Goal: Information Seeking & Learning: Learn about a topic

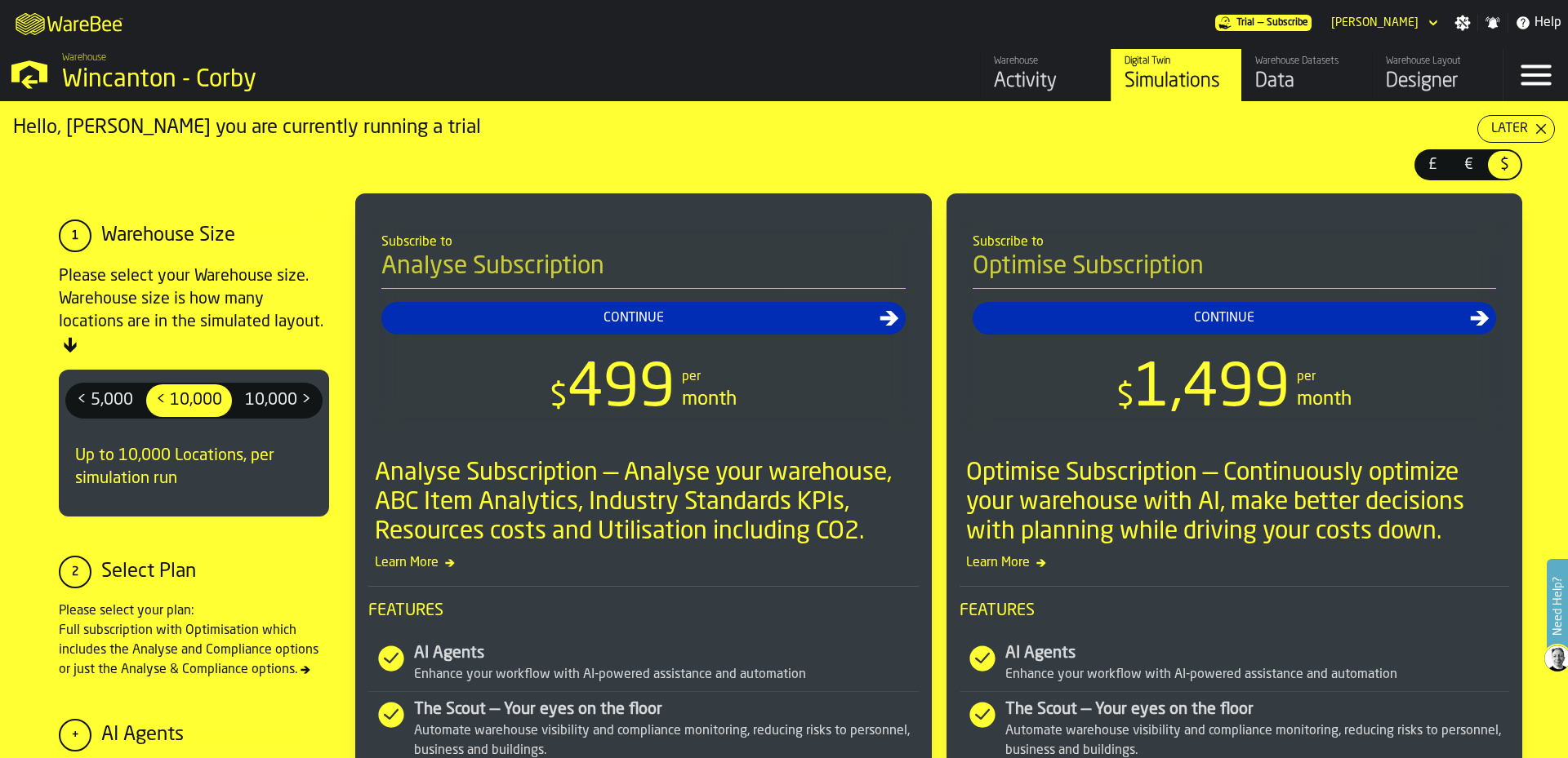
click at [280, 406] on span "10,000 >" at bounding box center [278, 401] width 79 height 27
click at [1419, 164] on span "£" at bounding box center [1432, 164] width 27 height 21
click at [1517, 120] on div "Later" at bounding box center [1509, 128] width 50 height 19
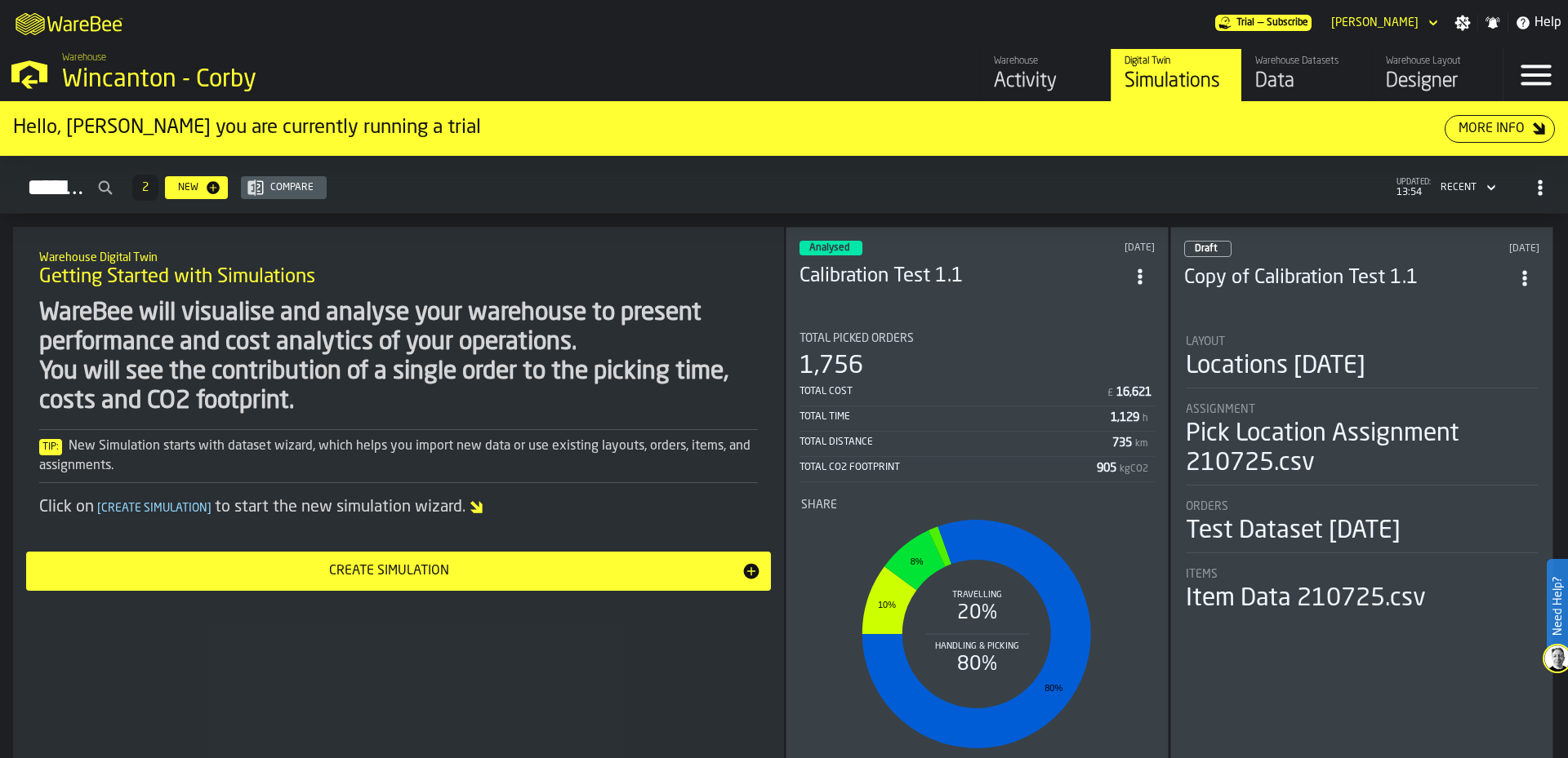
click at [1035, 278] on h3 "Calibration Test 1.1" at bounding box center [962, 277] width 326 height 27
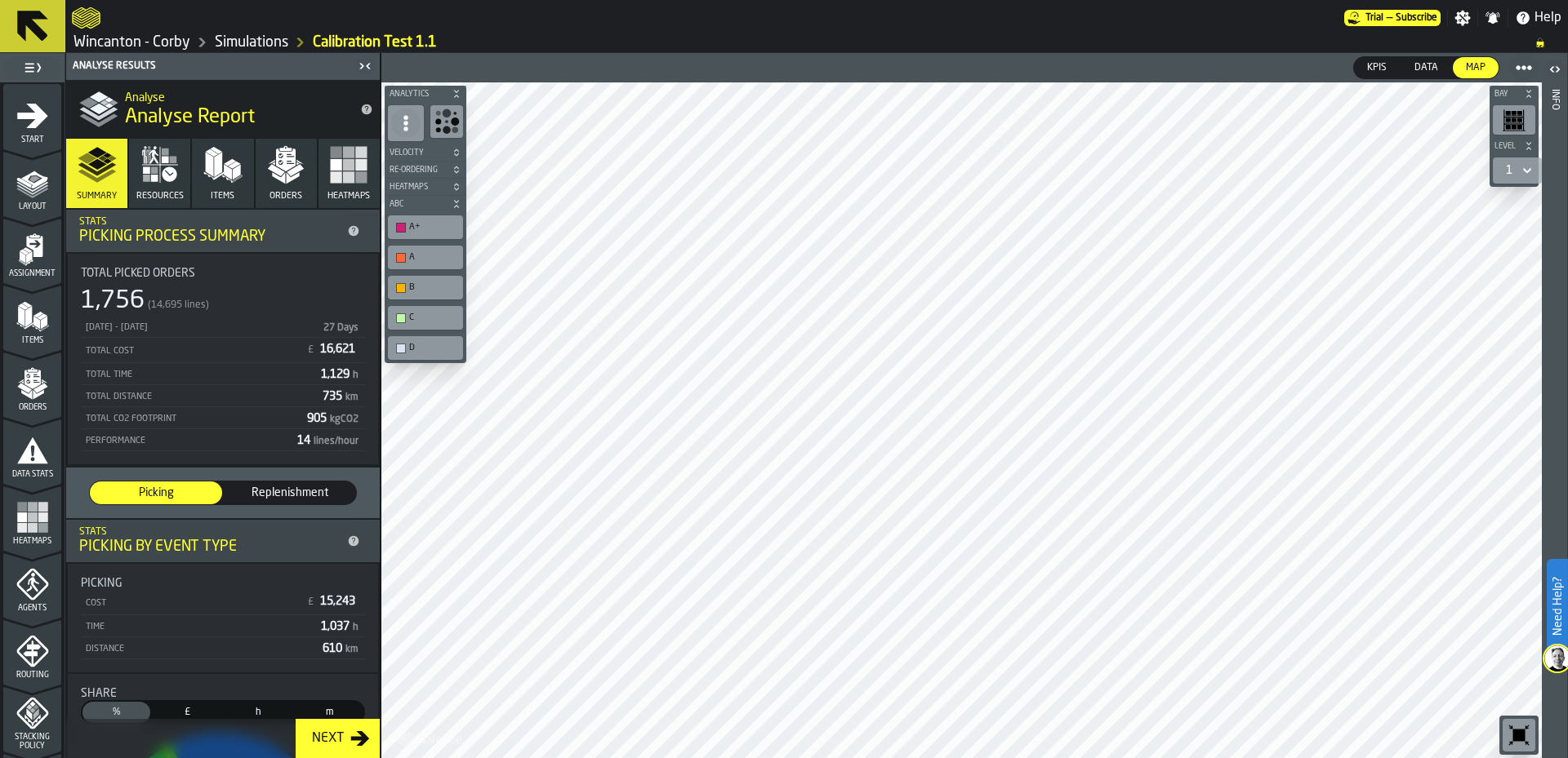
click at [17, 393] on icon "menu Orders" at bounding box center [33, 384] width 33 height 33
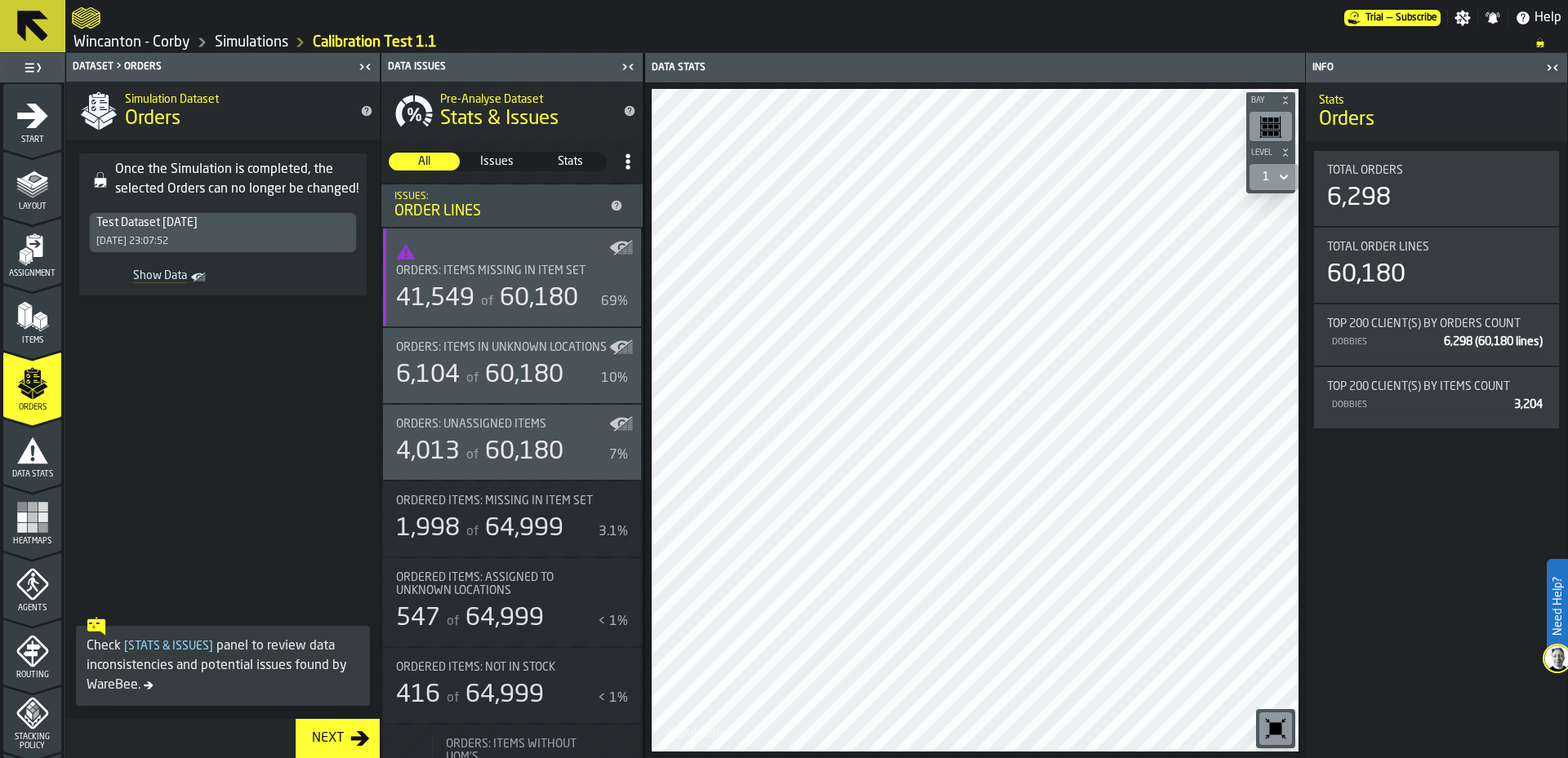
click at [519, 346] on span "Orders: Items in Unknown locations" at bounding box center [502, 347] width 211 height 13
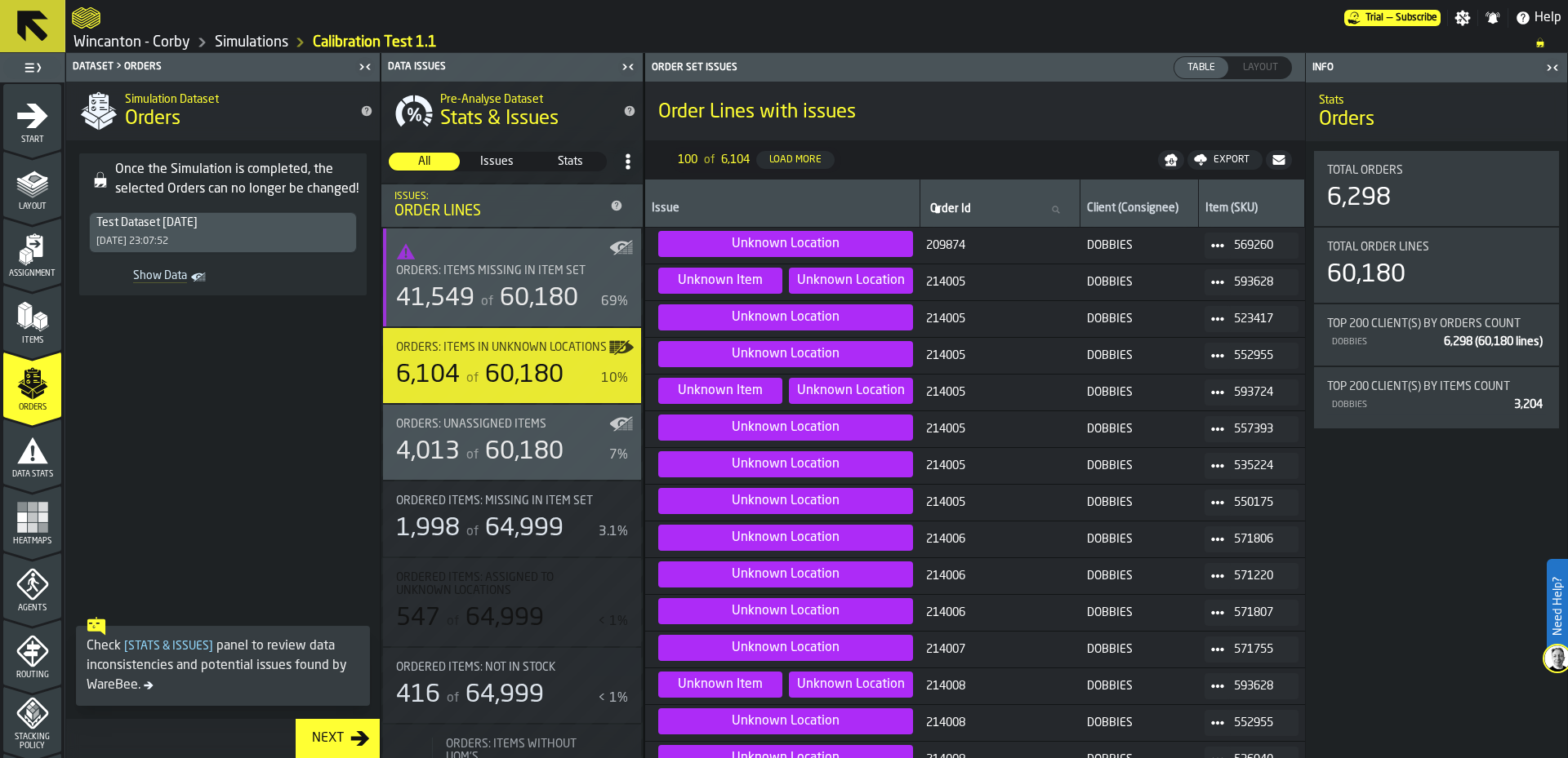
click at [1253, 69] on span "Layout" at bounding box center [1260, 68] width 49 height 15
click at [526, 447] on div "Orders: Unassigned Items 4,013 of 60,180 7%" at bounding box center [512, 442] width 232 height 49
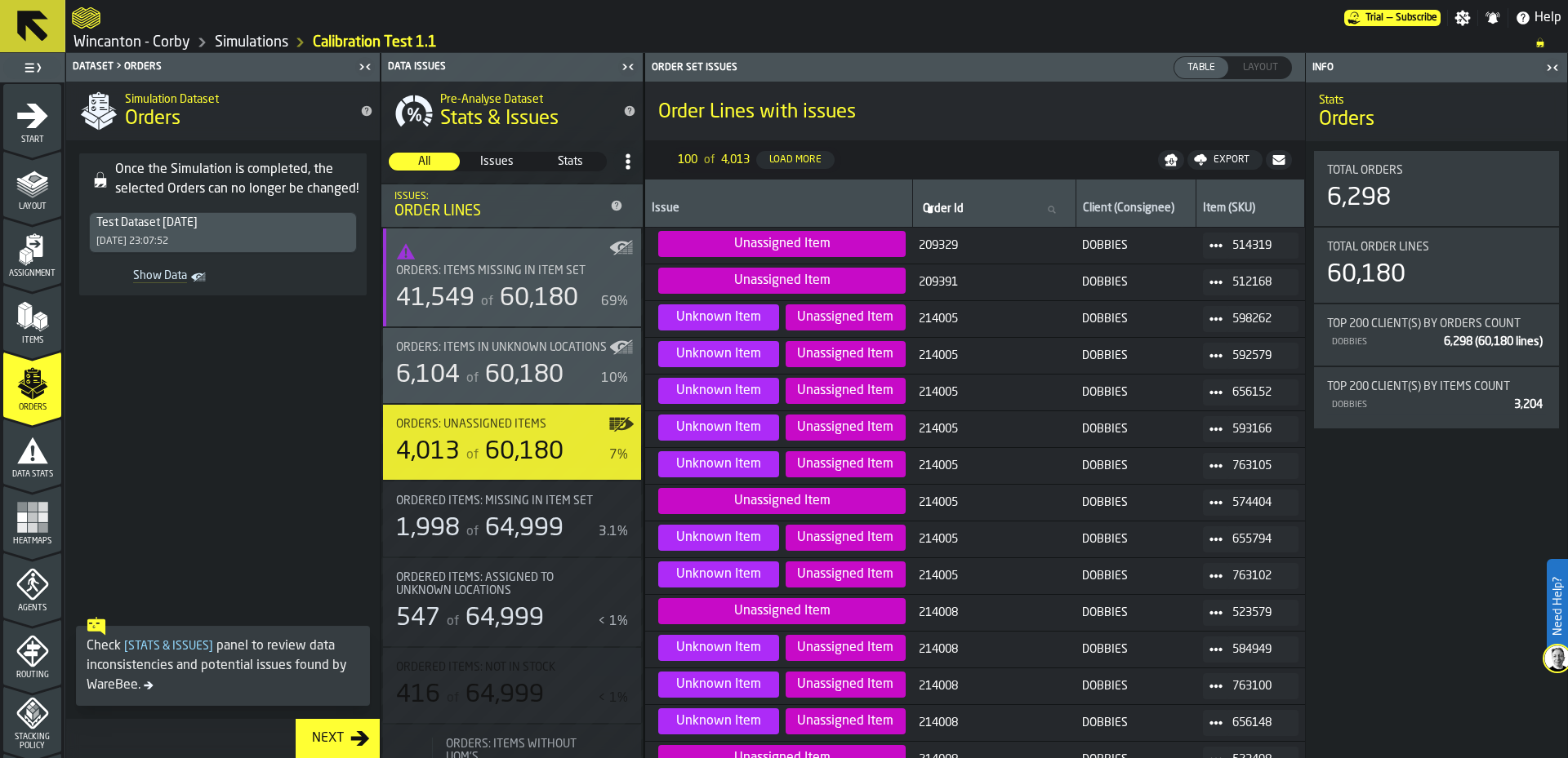
click at [470, 258] on span "stat-Orders: Items missing in Item Set" at bounding box center [512, 251] width 232 height 19
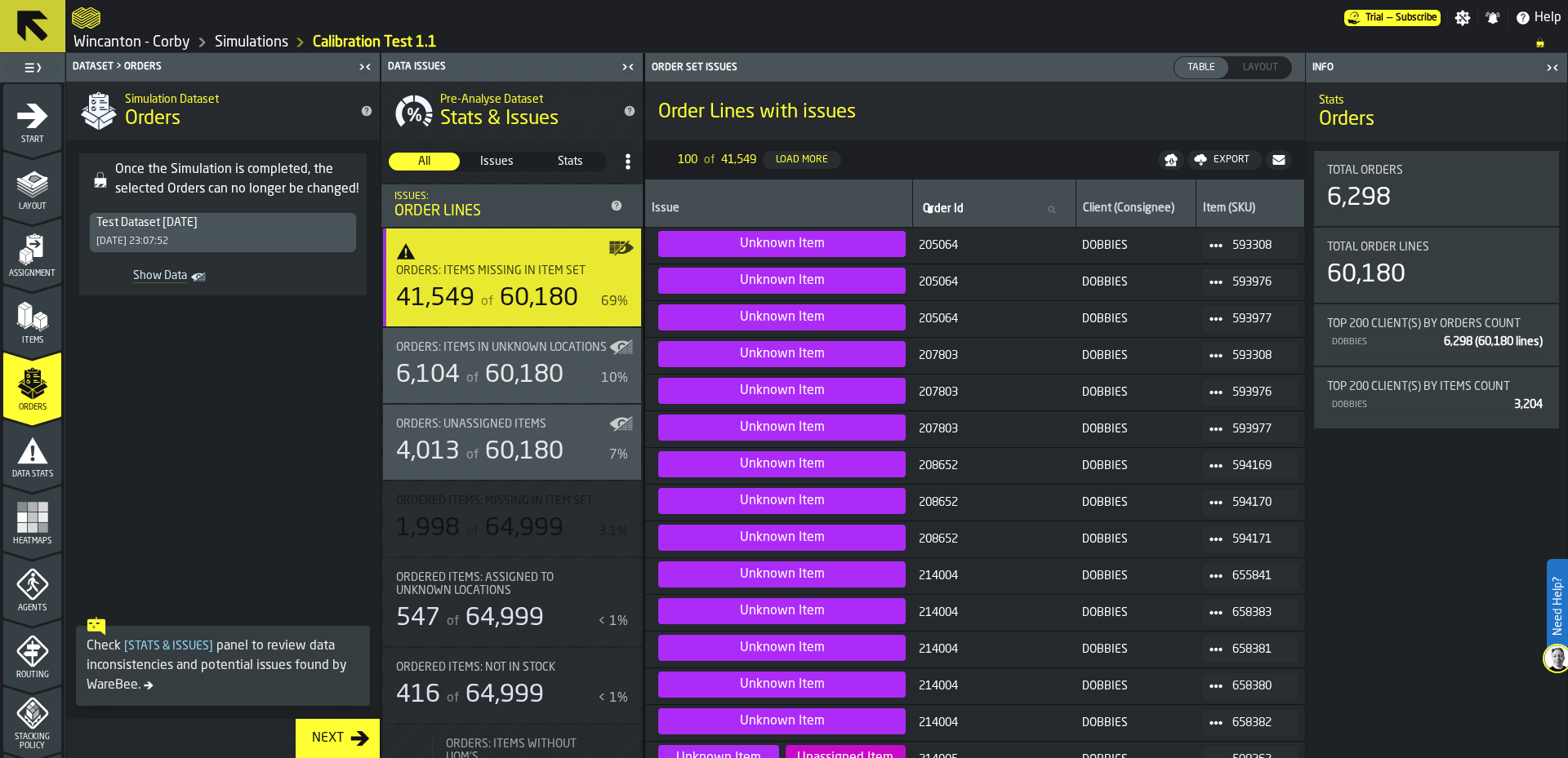
click at [264, 230] on div "Test Dataset [DATE] [DATE] 23:07:52" at bounding box center [223, 232] width 266 height 39
click at [0, 0] on rect "Show Data" at bounding box center [0, 0] width 0 height 0
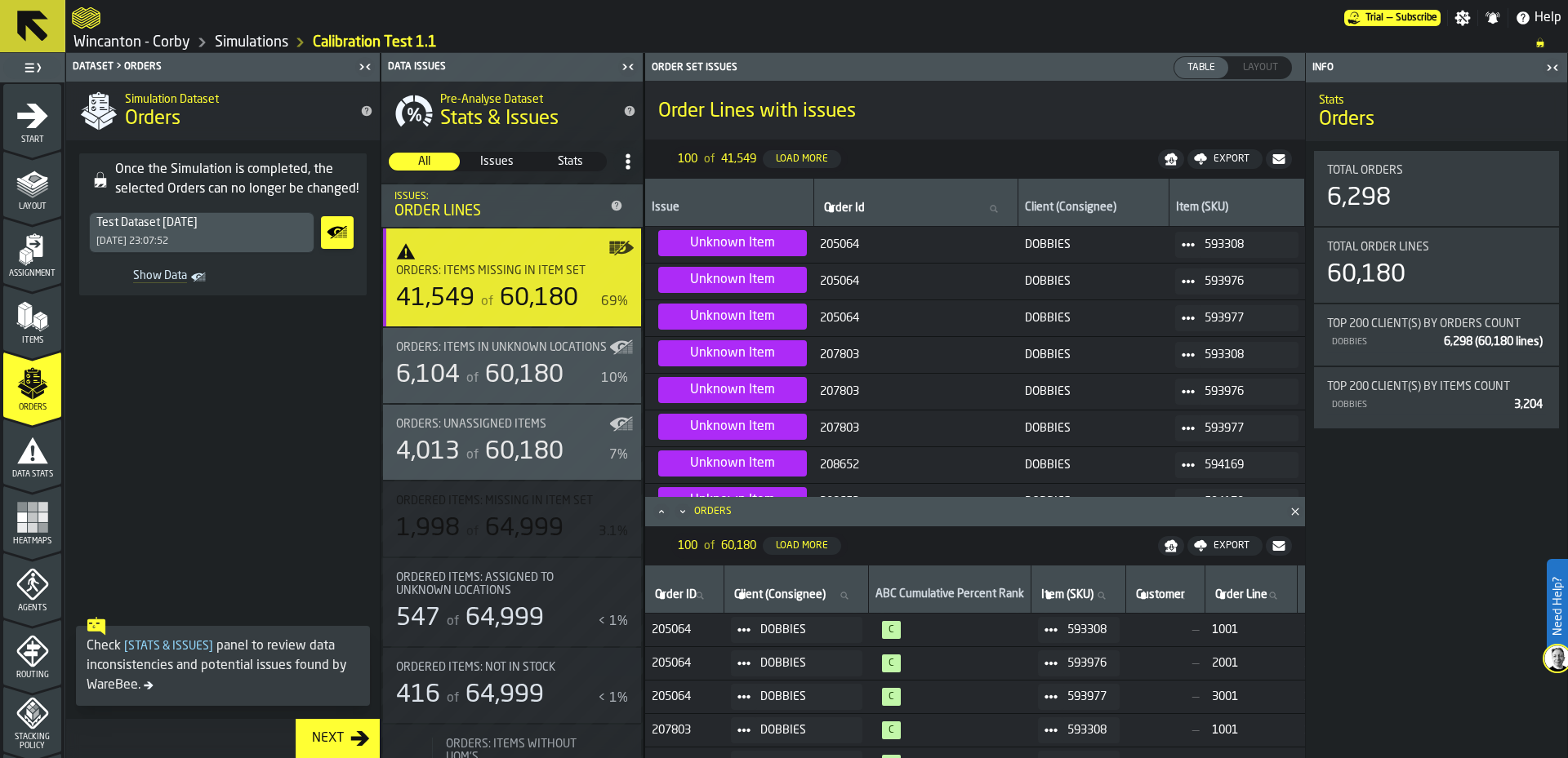
click at [1261, 71] on span "Layout" at bounding box center [1260, 68] width 49 height 15
drag, startPoint x: 1193, startPoint y: 66, endPoint x: 1292, endPoint y: 65, distance: 99.0
click at [1292, 65] on div "Table Table Layout Layout" at bounding box center [1139, 67] width 325 height 23
click at [1485, 195] on div "6,298" at bounding box center [1436, 198] width 219 height 29
click at [1550, 69] on icon "button-toggle-Close me" at bounding box center [1549, 67] width 4 height 5
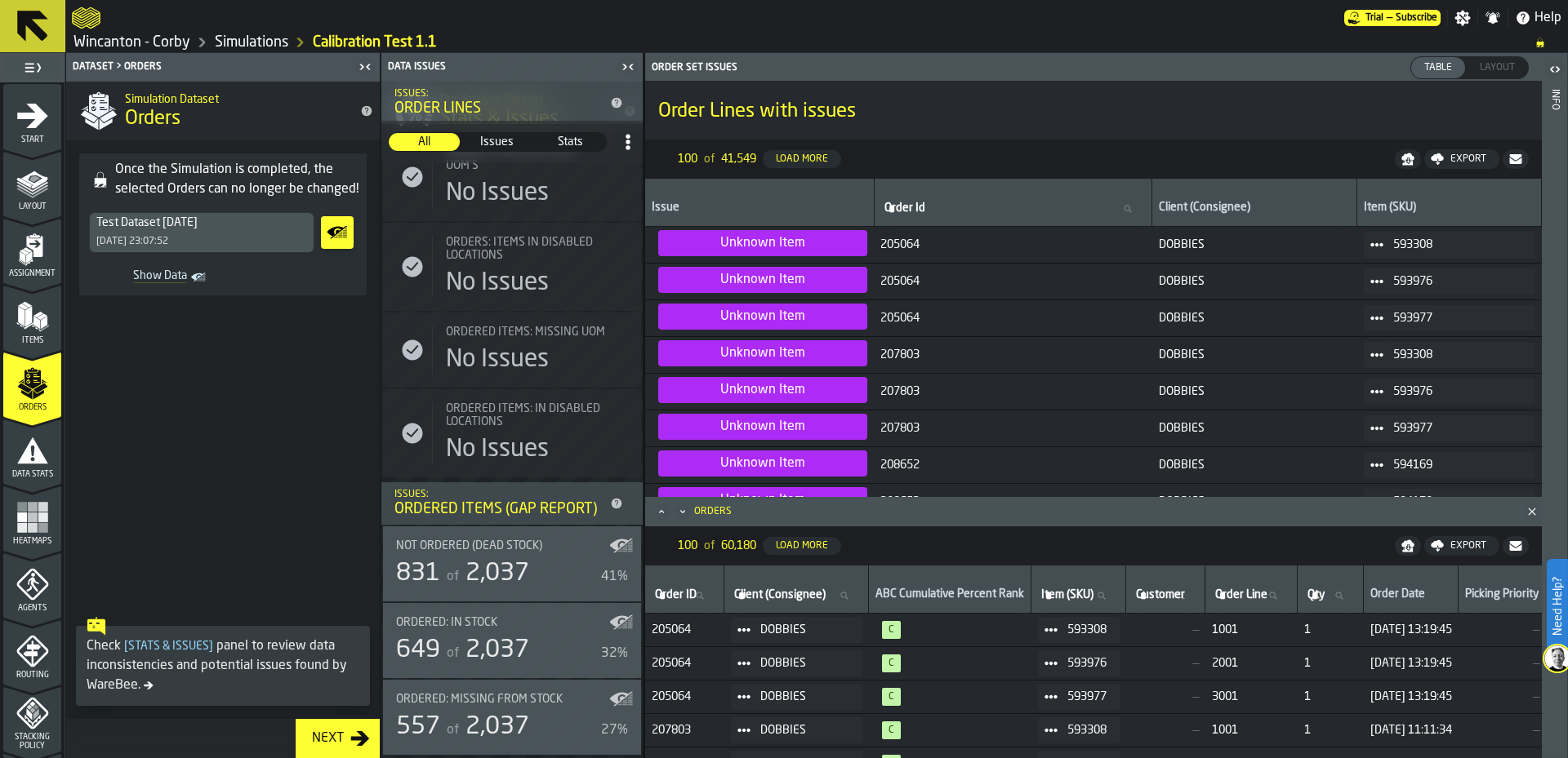
scroll to position [607, 0]
click at [545, 631] on div "Ordered: In Stock 649 of 2,037 32%" at bounding box center [512, 640] width 232 height 49
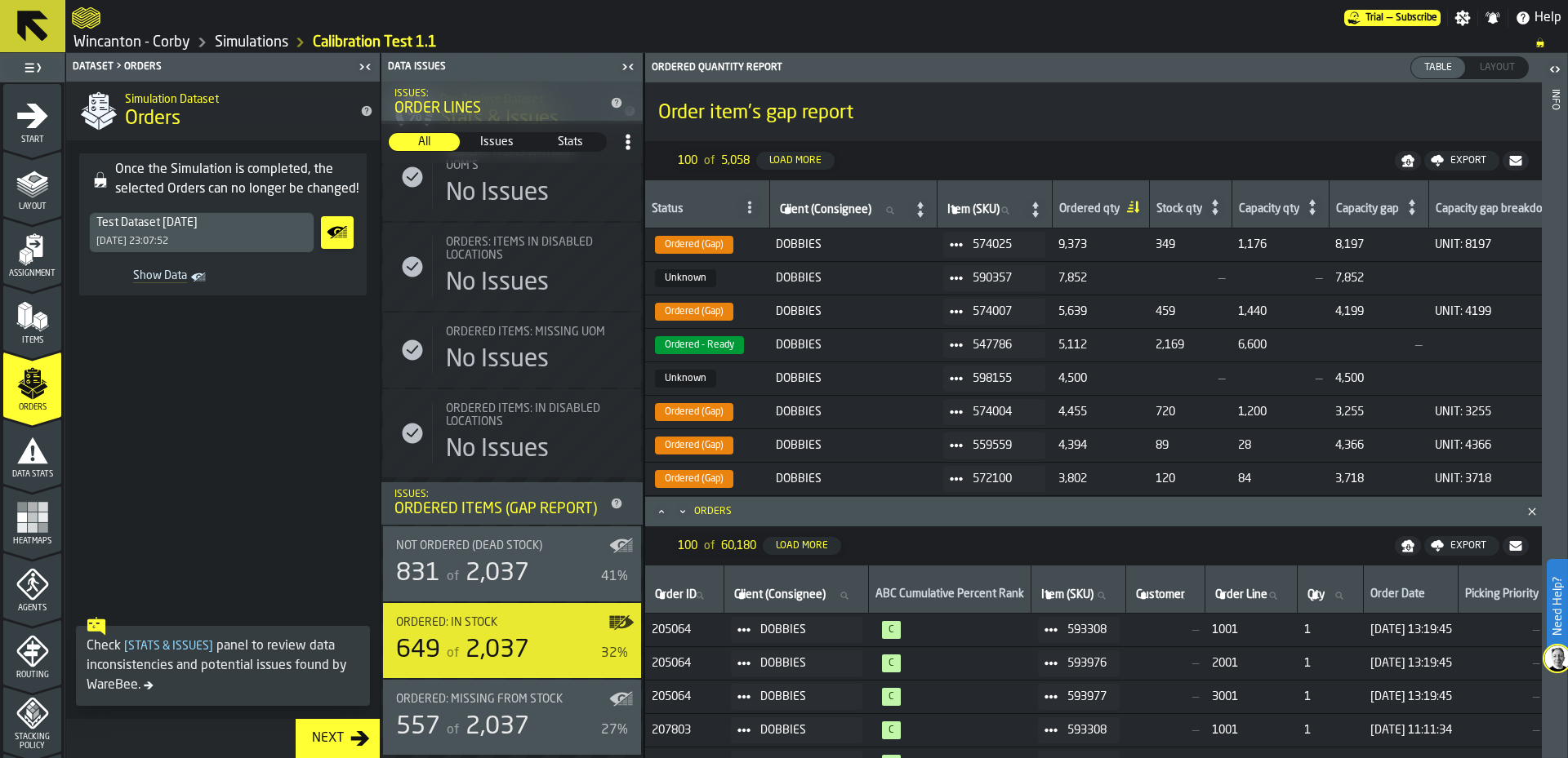
click at [1501, 70] on span "Layout" at bounding box center [1497, 68] width 49 height 15
click at [369, 66] on icon "button-toggle-Close me" at bounding box center [368, 66] width 4 height 5
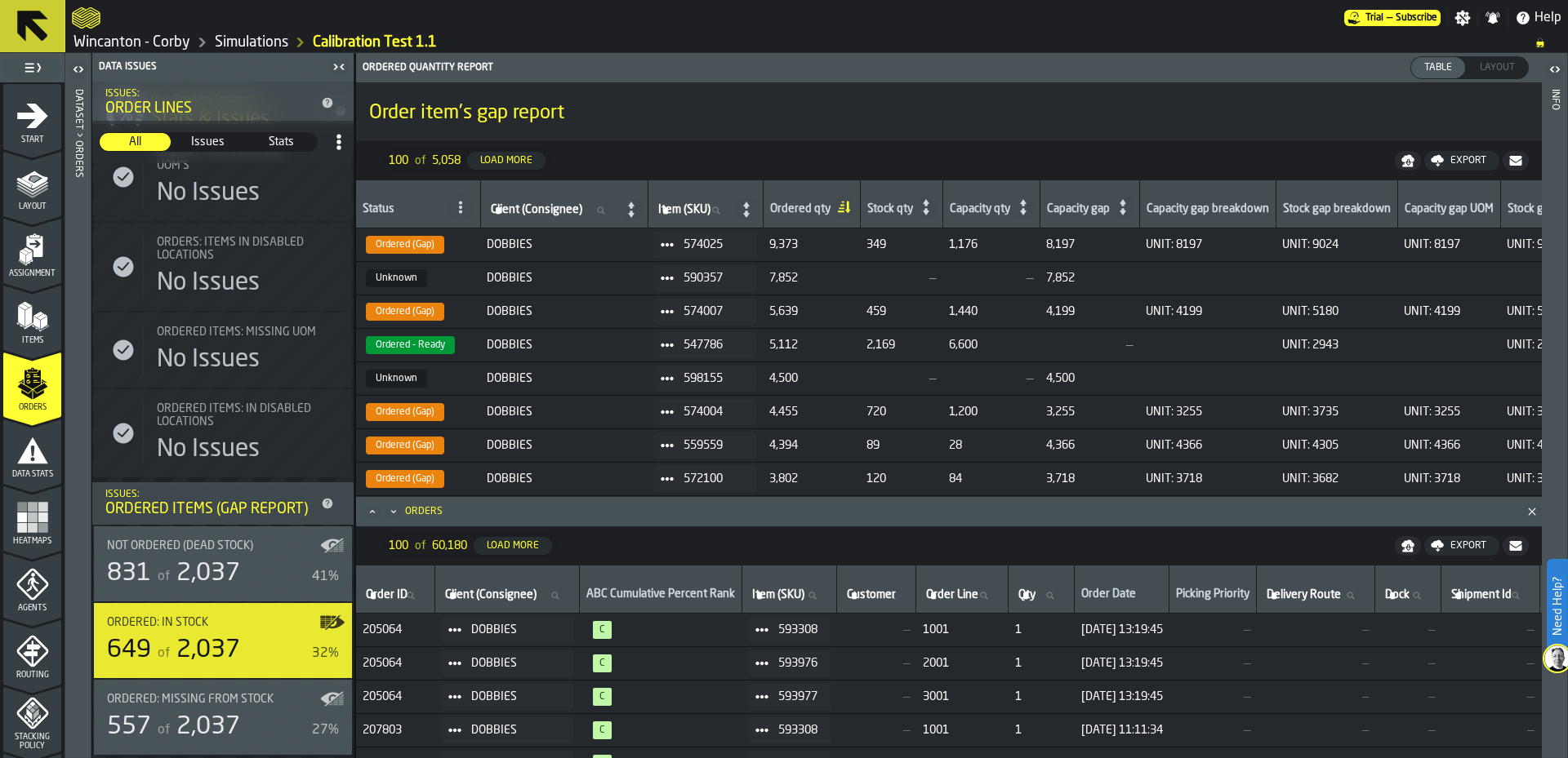
click at [265, 141] on span "Stats" at bounding box center [282, 142] width 70 height 16
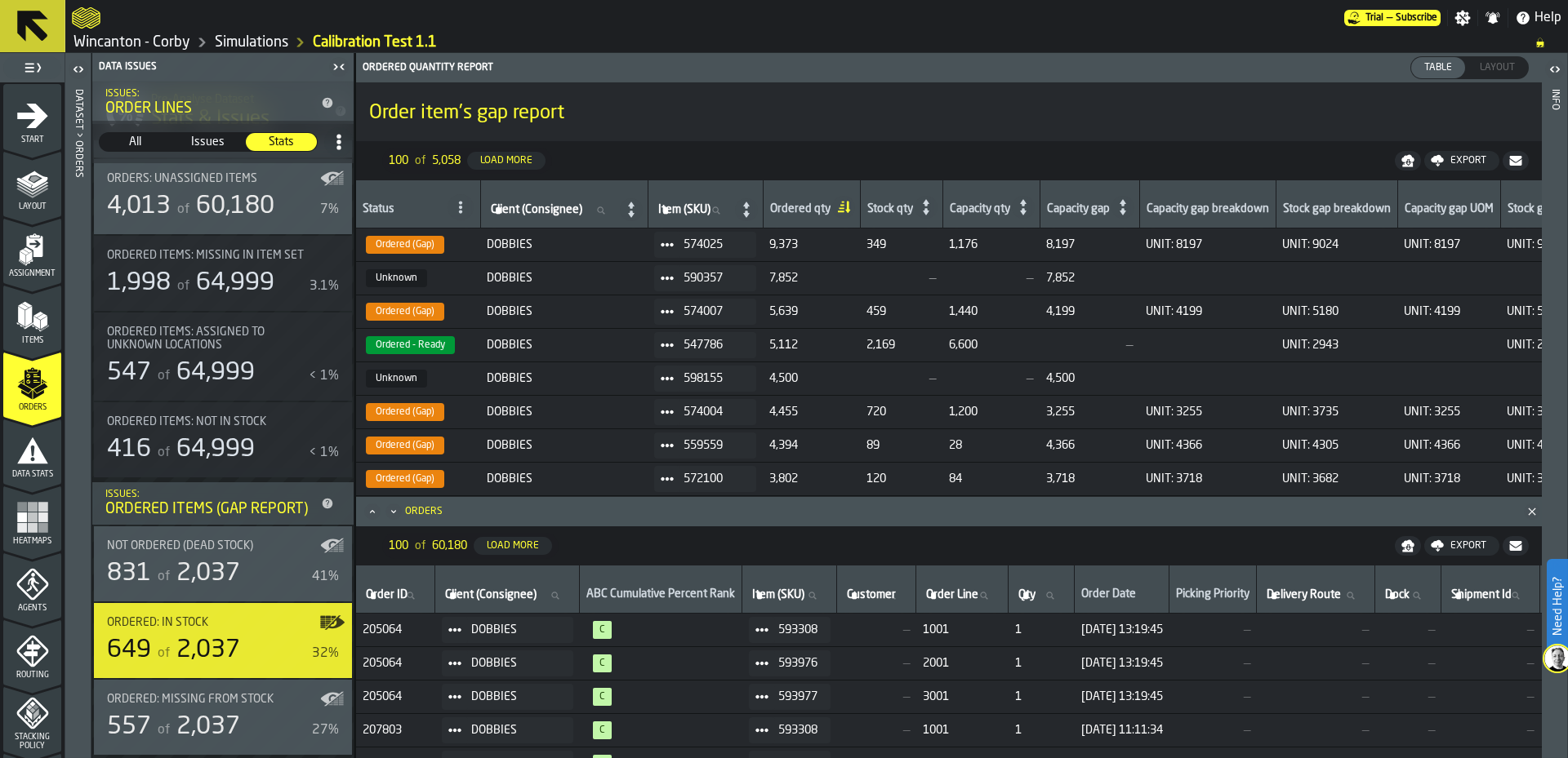
scroll to position [260, 0]
click at [184, 504] on div "Ordered Items (Gap Report)" at bounding box center [210, 510] width 209 height 18
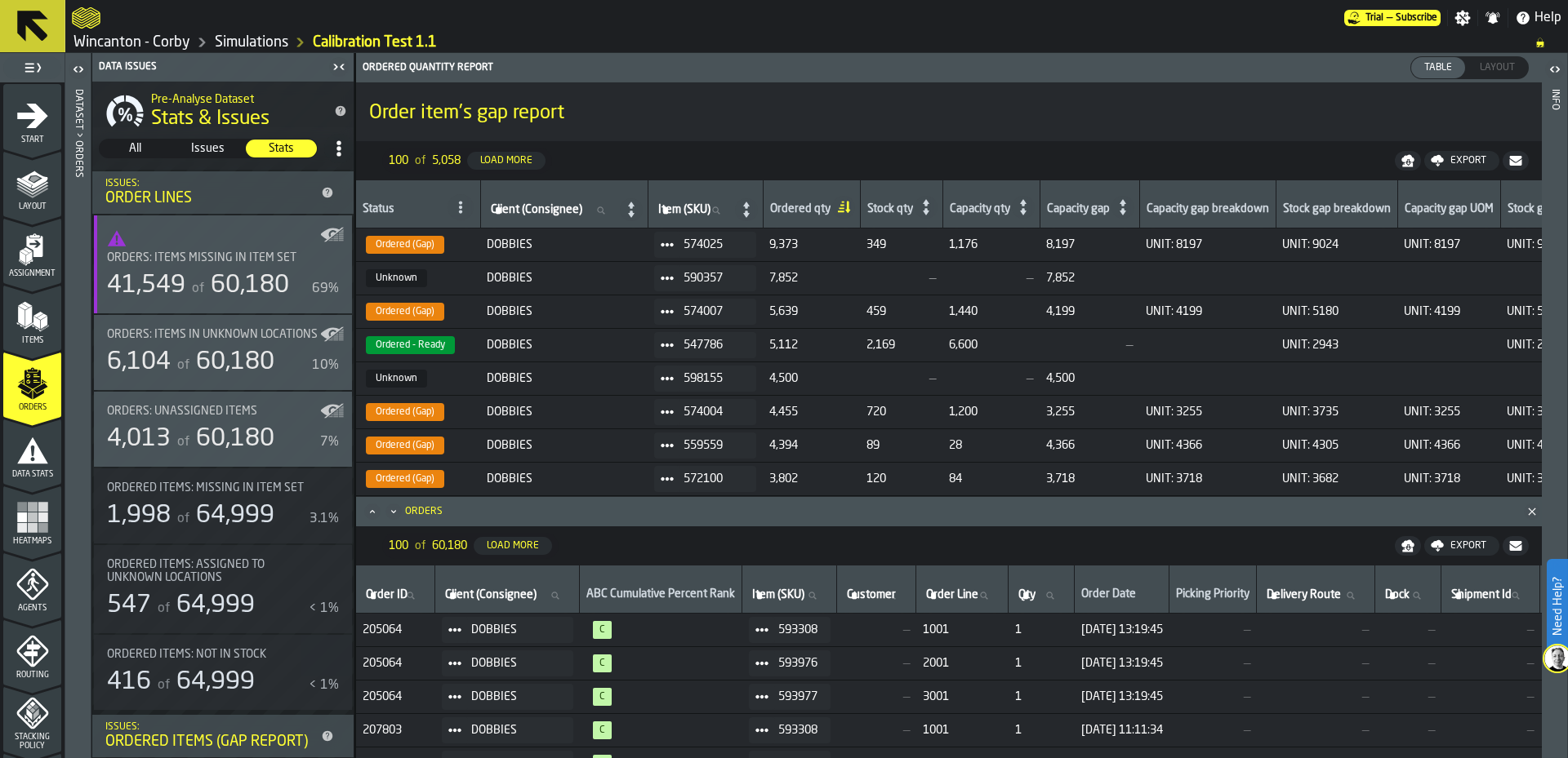
scroll to position [0, 0]
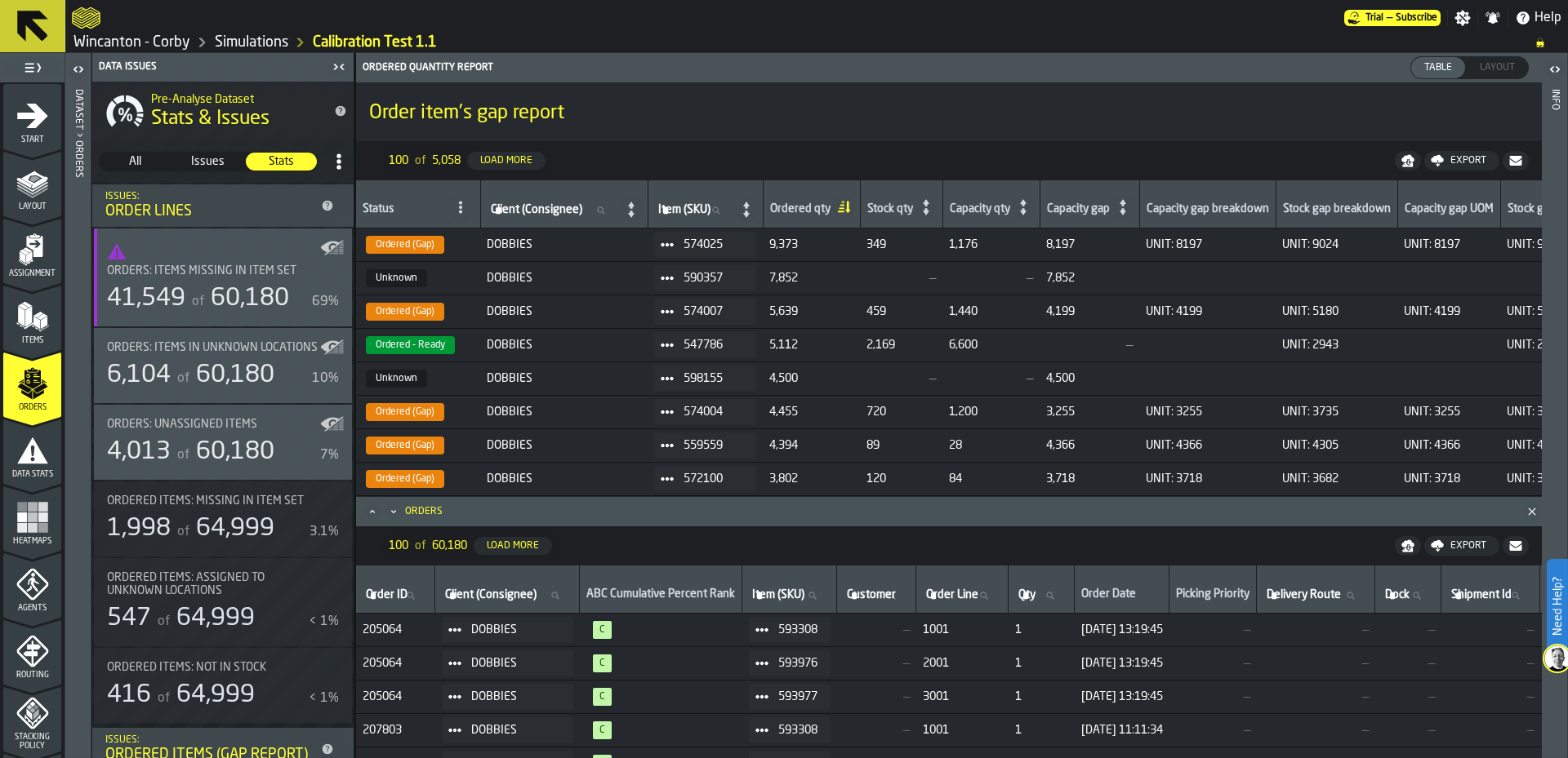
click at [195, 265] on span "Orders: Items missing in Item Set" at bounding box center [202, 271] width 190 height 13
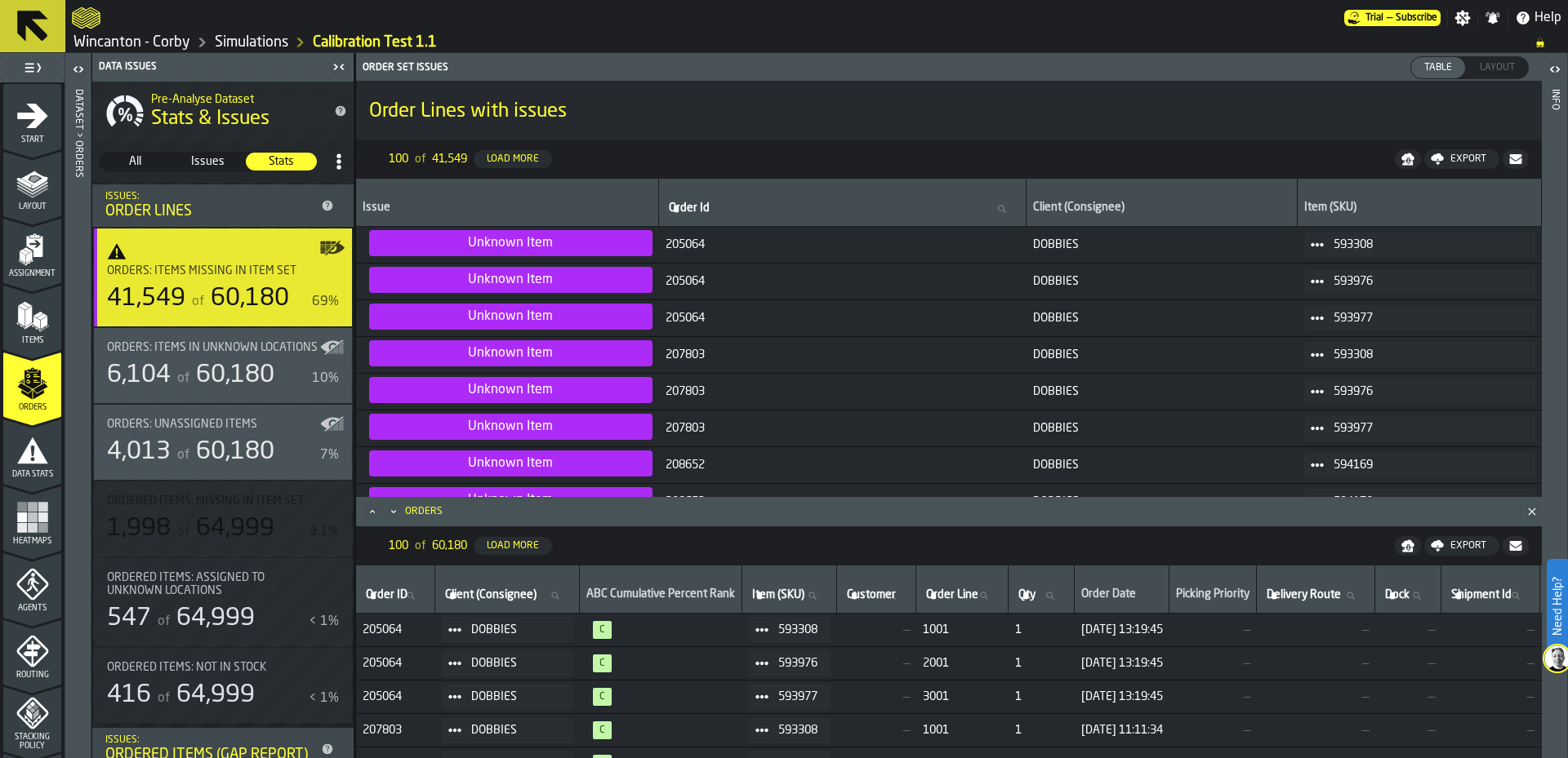
click at [944, 258] on td "205064" at bounding box center [843, 245] width 368 height 37
click at [666, 247] on span "205064" at bounding box center [843, 245] width 355 height 13
click at [1497, 64] on span "Layout" at bounding box center [1497, 68] width 49 height 15
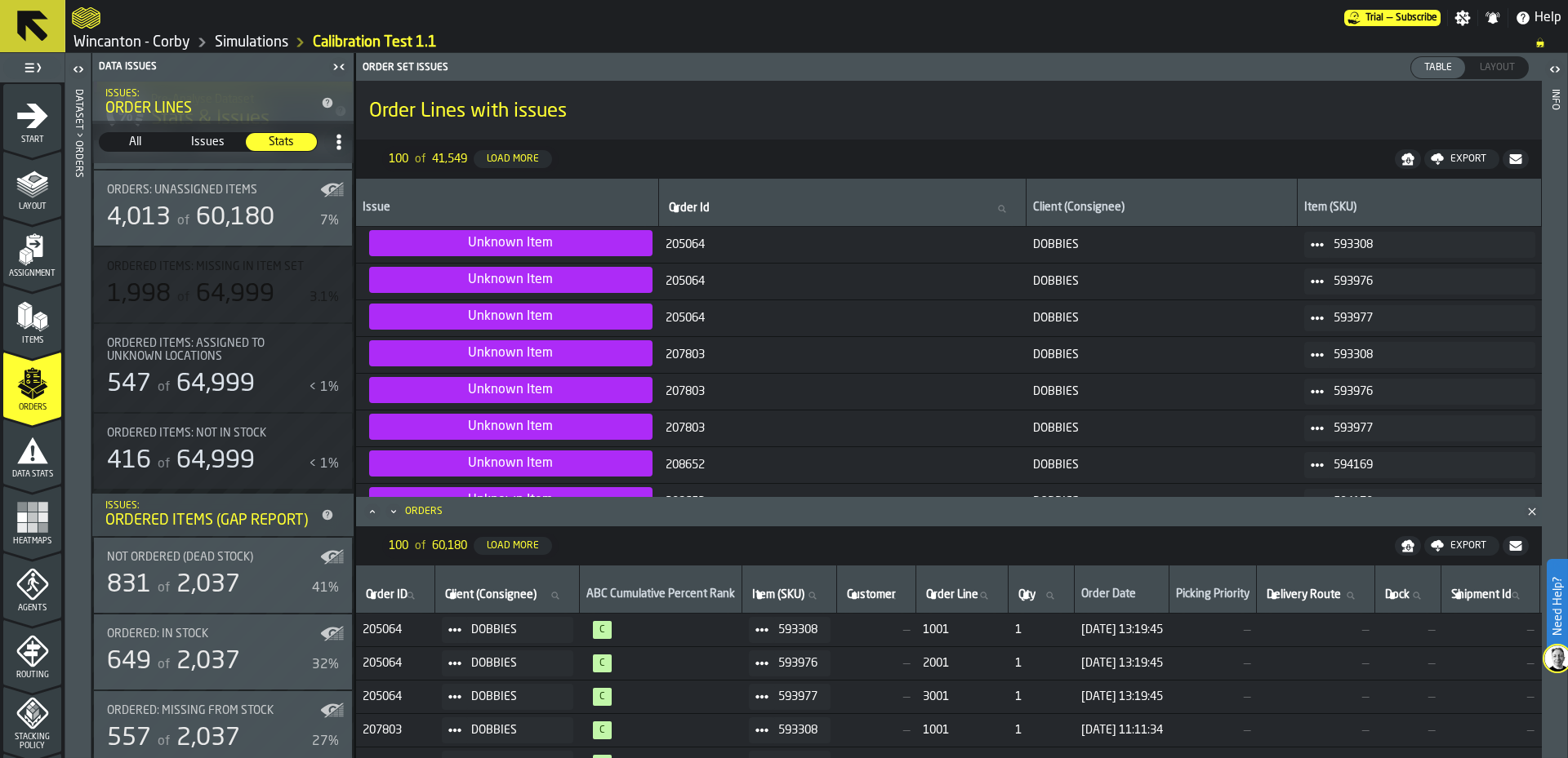
scroll to position [260, 0]
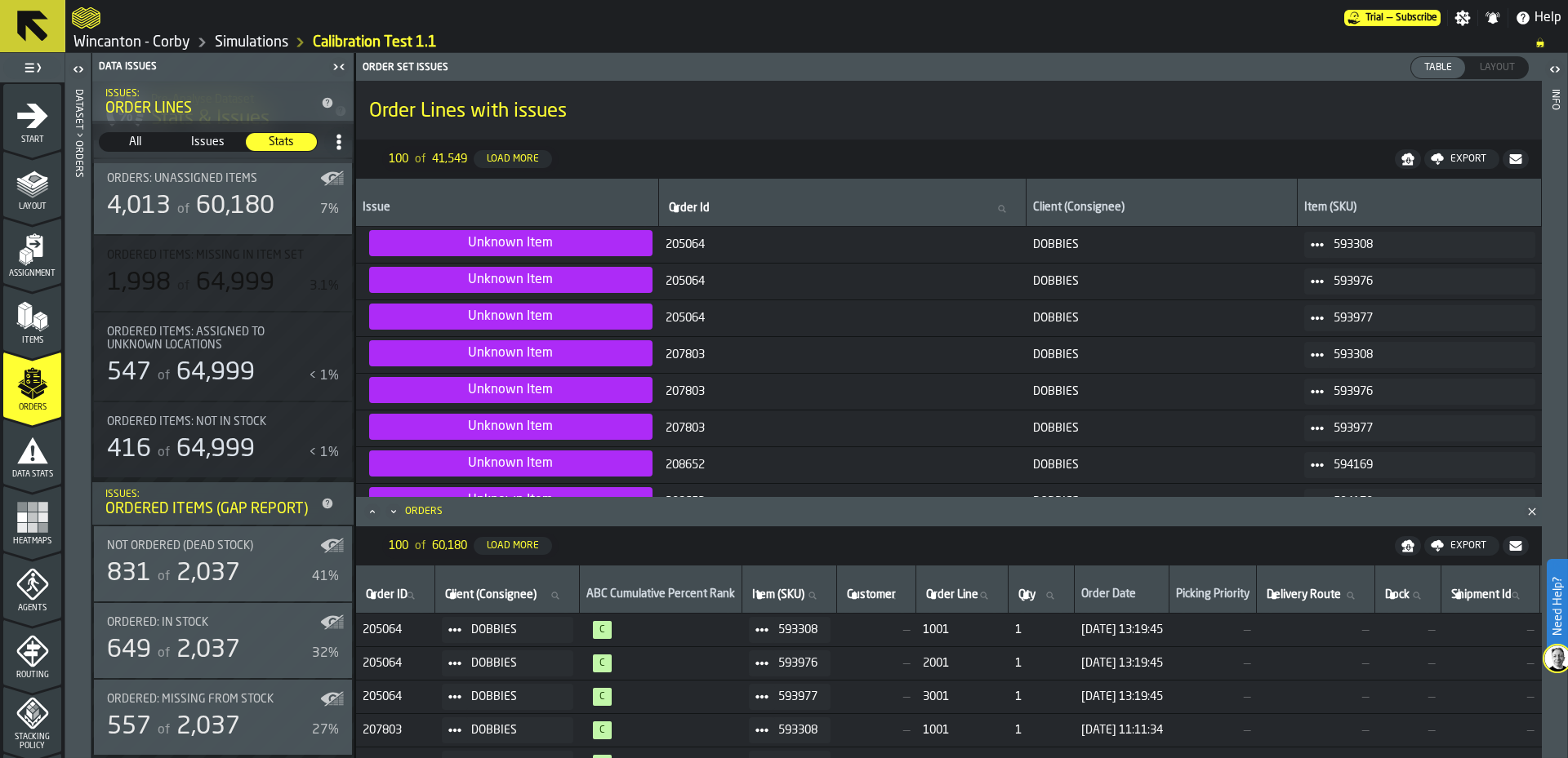
click at [260, 556] on div "Not Ordered (Dead Stock) 831 of 2,037 41%" at bounding box center [223, 564] width 232 height 49
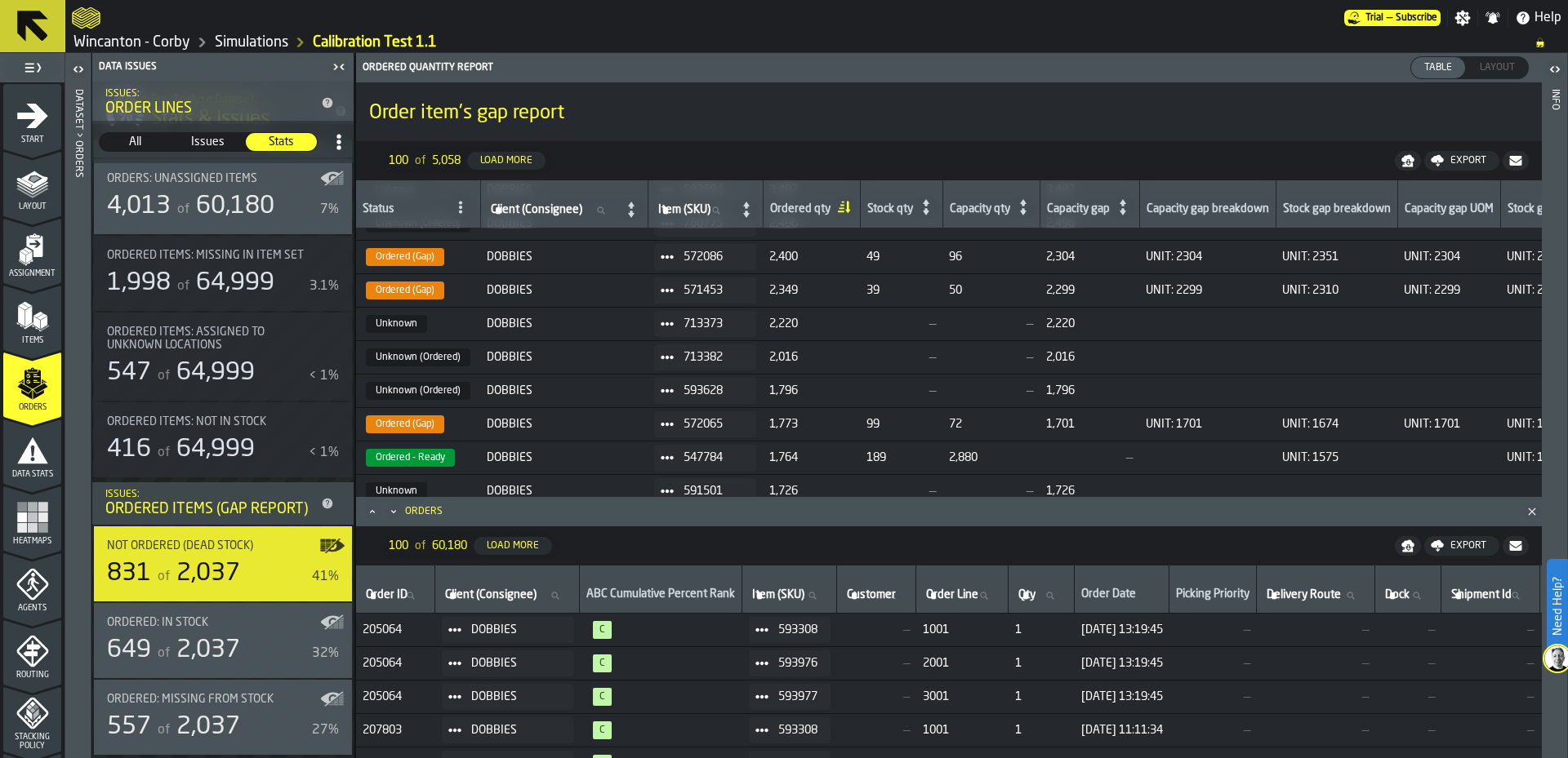
scroll to position [325, 0]
click at [1528, 516] on icon "Close" at bounding box center [1532, 512] width 17 height 16
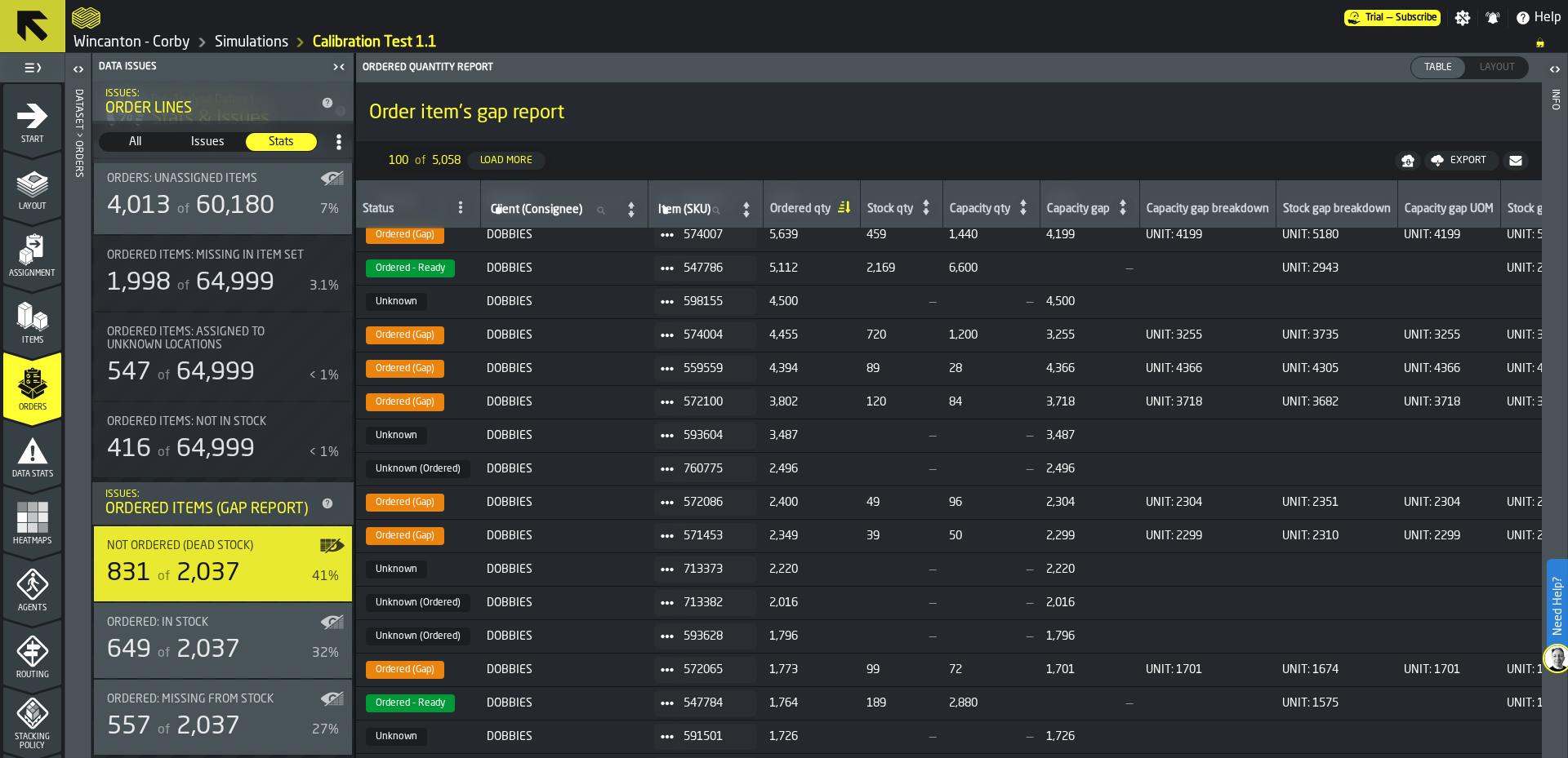
scroll to position [0, 0]
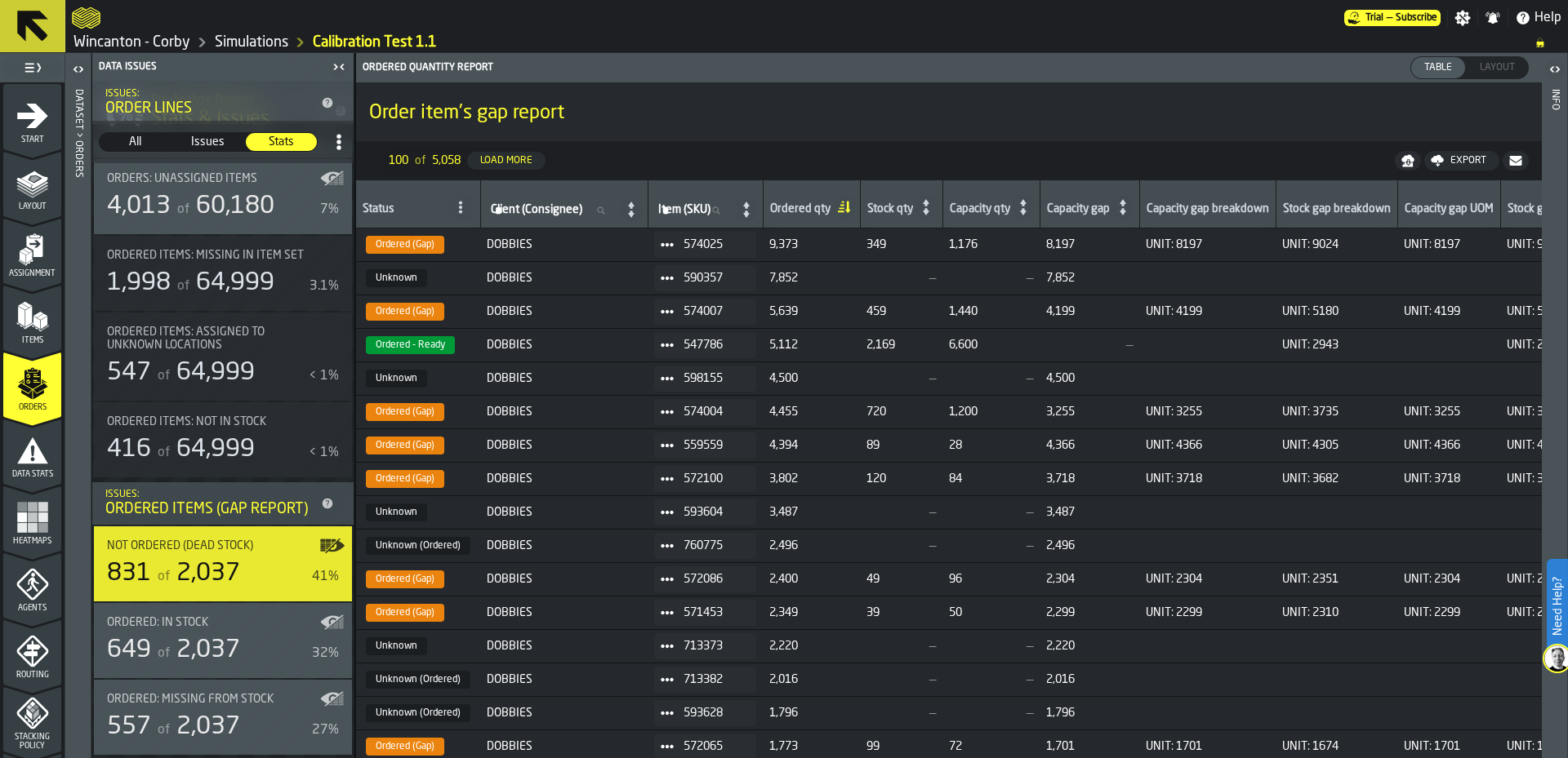
click at [9, 596] on div "Agents" at bounding box center [32, 590] width 58 height 45
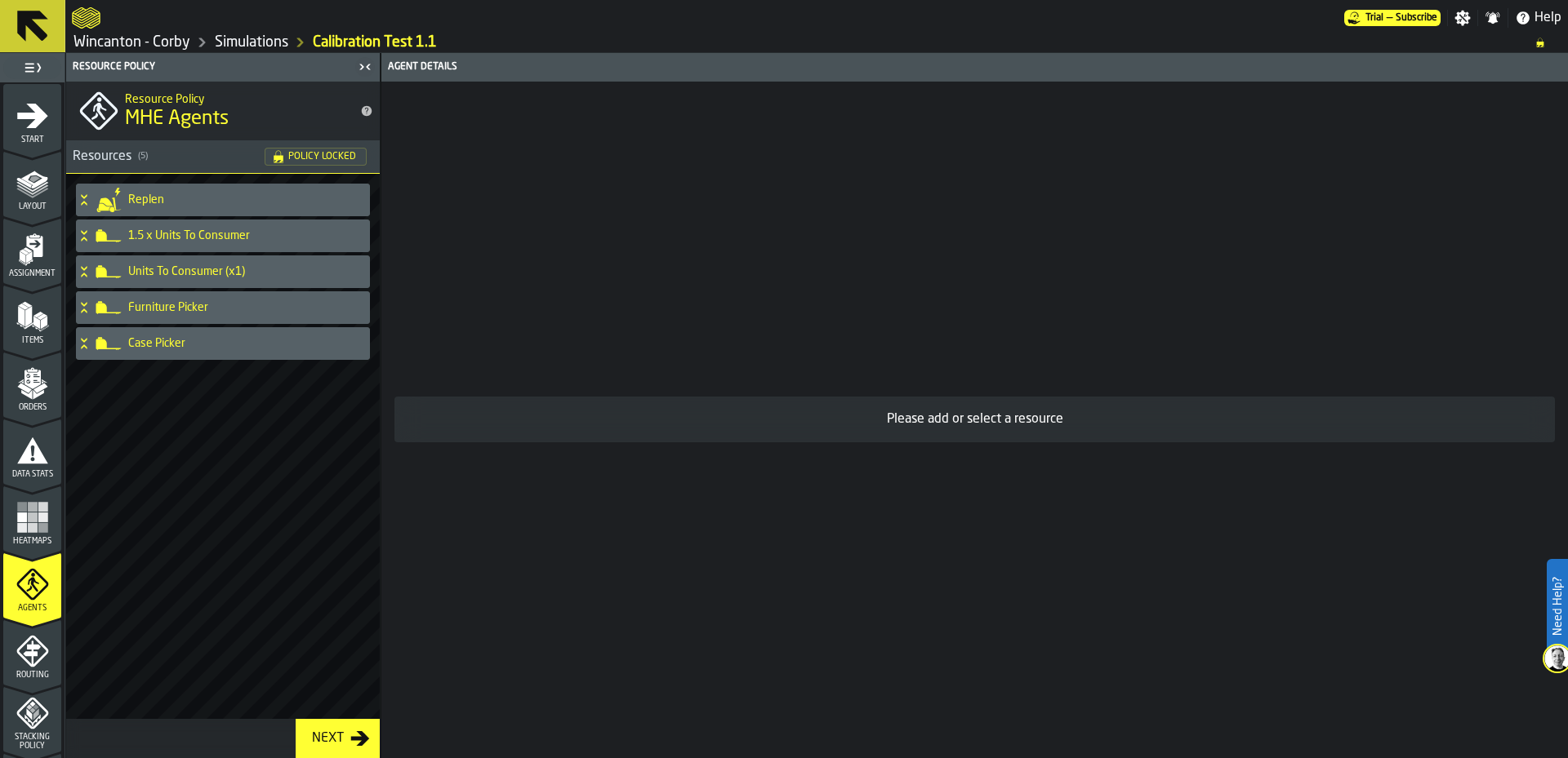
click at [237, 208] on div "Replen" at bounding box center [220, 200] width 288 height 33
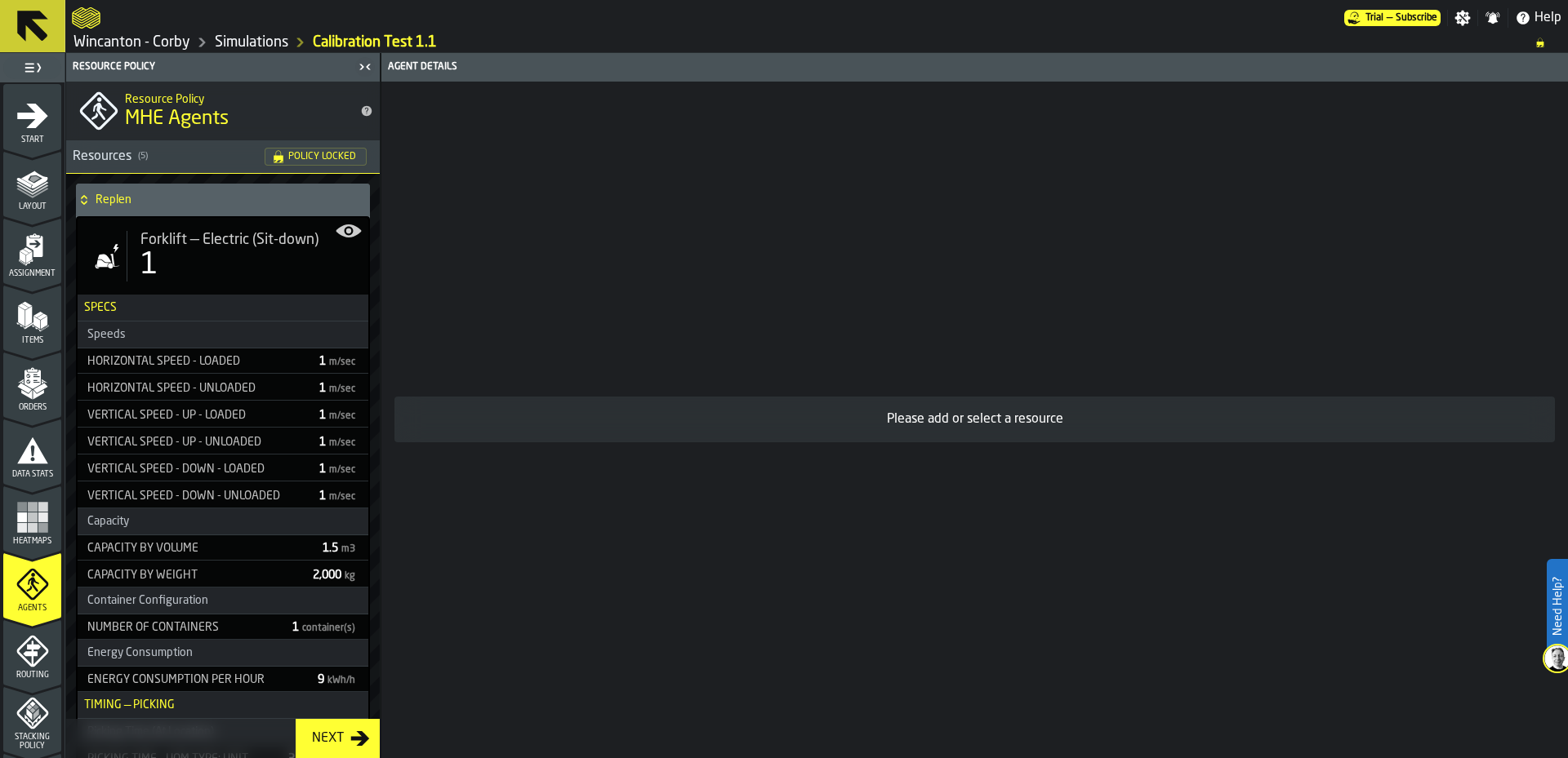
click at [237, 208] on div "Replen" at bounding box center [220, 200] width 288 height 33
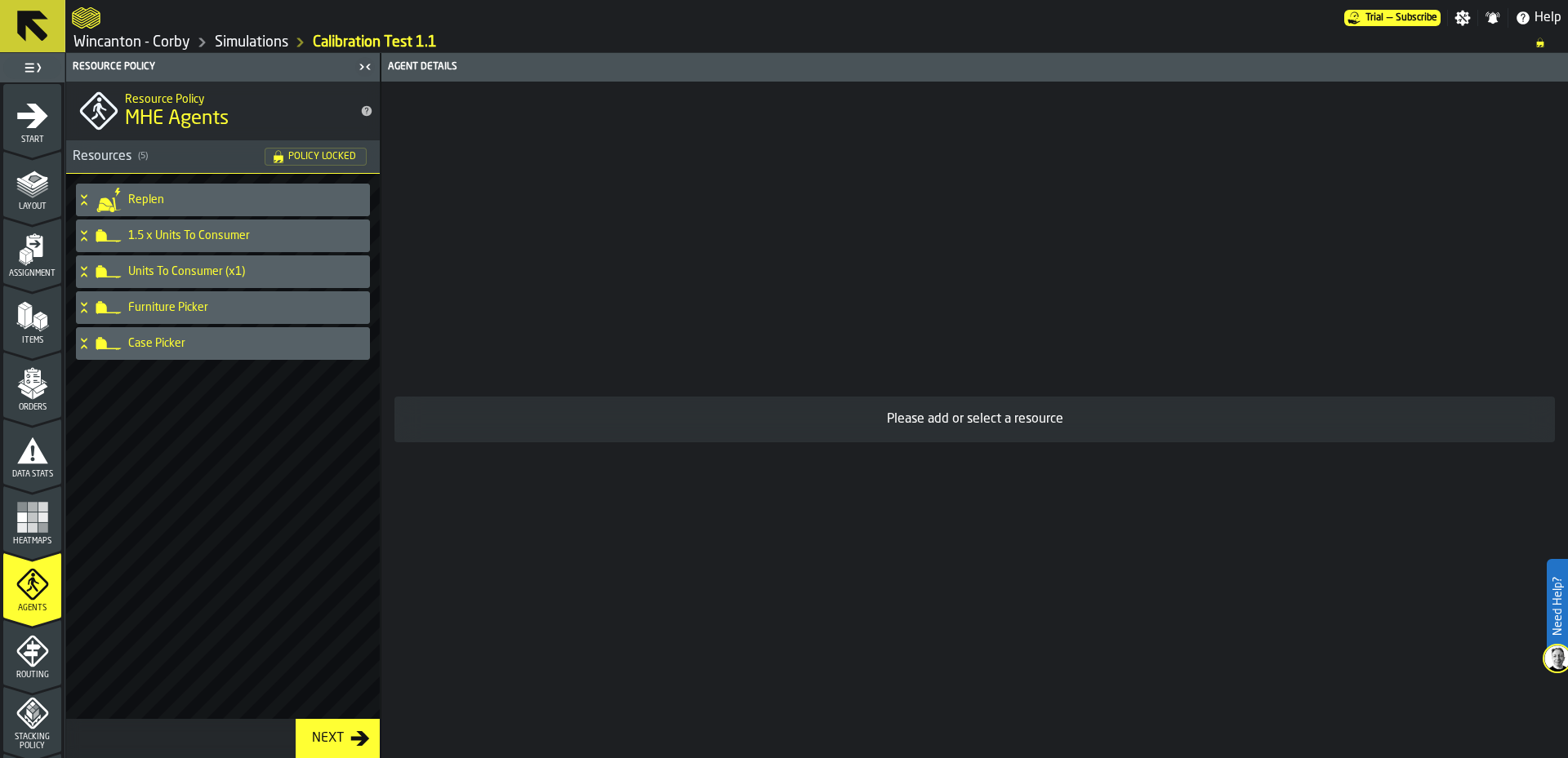
click at [40, 263] on icon "menu Assignment" at bounding box center [33, 250] width 33 height 33
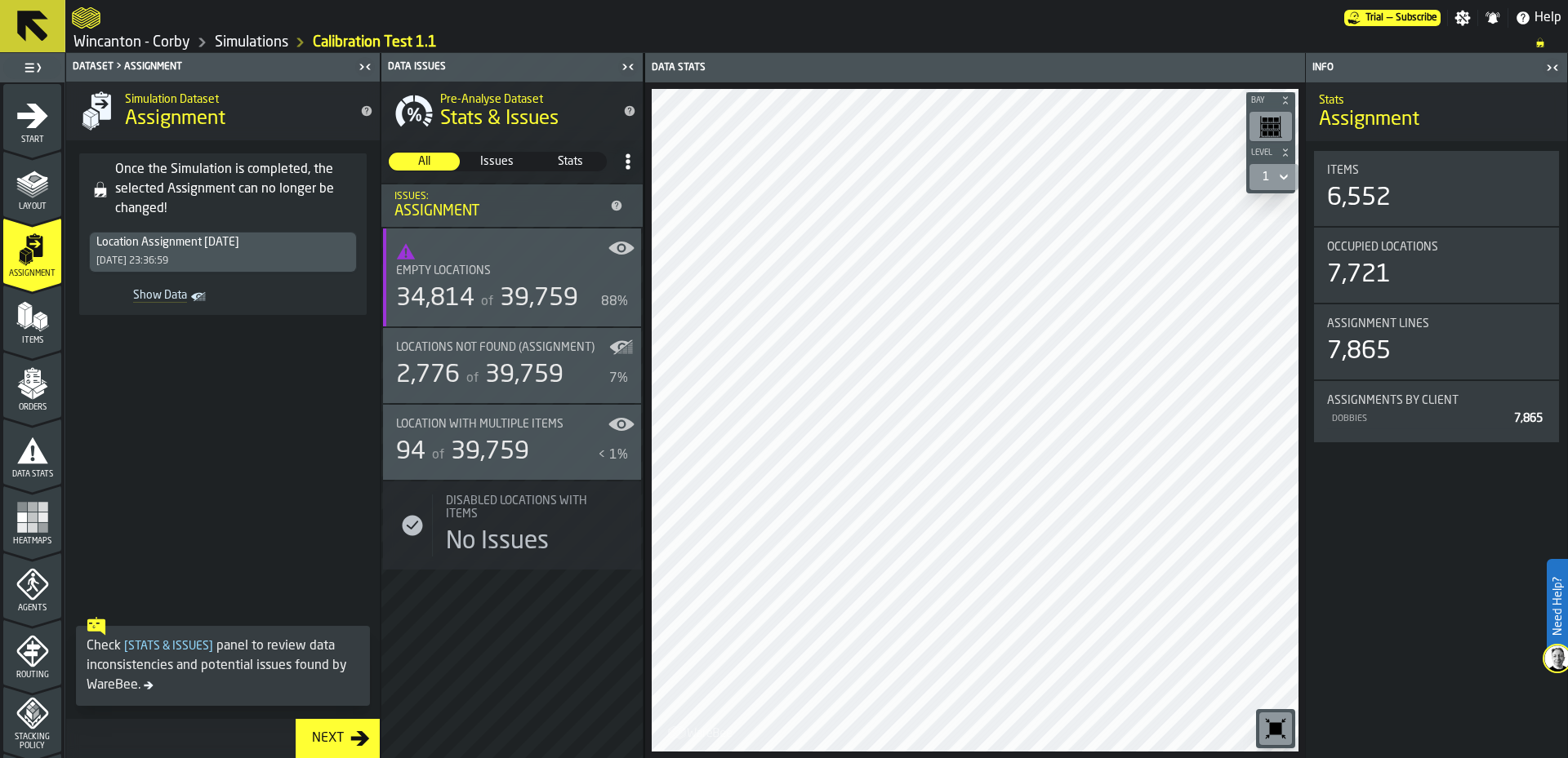
click at [481, 369] on div "of 39,759" at bounding box center [513, 376] width 101 height 29
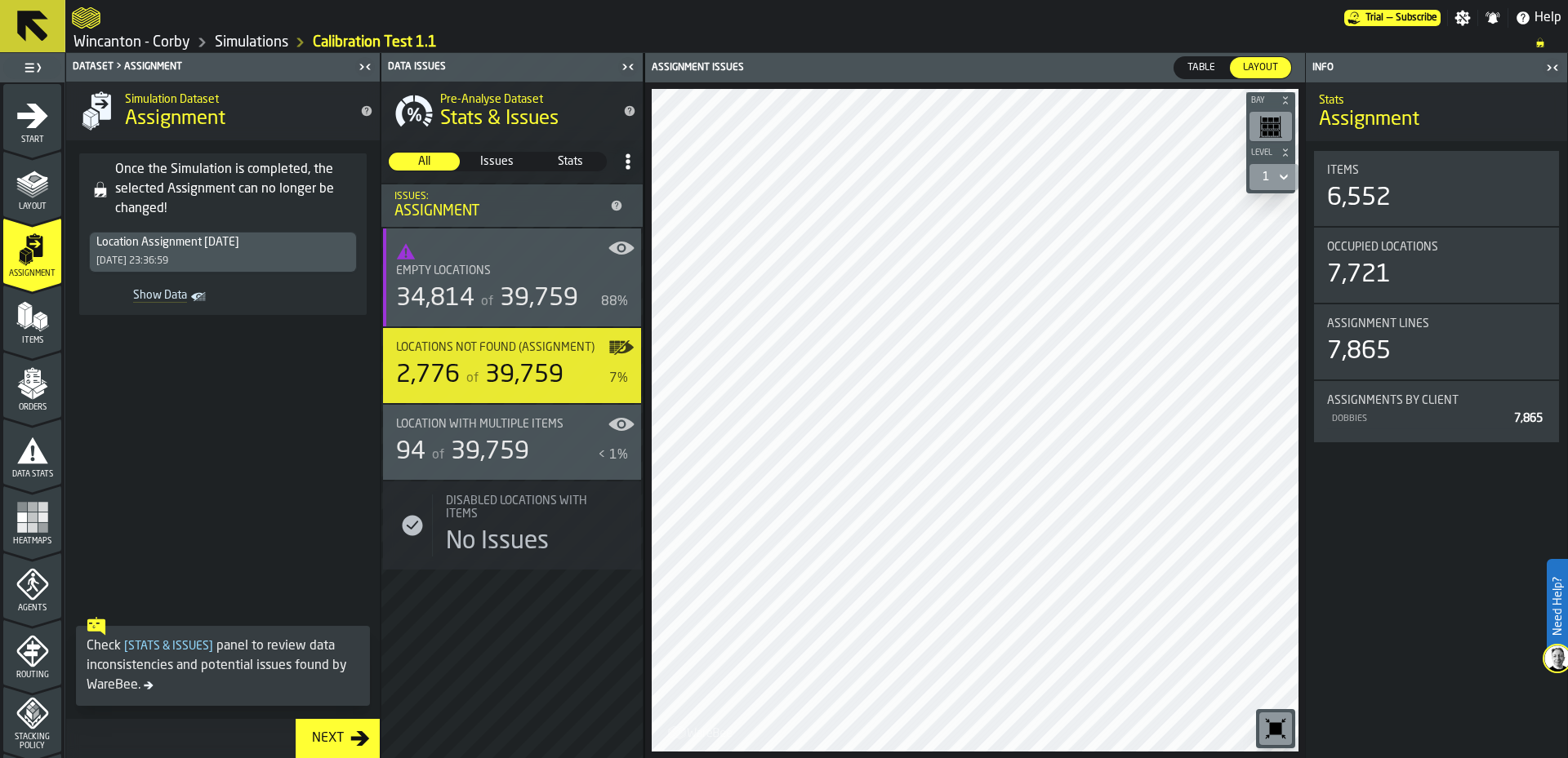
click at [0, 0] on icon "Show Data" at bounding box center [0, 0] width 0 height 0
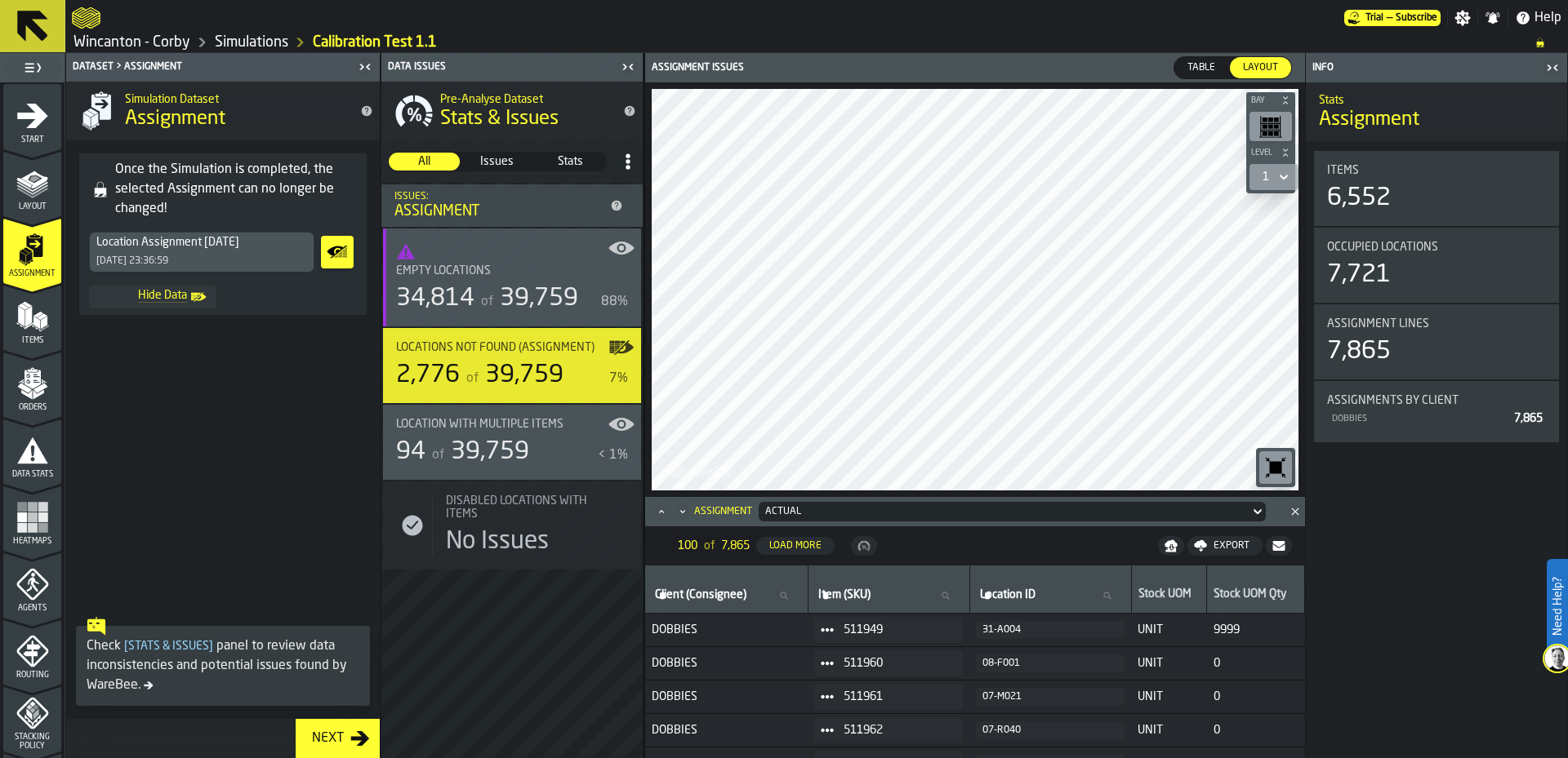
click at [340, 260] on icon "Show Data" at bounding box center [337, 252] width 27 height 33
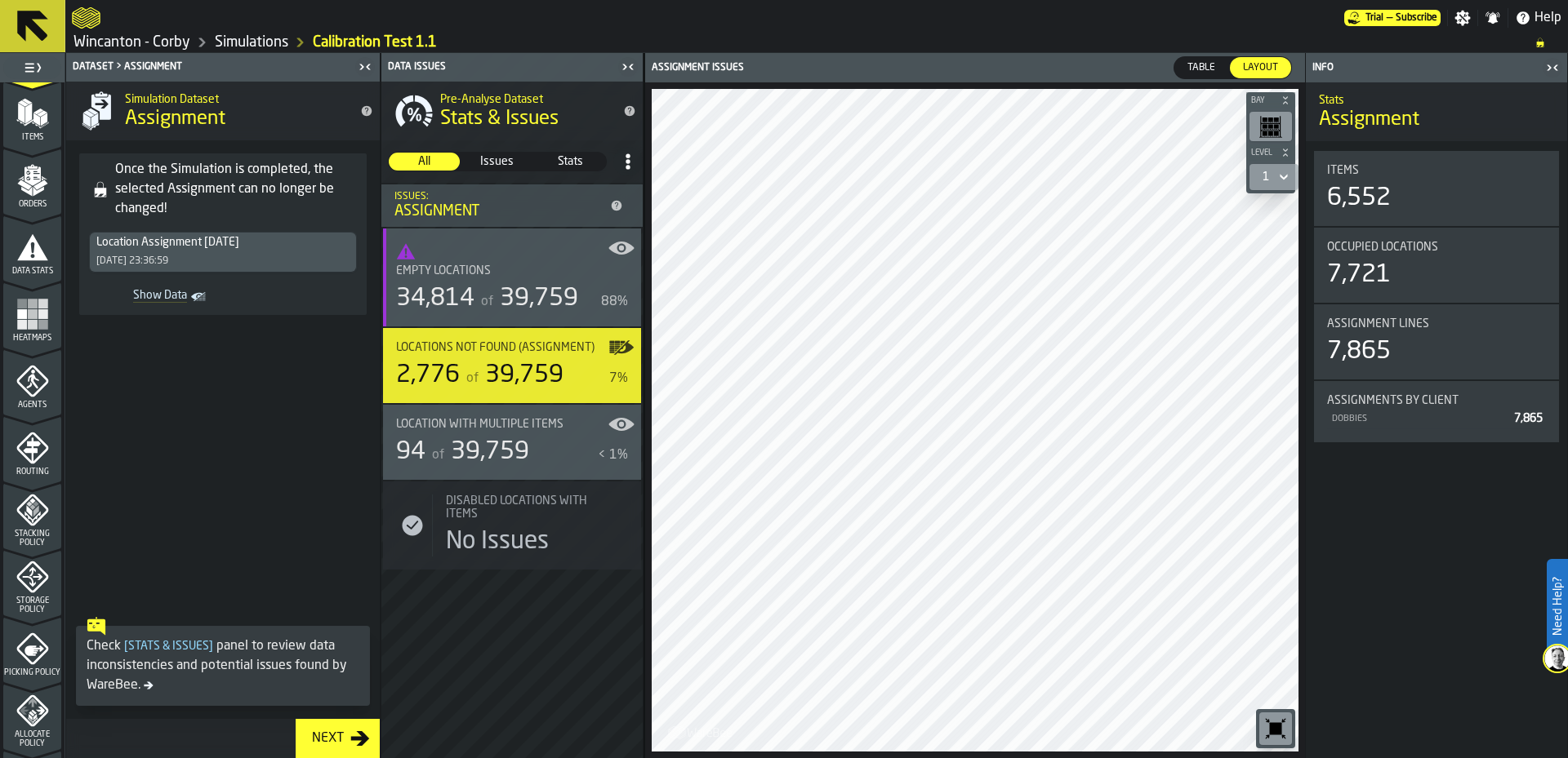
scroll to position [326, 0]
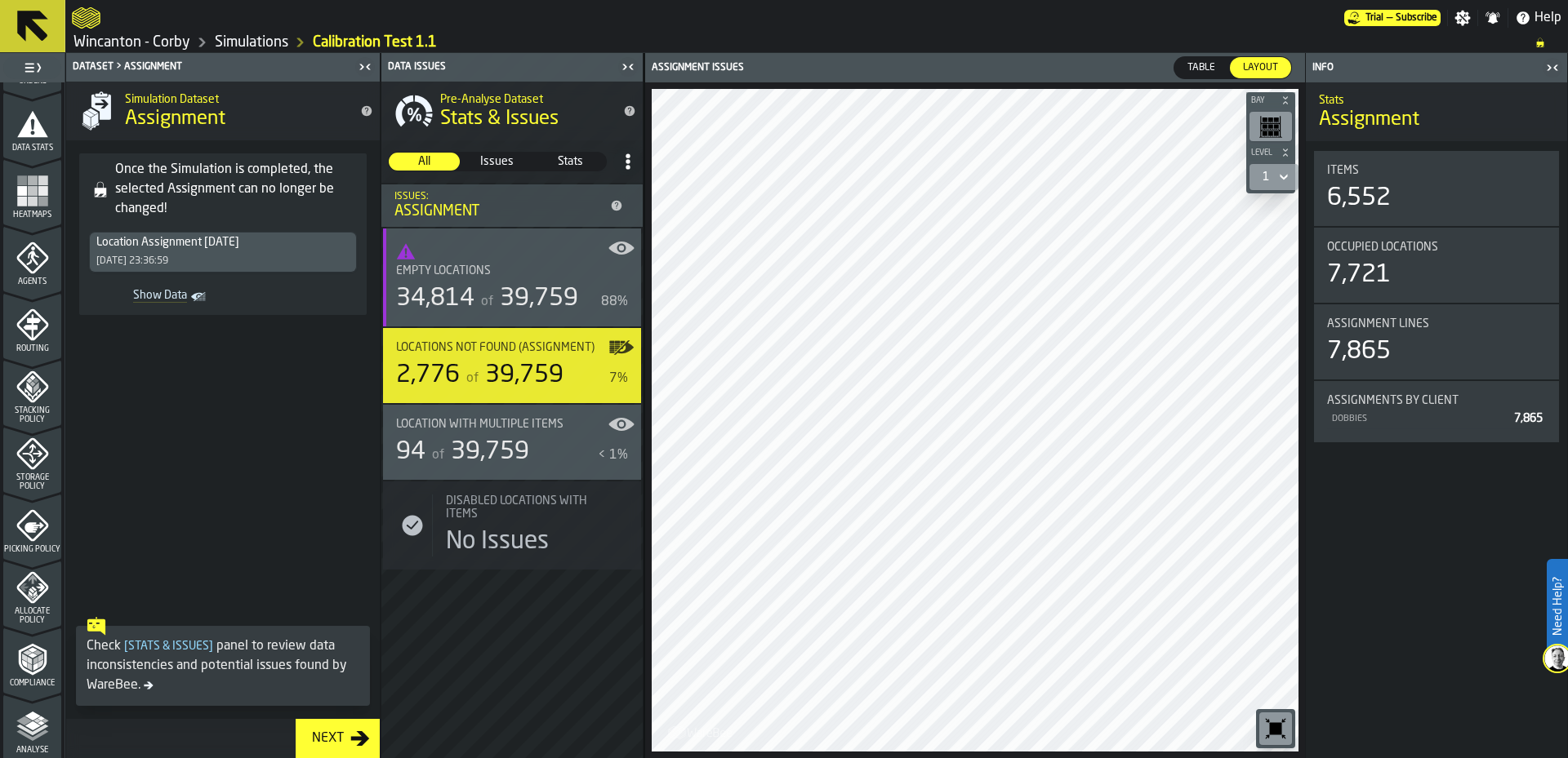
click at [37, 347] on span "Routing" at bounding box center [32, 349] width 58 height 9
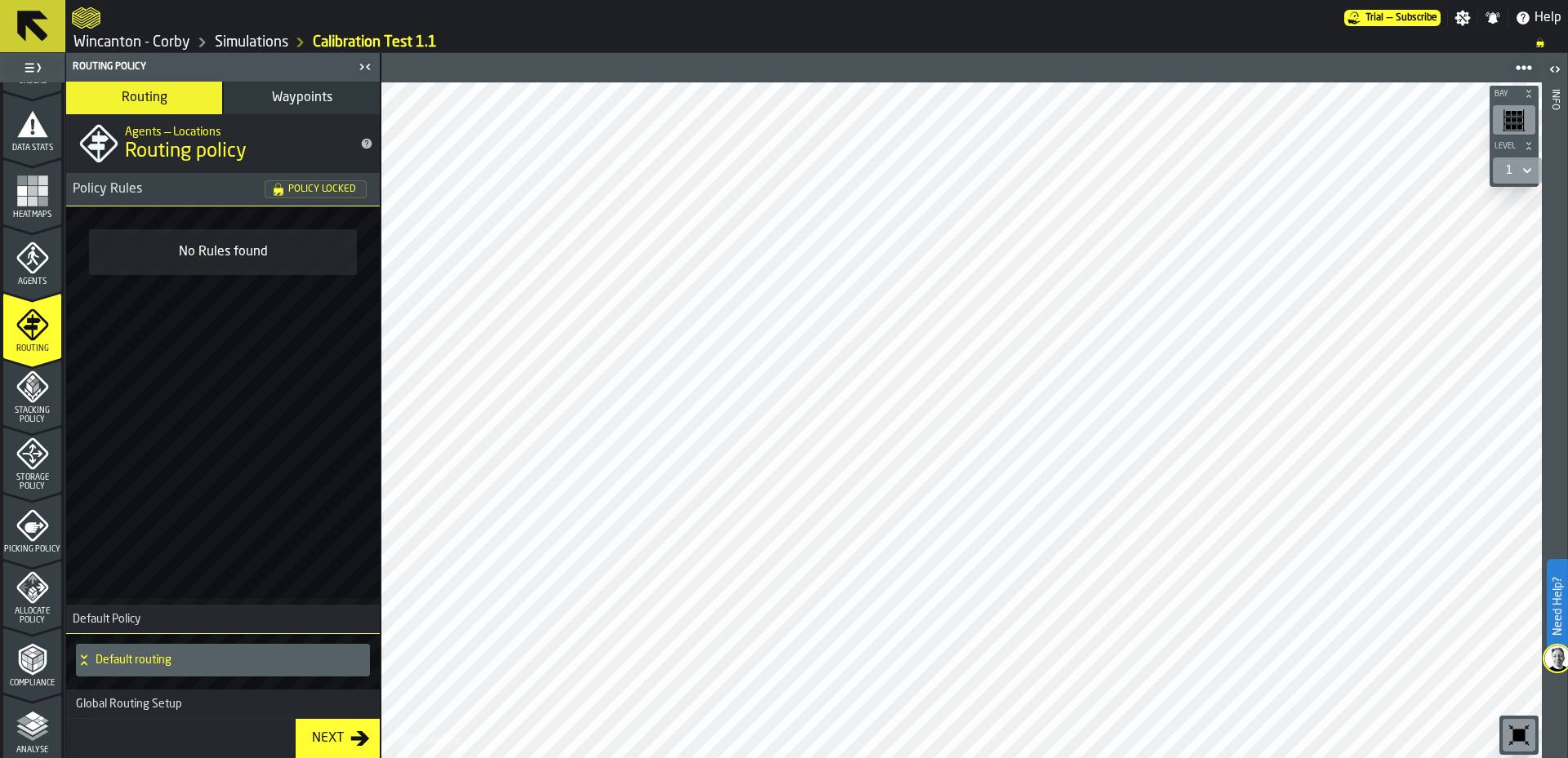
click at [281, 98] on span "Waypoints" at bounding box center [303, 98] width 61 height 13
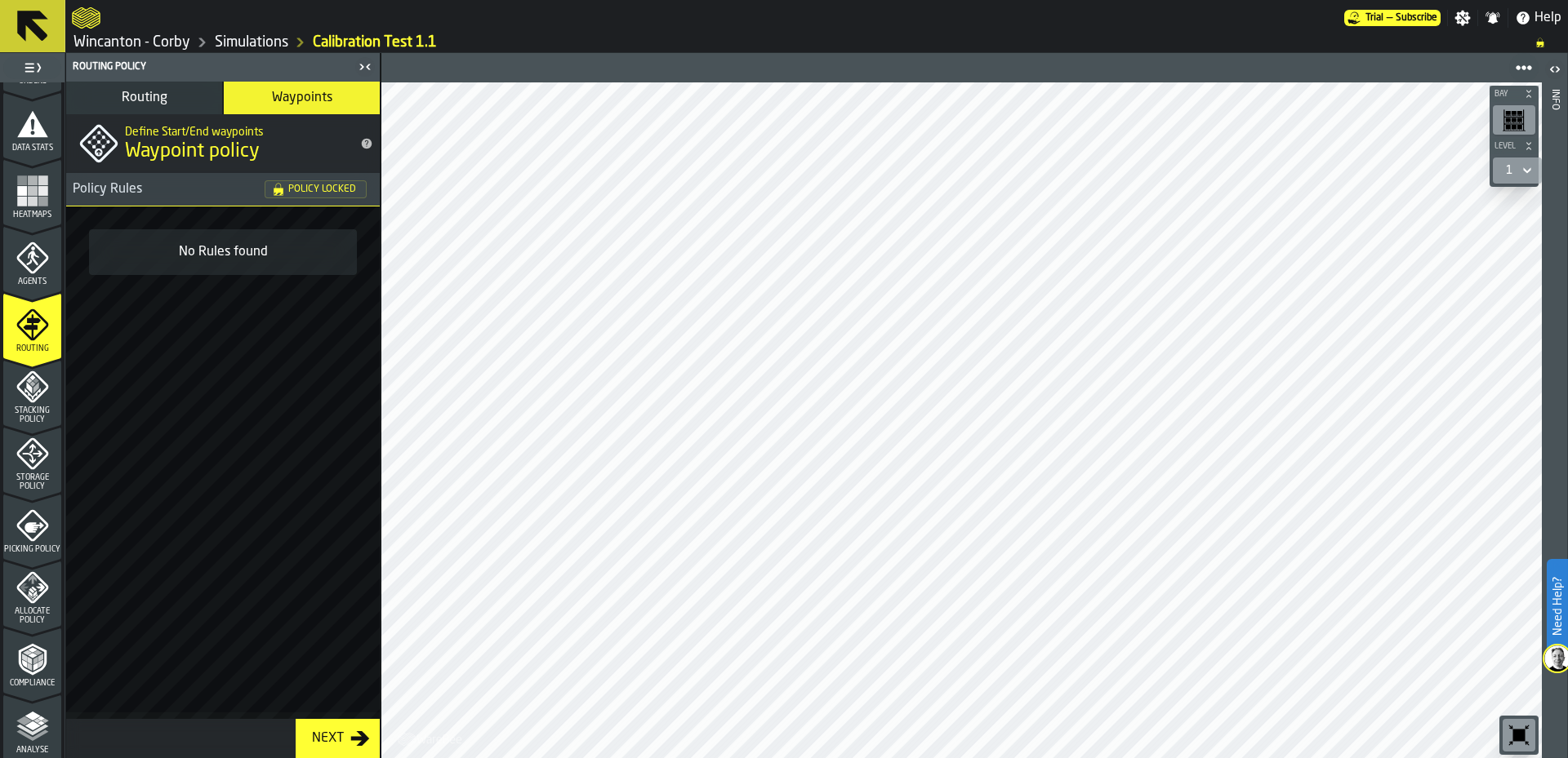
click at [31, 460] on icon "menu Storage Policy" at bounding box center [32, 455] width 20 height 20
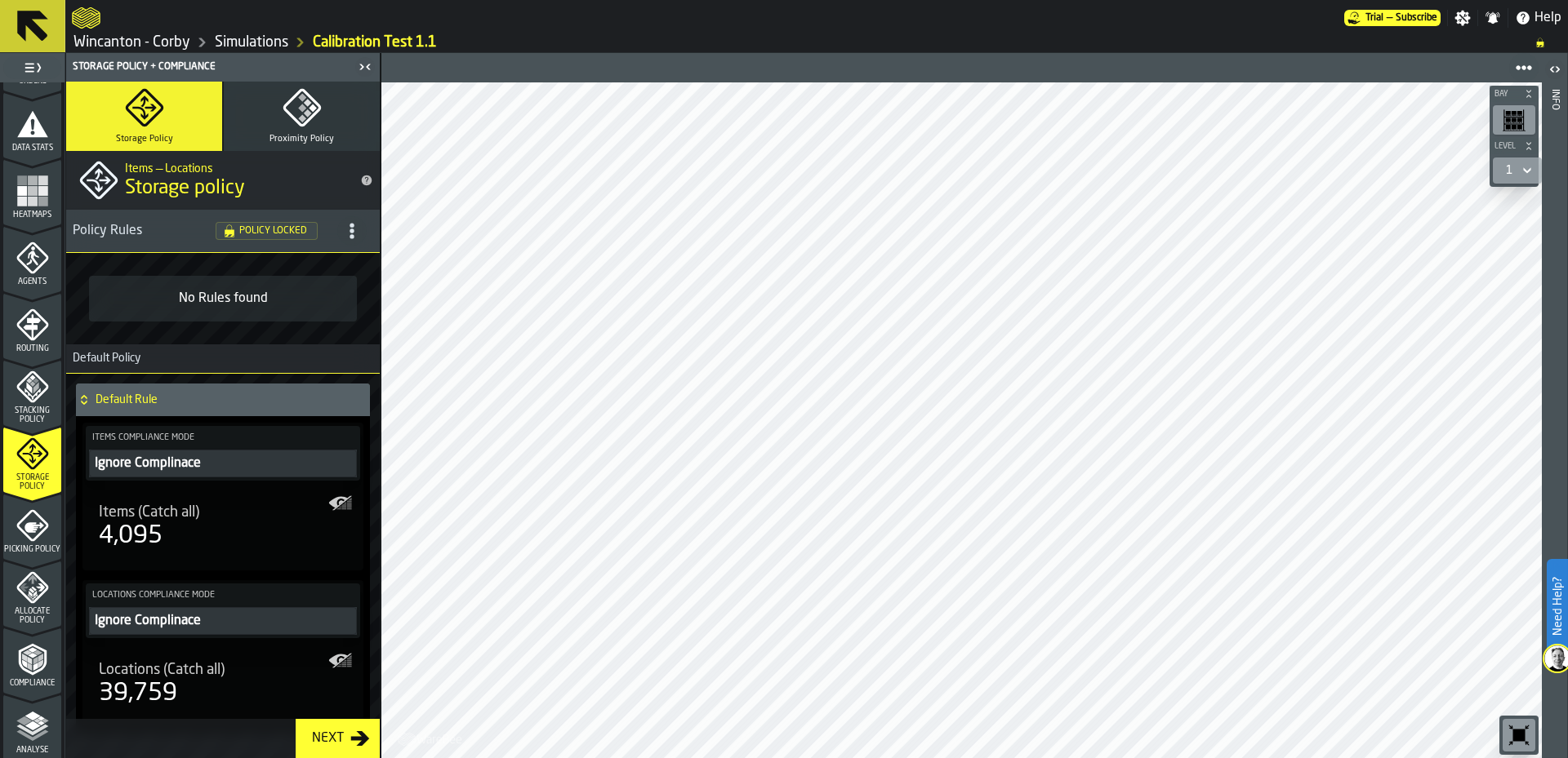
click at [302, 120] on icon "button" at bounding box center [302, 107] width 39 height 39
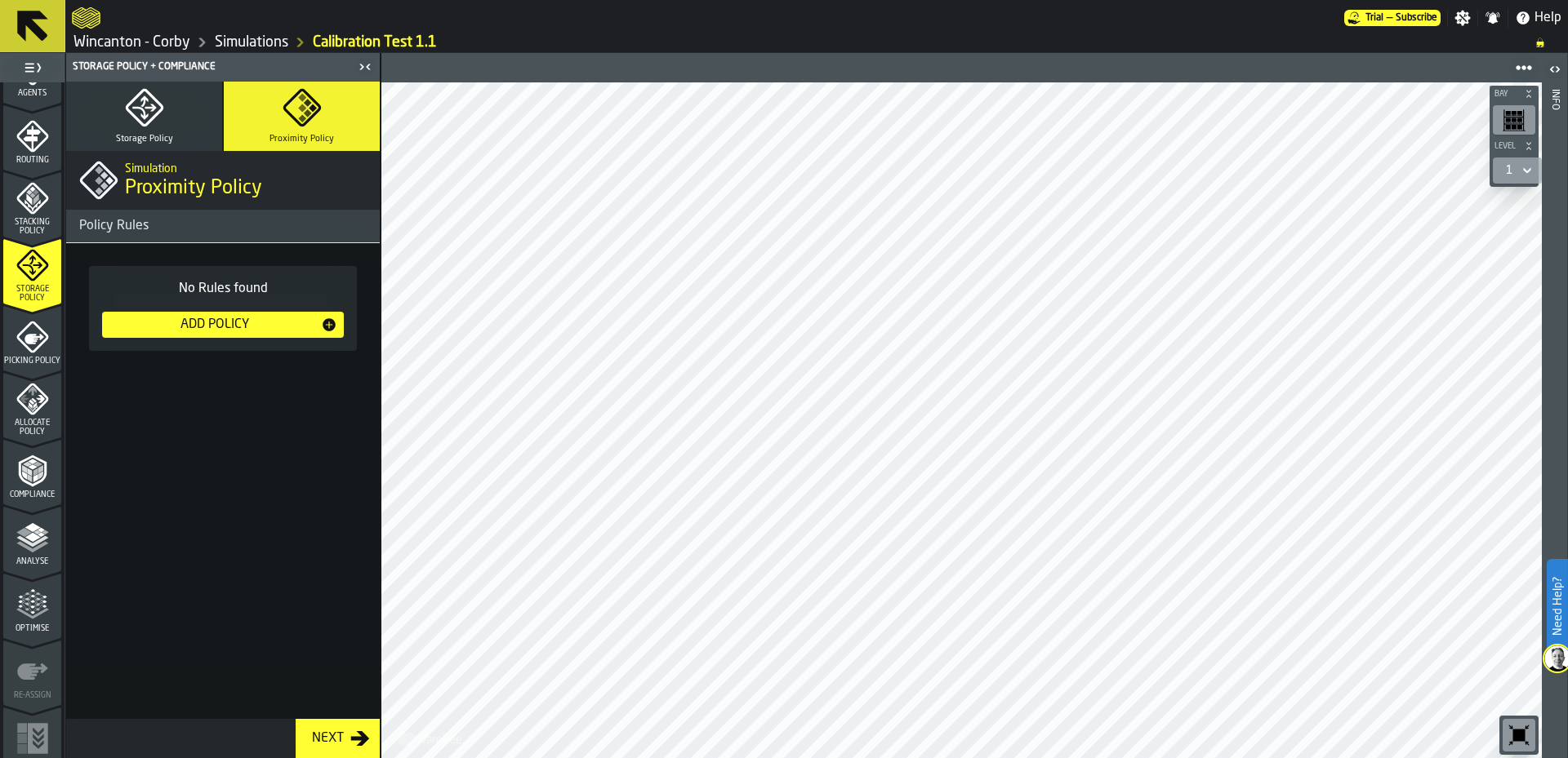
scroll to position [529, 0]
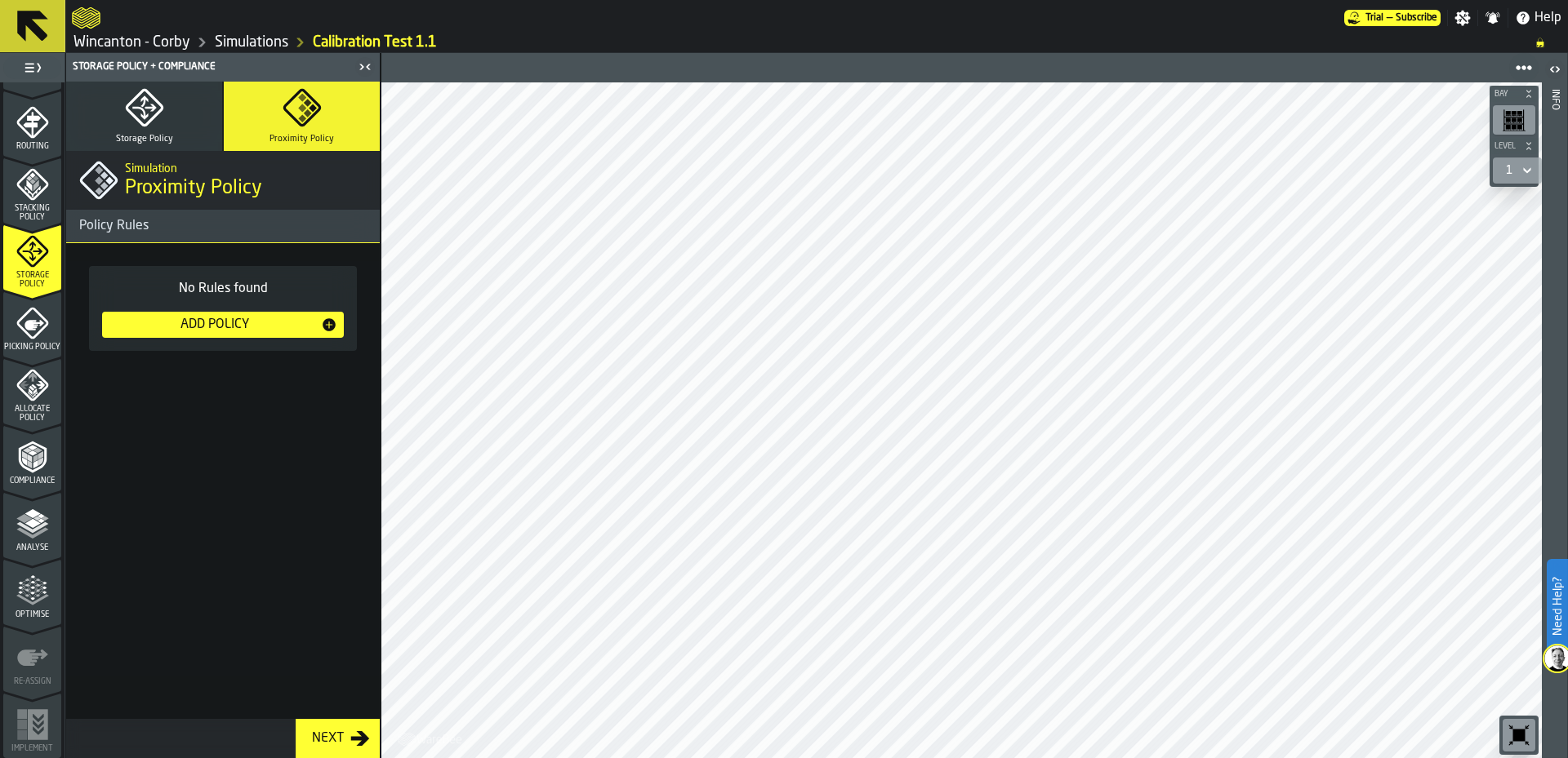
click at [35, 534] on polyline "menu Analyse" at bounding box center [32, 533] width 32 height 11
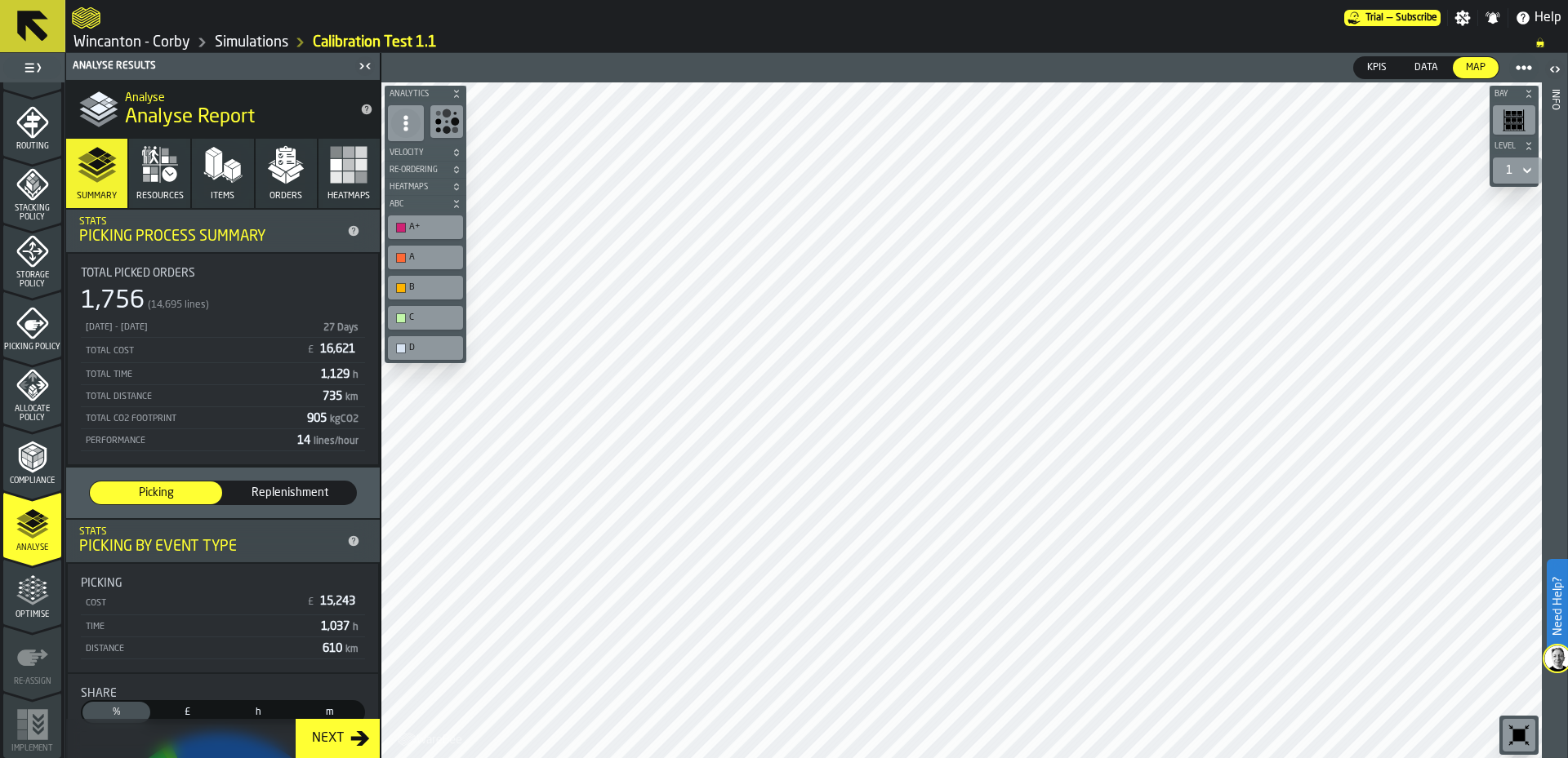
click at [304, 155] on button "Orders" at bounding box center [286, 173] width 61 height 70
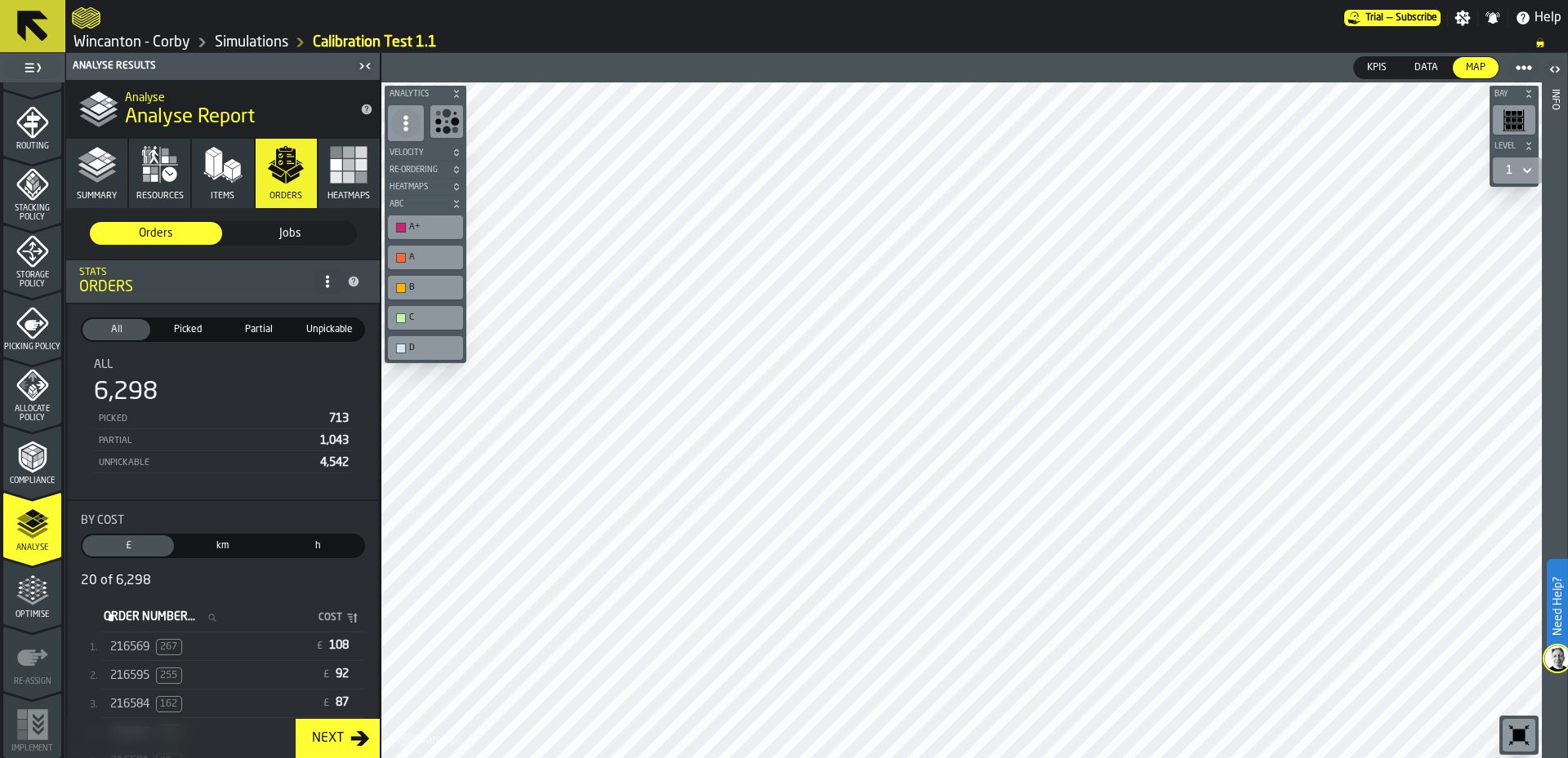
click at [205, 650] on div "216569 267" at bounding box center [208, 647] width 197 height 16
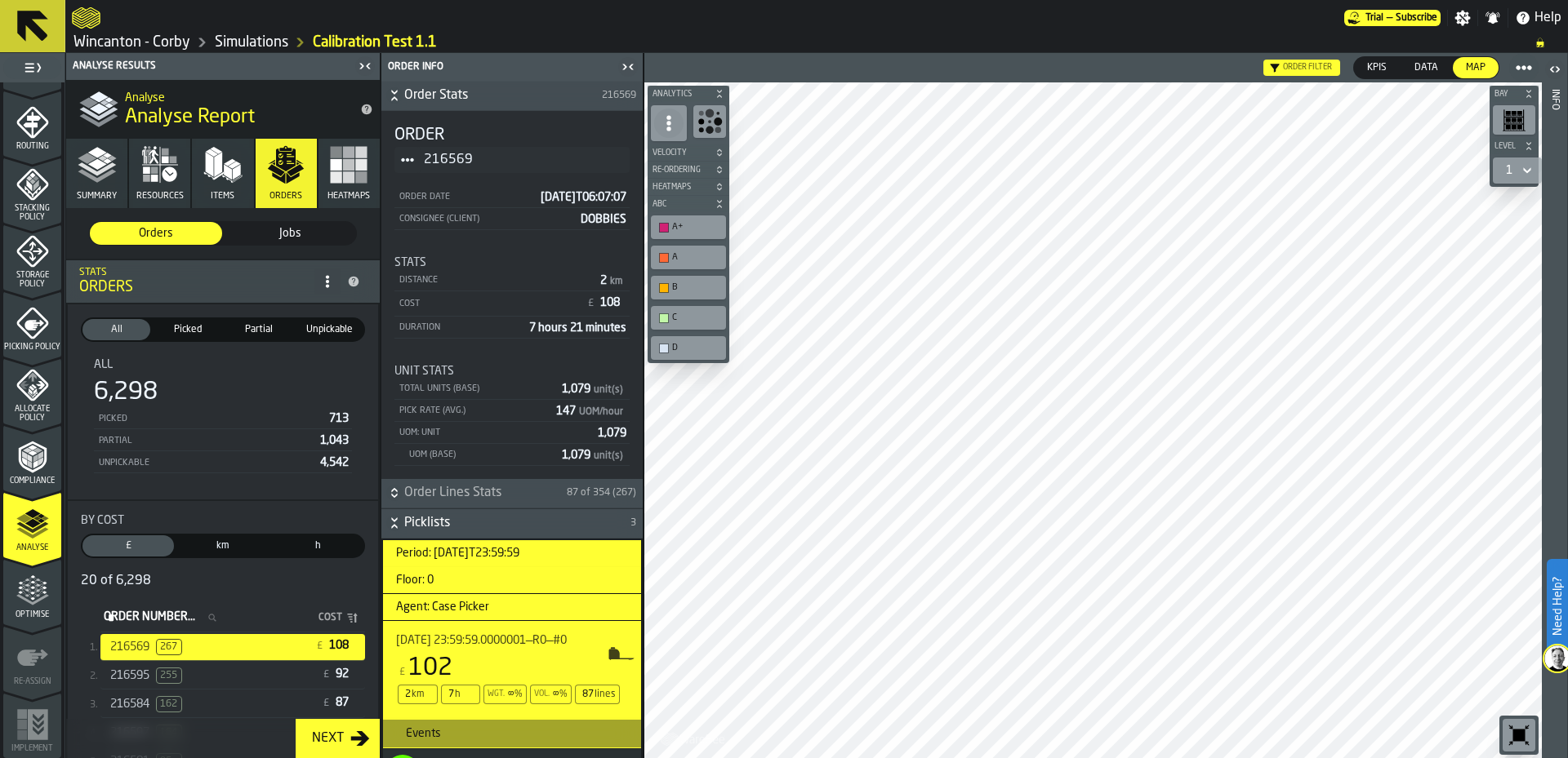
click at [722, 93] on icon "button-" at bounding box center [719, 93] width 10 height 10
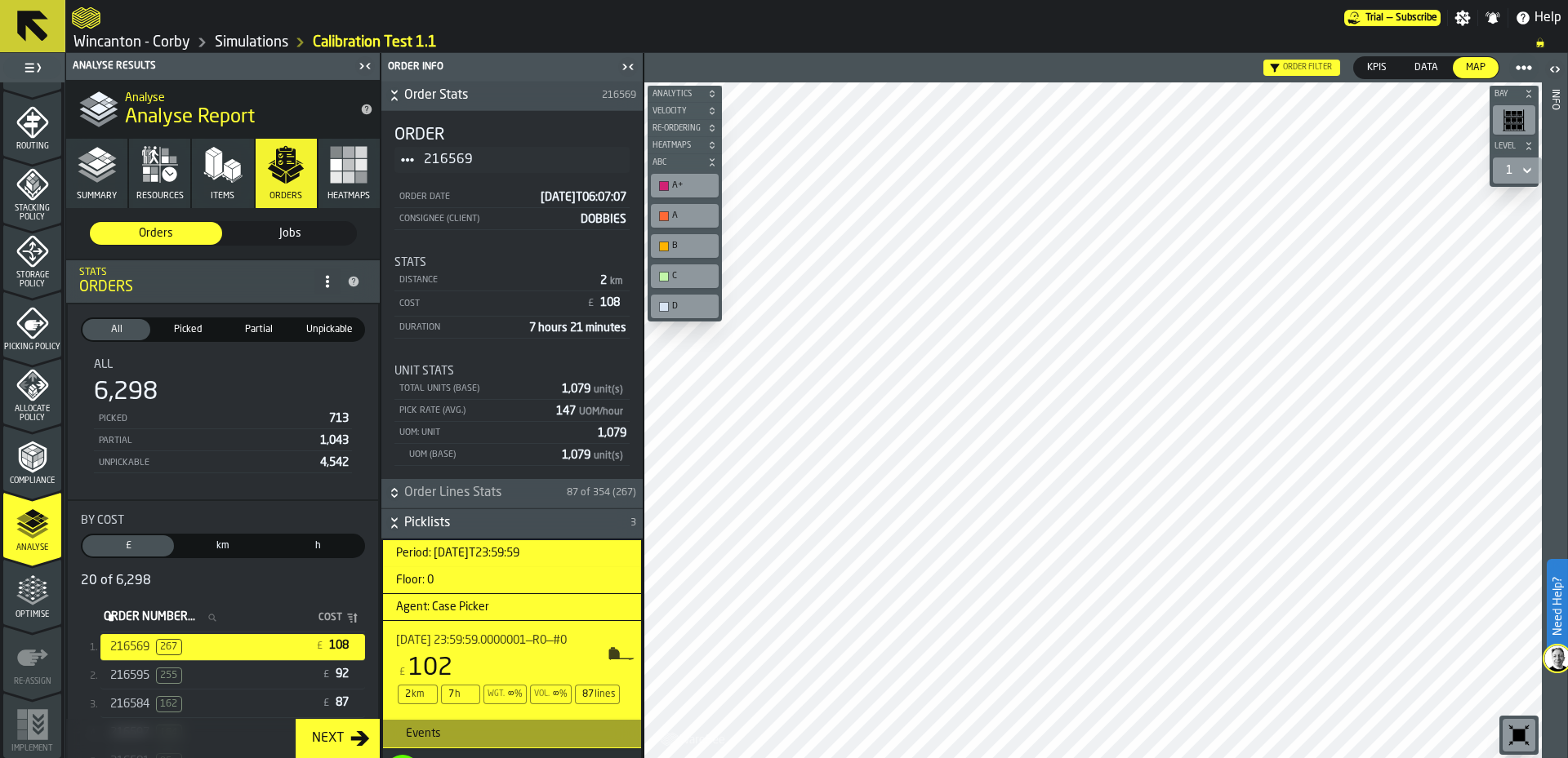
click at [713, 163] on icon "button-" at bounding box center [712, 162] width 10 height 10
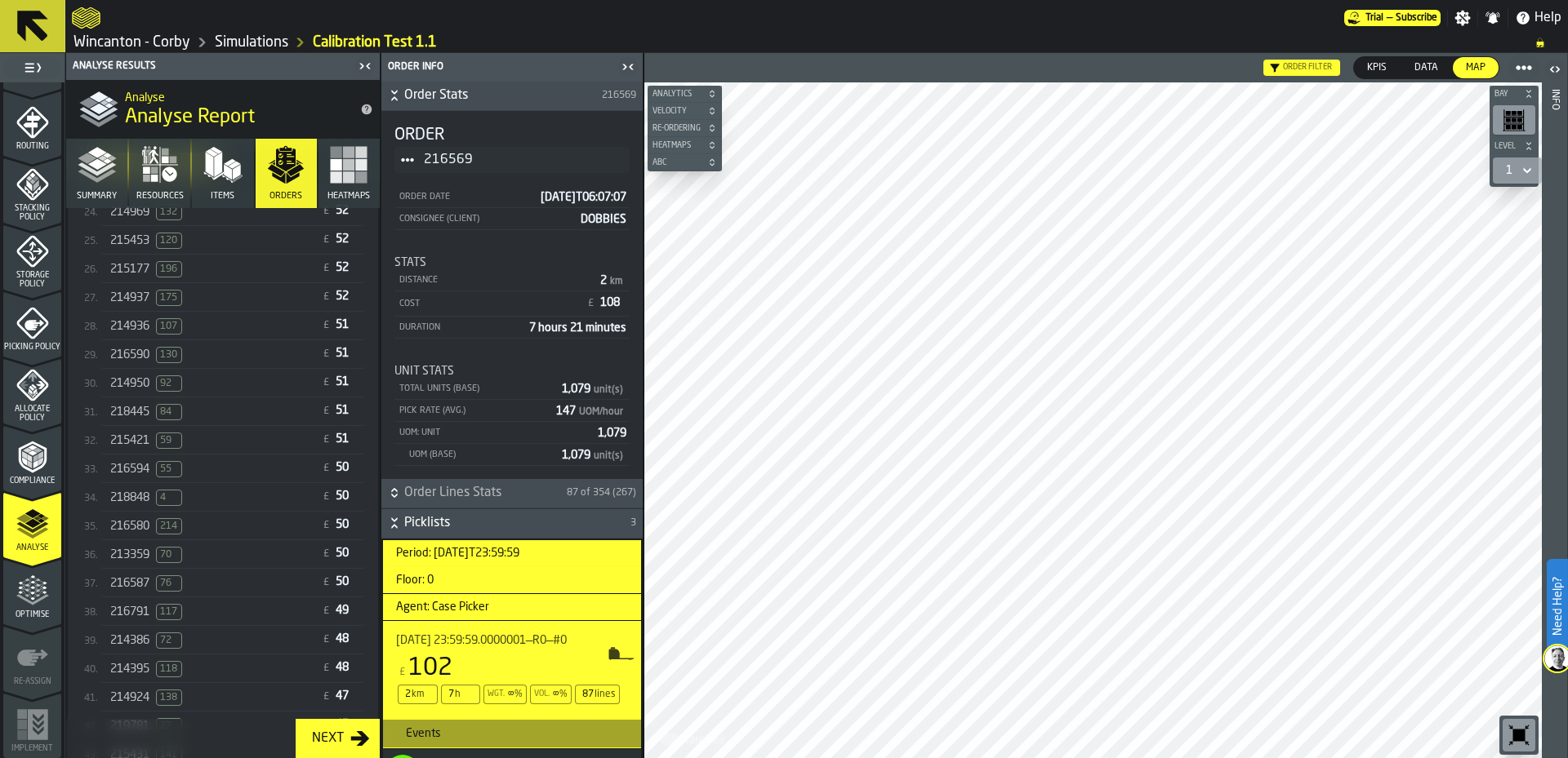
scroll to position [1077, 0]
click at [258, 585] on div "213359 70 £ 50" at bounding box center [233, 570] width 265 height 27
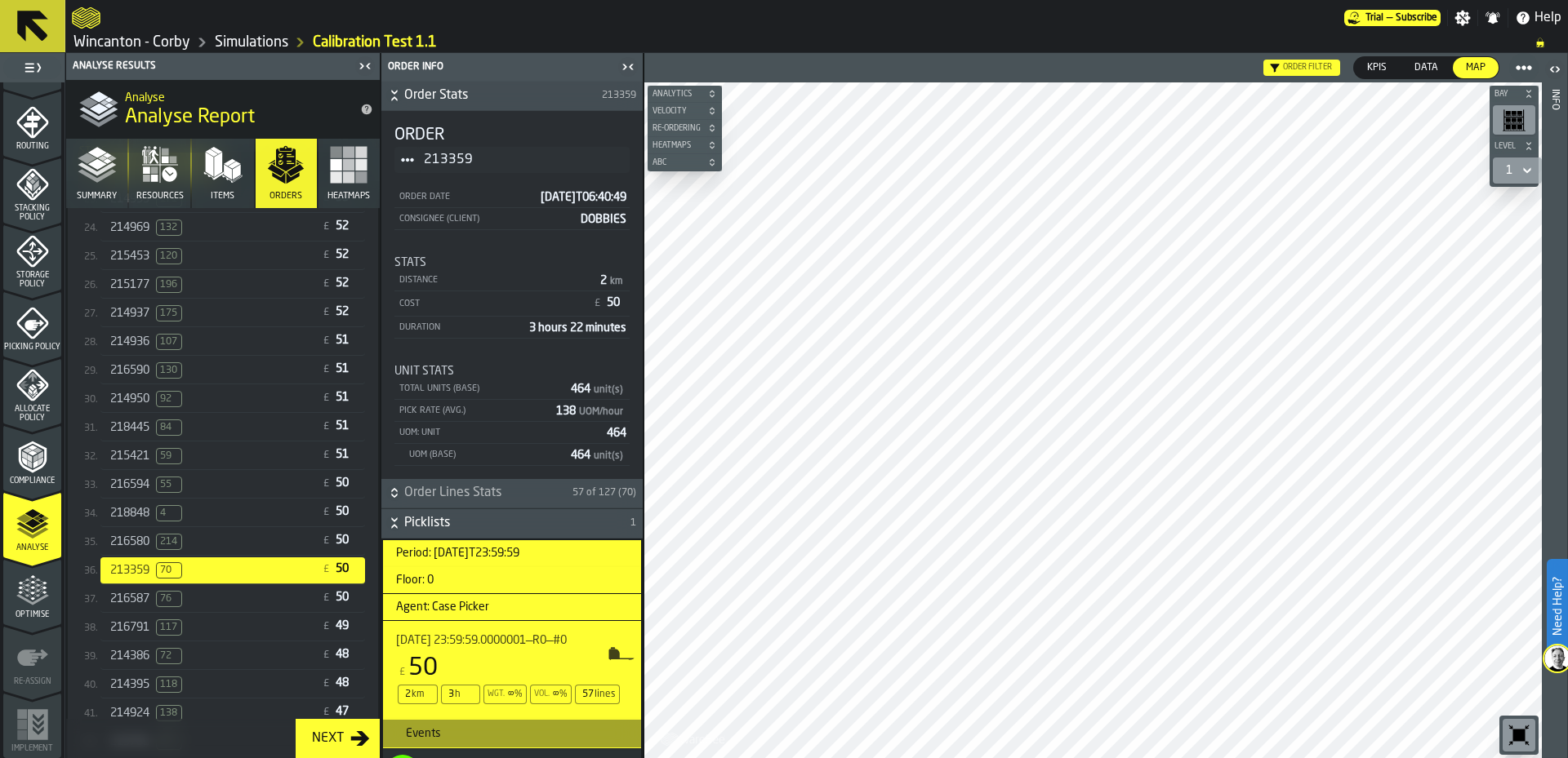
click at [259, 533] on div "216580 214 £ 50" at bounding box center [233, 542] width 265 height 27
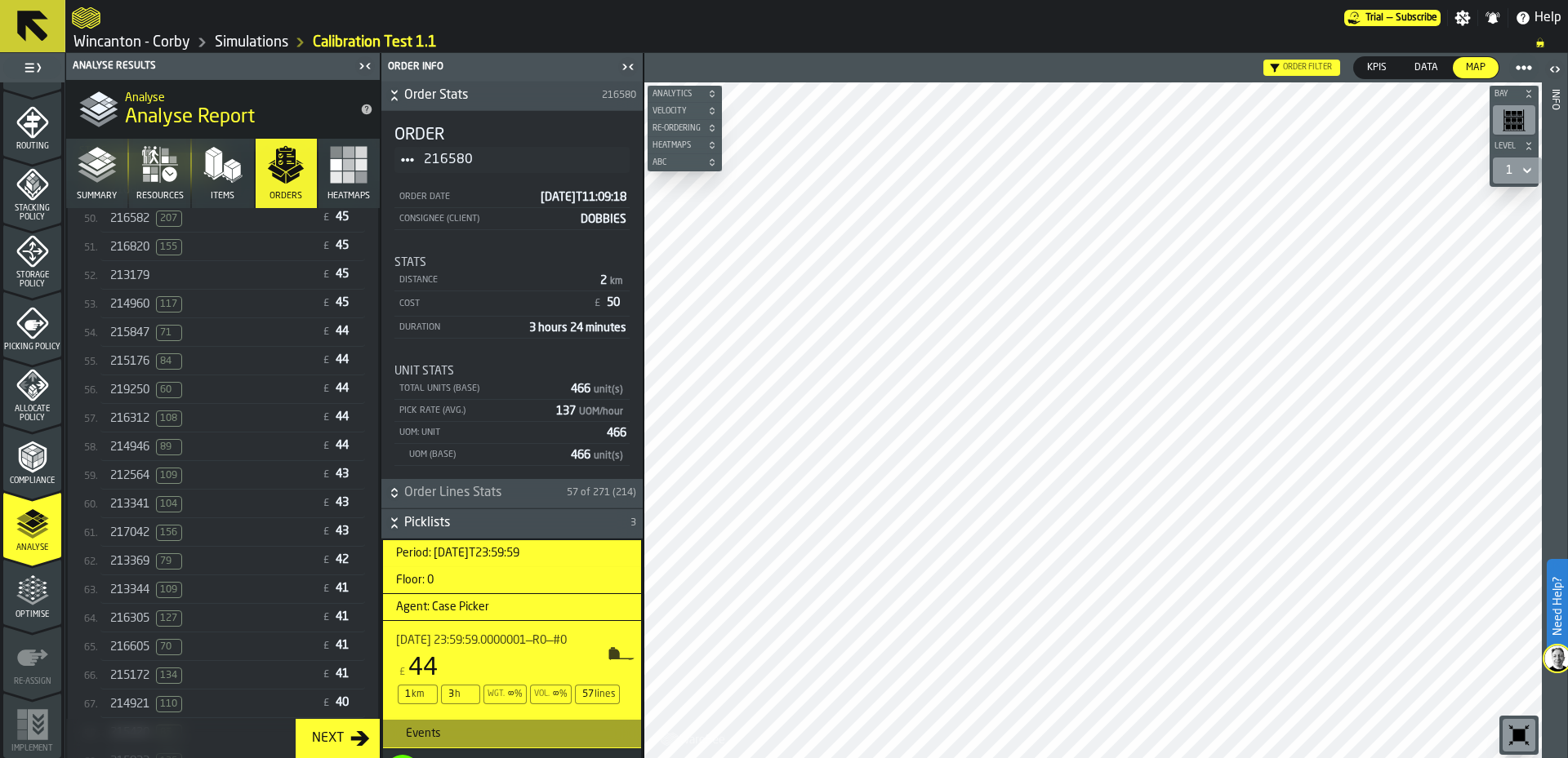
scroll to position [1811, 0]
click at [250, 295] on div "213179" at bounding box center [212, 293] width 204 height 13
click at [245, 546] on div "213329 92" at bounding box center [212, 542] width 204 height 16
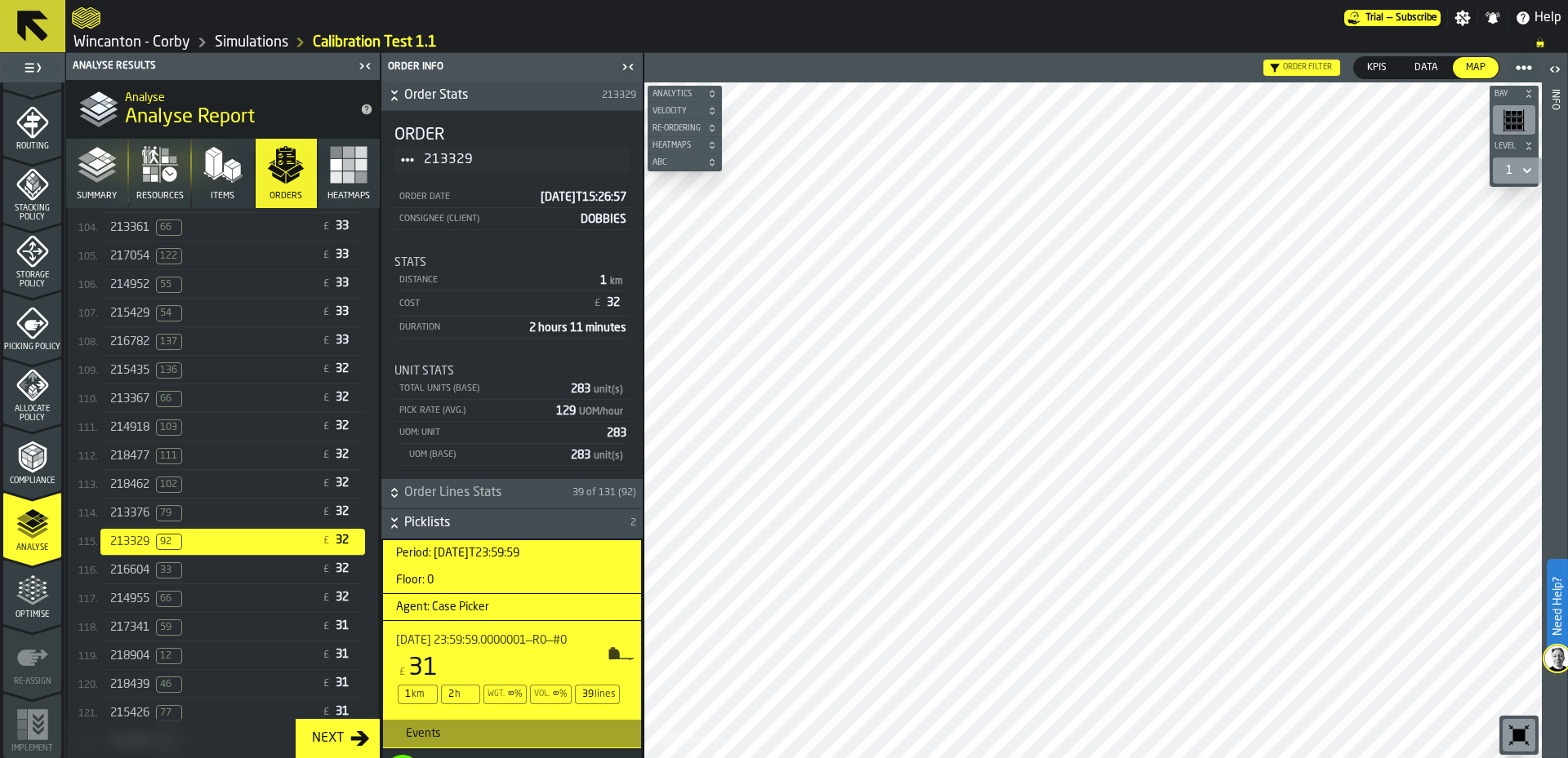
click at [364, 71] on icon "button-toggle-Close me" at bounding box center [364, 65] width 19 height 19
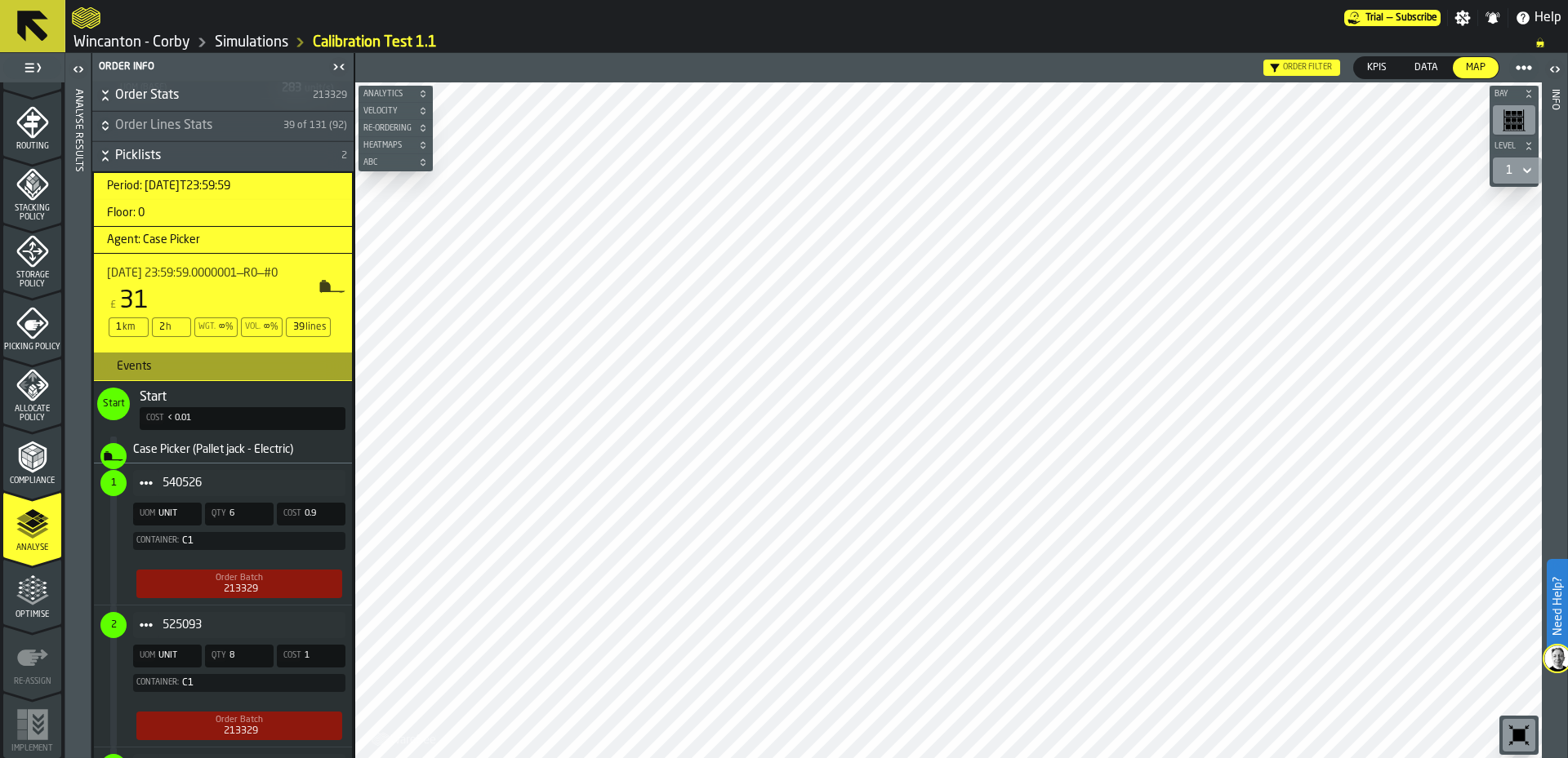
scroll to position [408, 0]
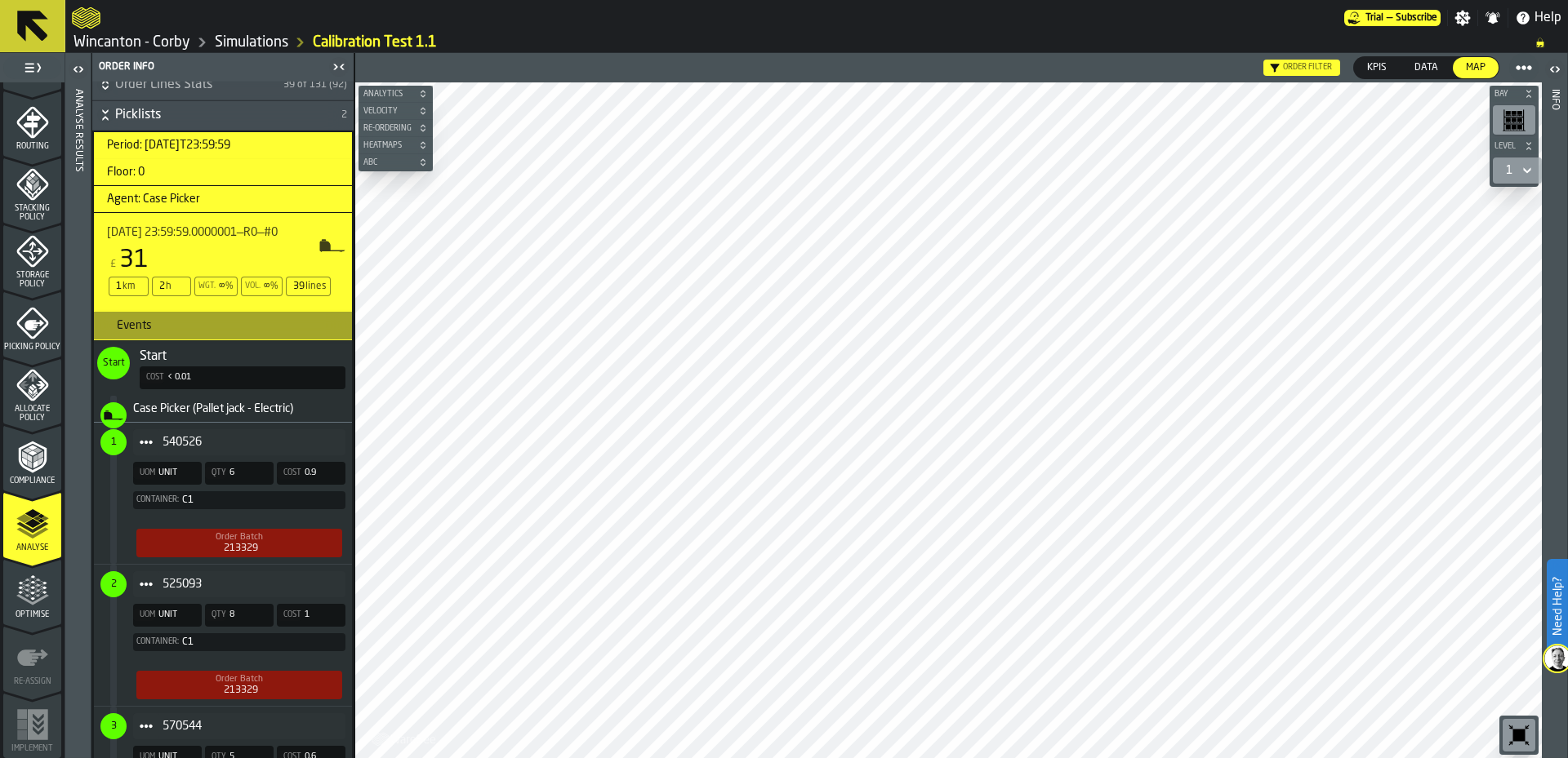
click at [252, 436] on span "540526" at bounding box center [247, 443] width 170 height 13
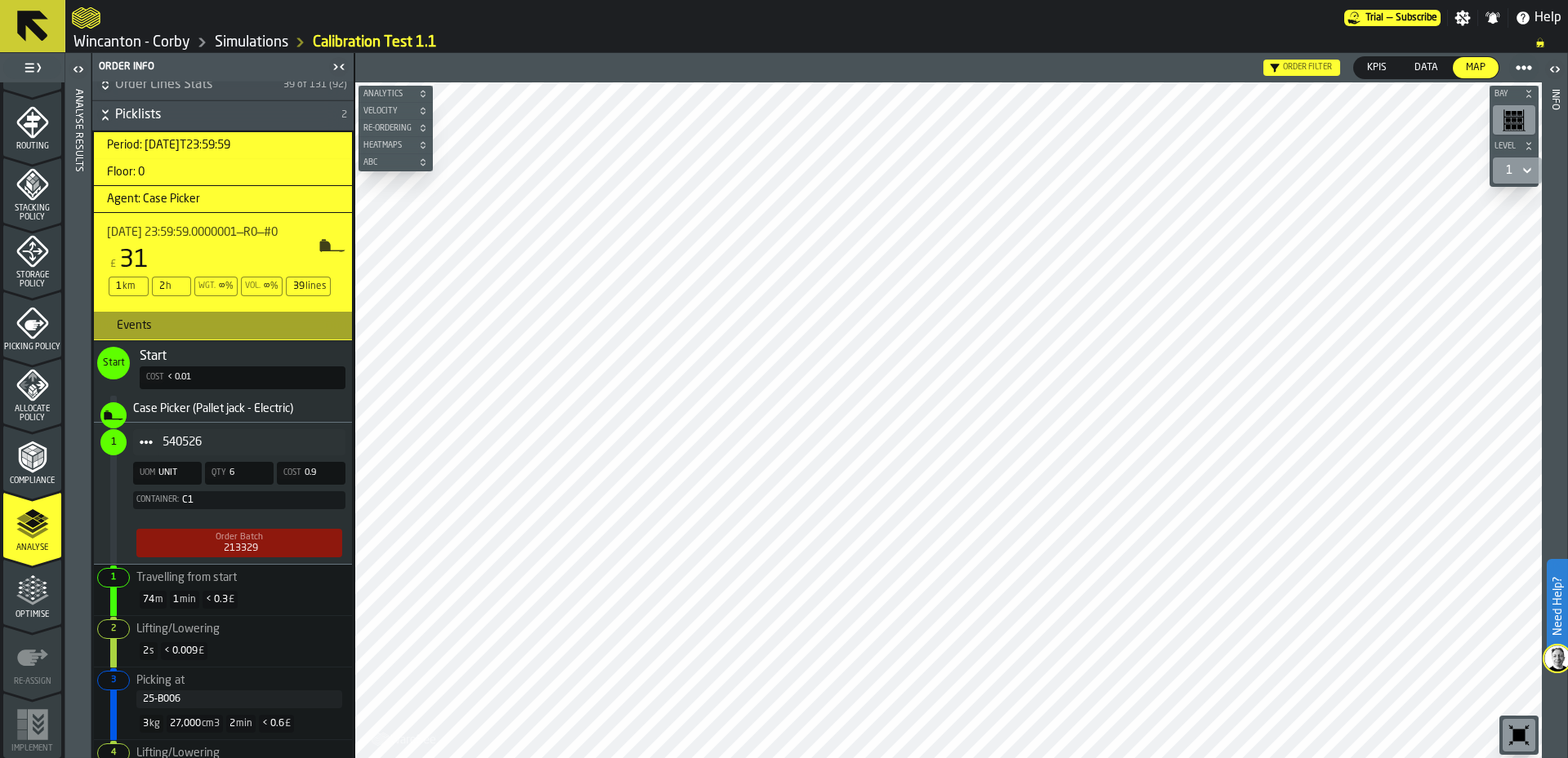
click at [257, 358] on div "Start" at bounding box center [242, 357] width 205 height 19
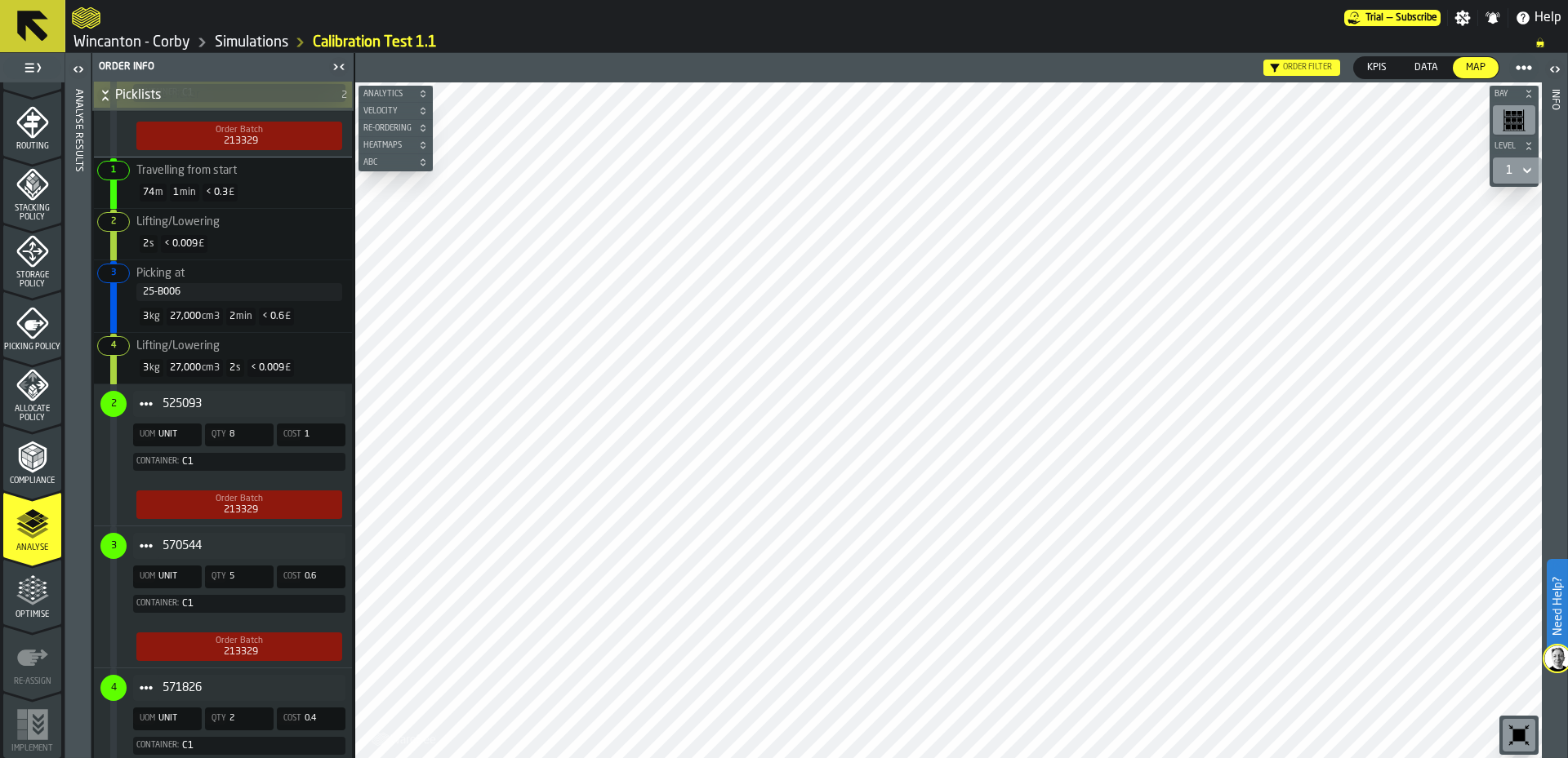
scroll to position [898, 0]
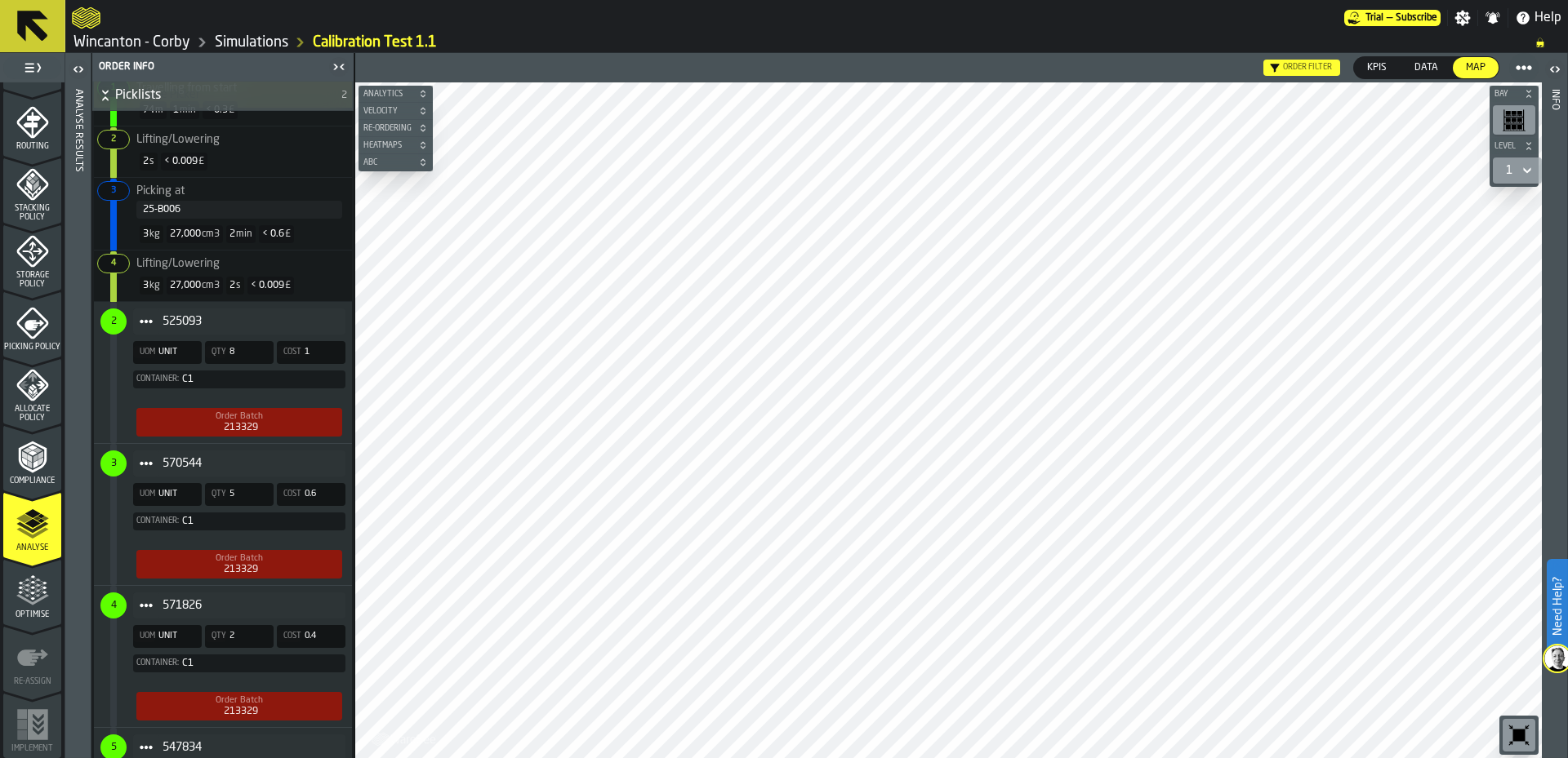
click at [304, 322] on span "525093" at bounding box center [247, 322] width 170 height 13
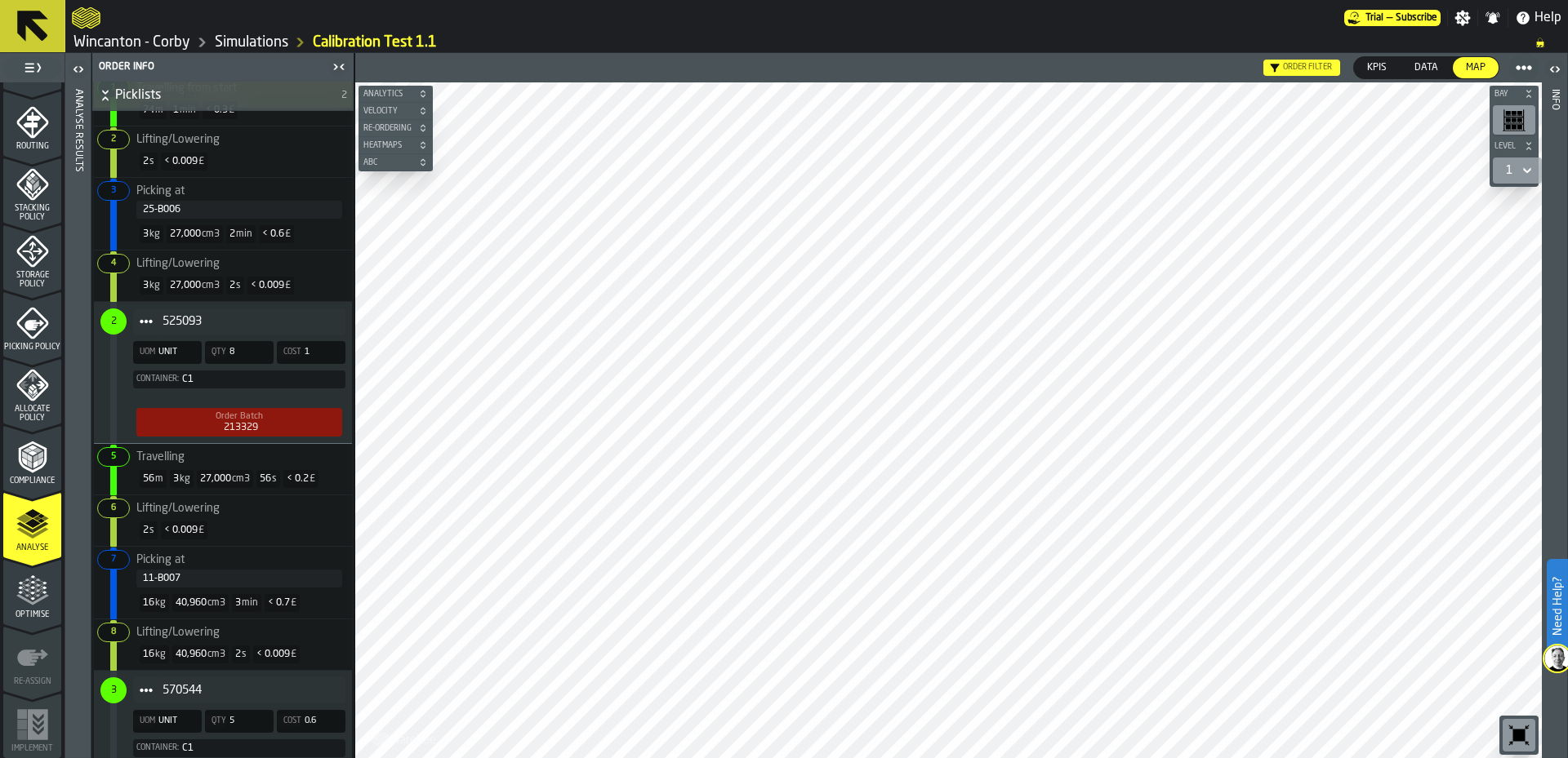
click at [400, 130] on span "Re-Ordering" at bounding box center [388, 128] width 55 height 9
click at [415, 160] on icon "button-toolbar-undefined" at bounding box center [417, 156] width 27 height 27
click at [388, 156] on icon "button-toolbar-undefined" at bounding box center [382, 156] width 27 height 27
click at [425, 154] on icon "button-toolbar-undefined" at bounding box center [428, 151] width 7 height 6
click at [441, 150] on icon "button-toolbar-undefined" at bounding box center [441, 151] width 4 height 6
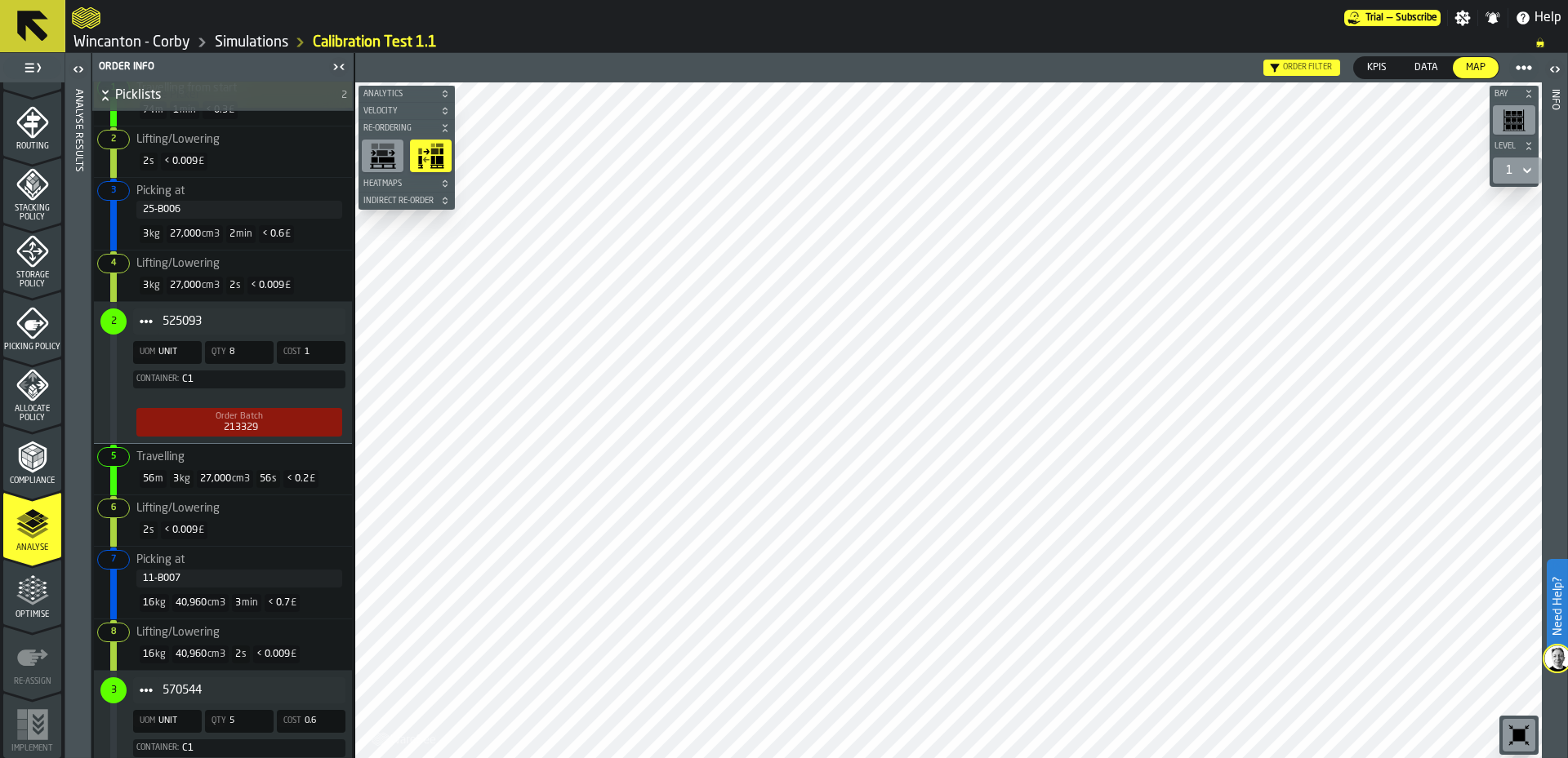
click at [406, 181] on span "Heatmaps" at bounding box center [399, 184] width 77 height 9
click at [435, 210] on circle "button-toolbar-undefined" at bounding box center [436, 204] width 11 height 11
click at [385, 213] on icon "button-toolbar-undefined" at bounding box center [378, 211] width 27 height 27
click at [422, 210] on circle "button-toolbar-undefined" at bounding box center [424, 204] width 11 height 11
click at [392, 110] on span "Velocity" at bounding box center [390, 112] width 59 height 9
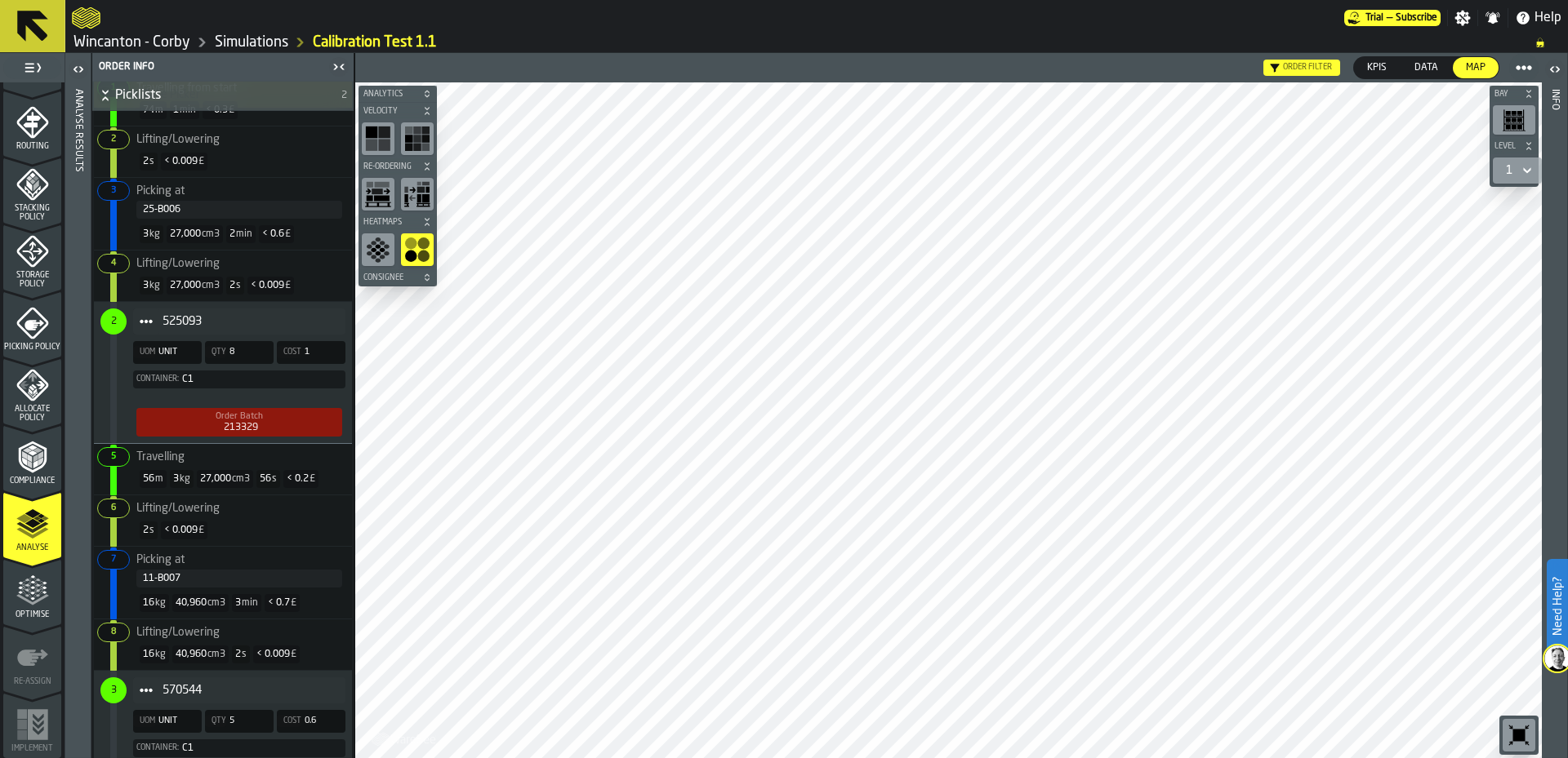
click at [415, 141] on rect "button-toolbar-undefined" at bounding box center [417, 138] width 8 height 8
click at [385, 95] on span "Analytics" at bounding box center [390, 94] width 59 height 9
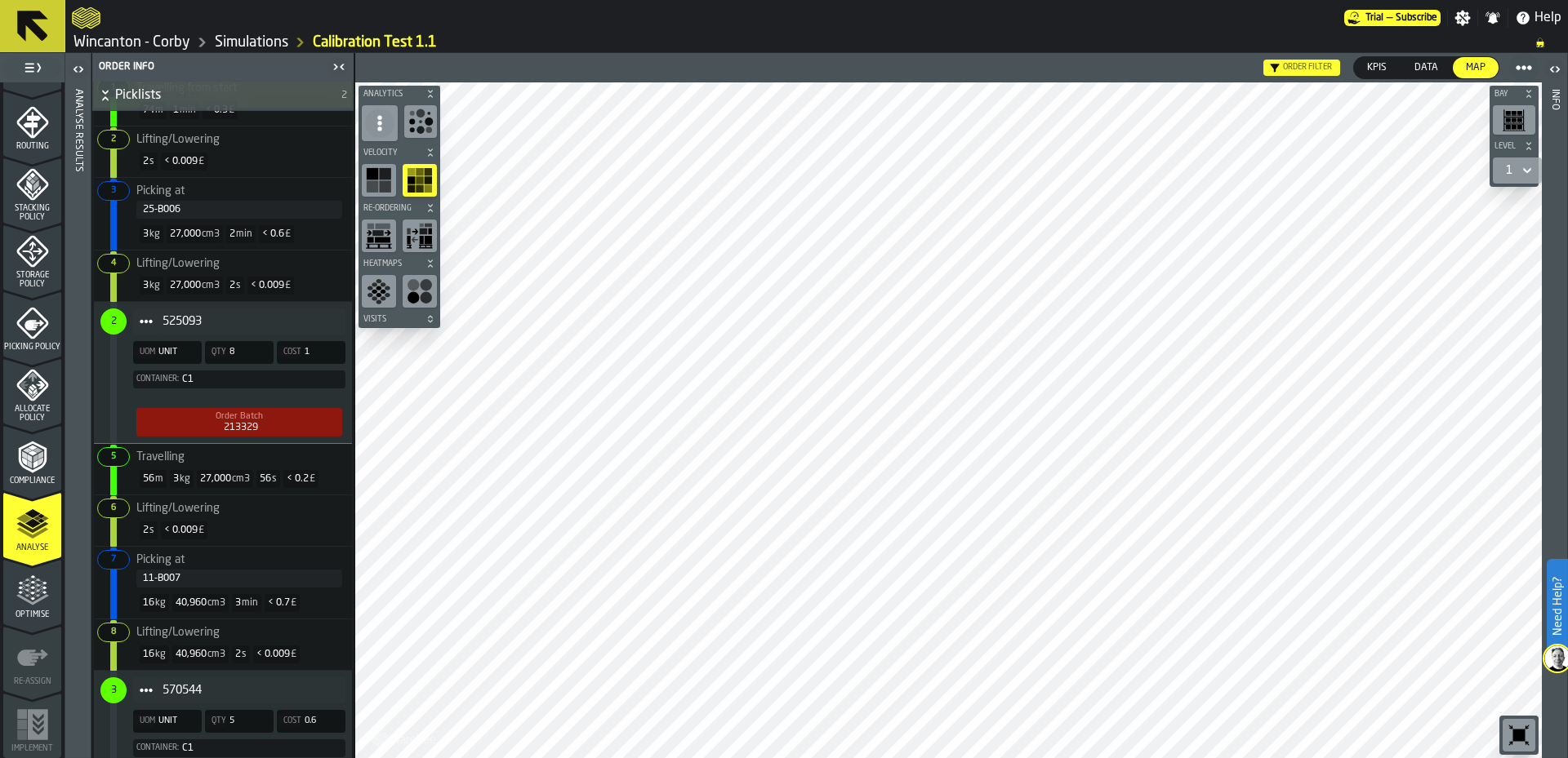
click at [375, 122] on icon at bounding box center [380, 124] width 17 height 16
click at [436, 199] on div "Hide Titles" at bounding box center [417, 196] width 85 height 19
click at [384, 123] on icon at bounding box center [380, 124] width 17 height 16
click at [418, 155] on div "Show Portals" at bounding box center [417, 157] width 85 height 19
click at [403, 318] on span "Visits" at bounding box center [392, 320] width 62 height 9
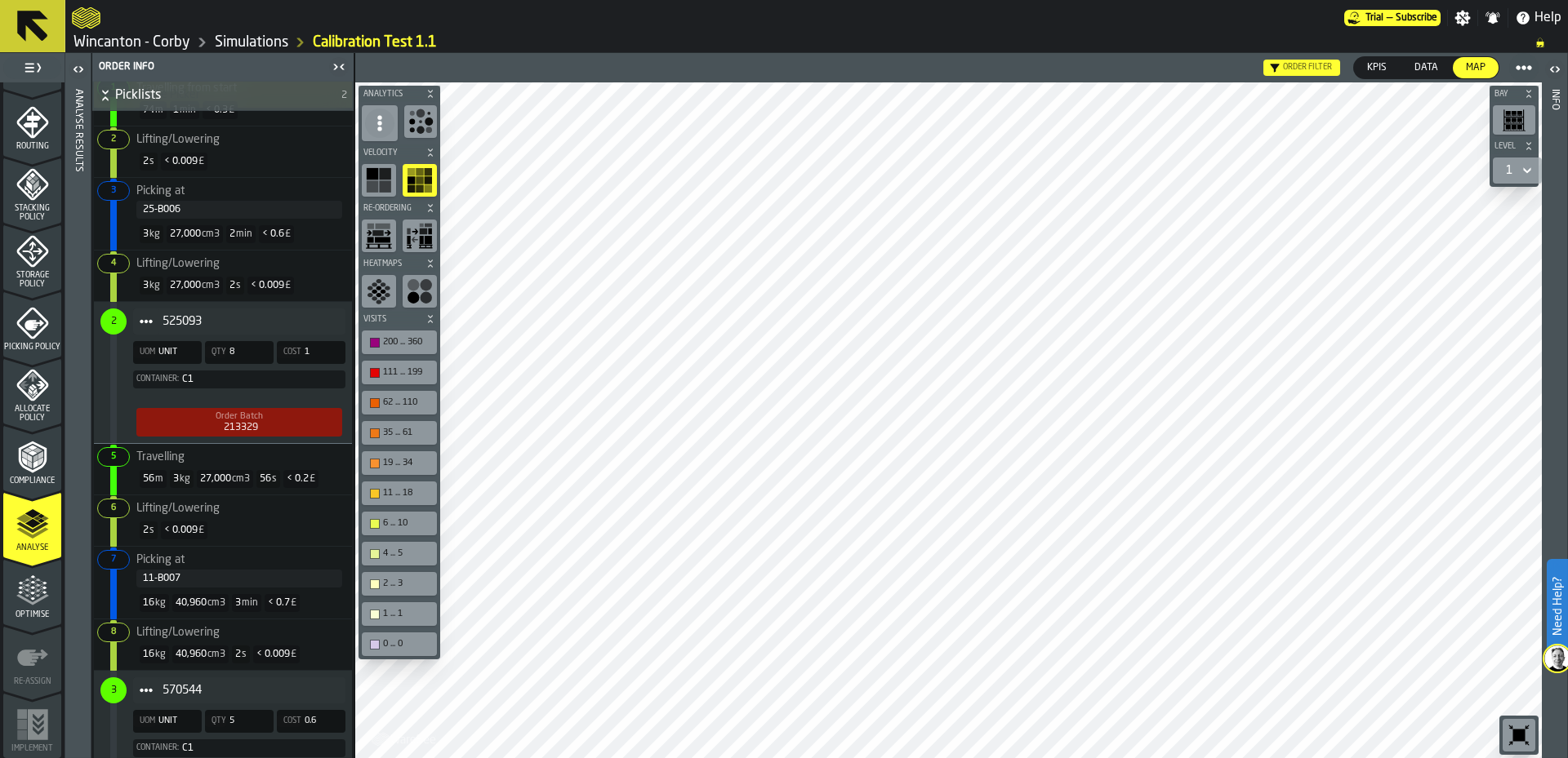
click at [403, 340] on div "200 ... 360" at bounding box center [407, 343] width 49 height 11
click at [371, 341] on div "button-toolbar-undefined" at bounding box center [374, 343] width 10 height 10
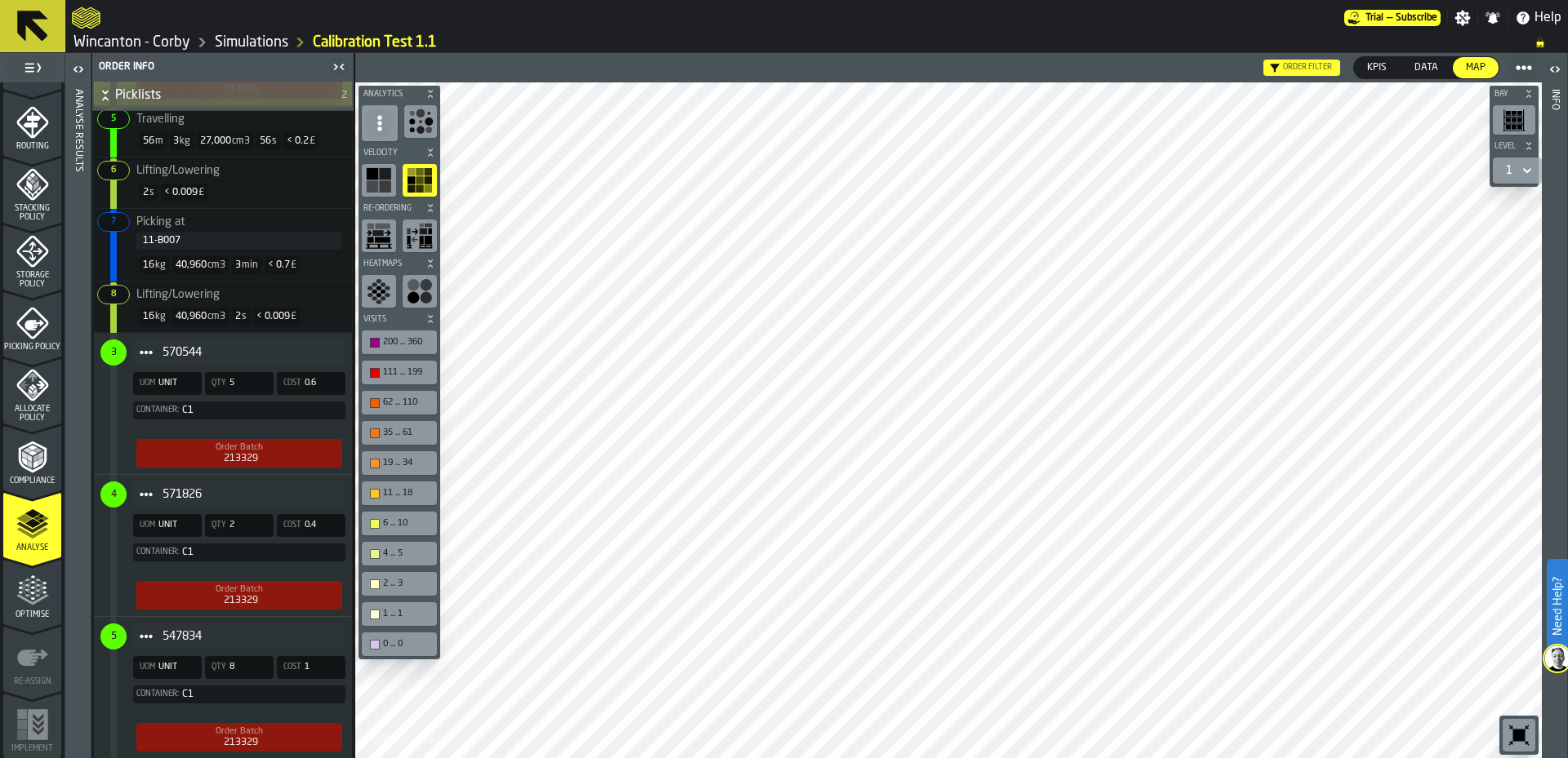
scroll to position [1143, 0]
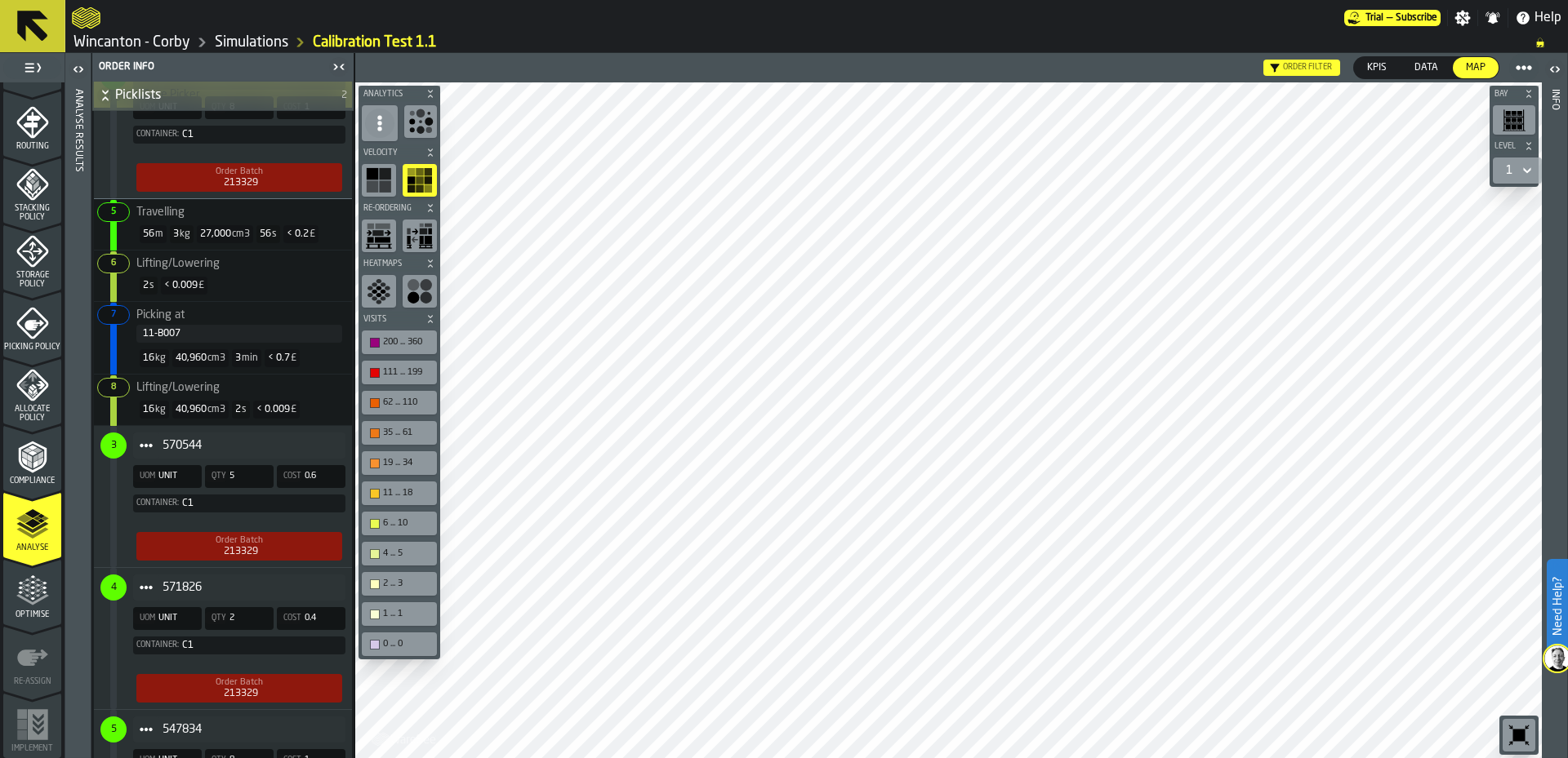
click at [1436, 63] on span "Data" at bounding box center [1427, 68] width 37 height 15
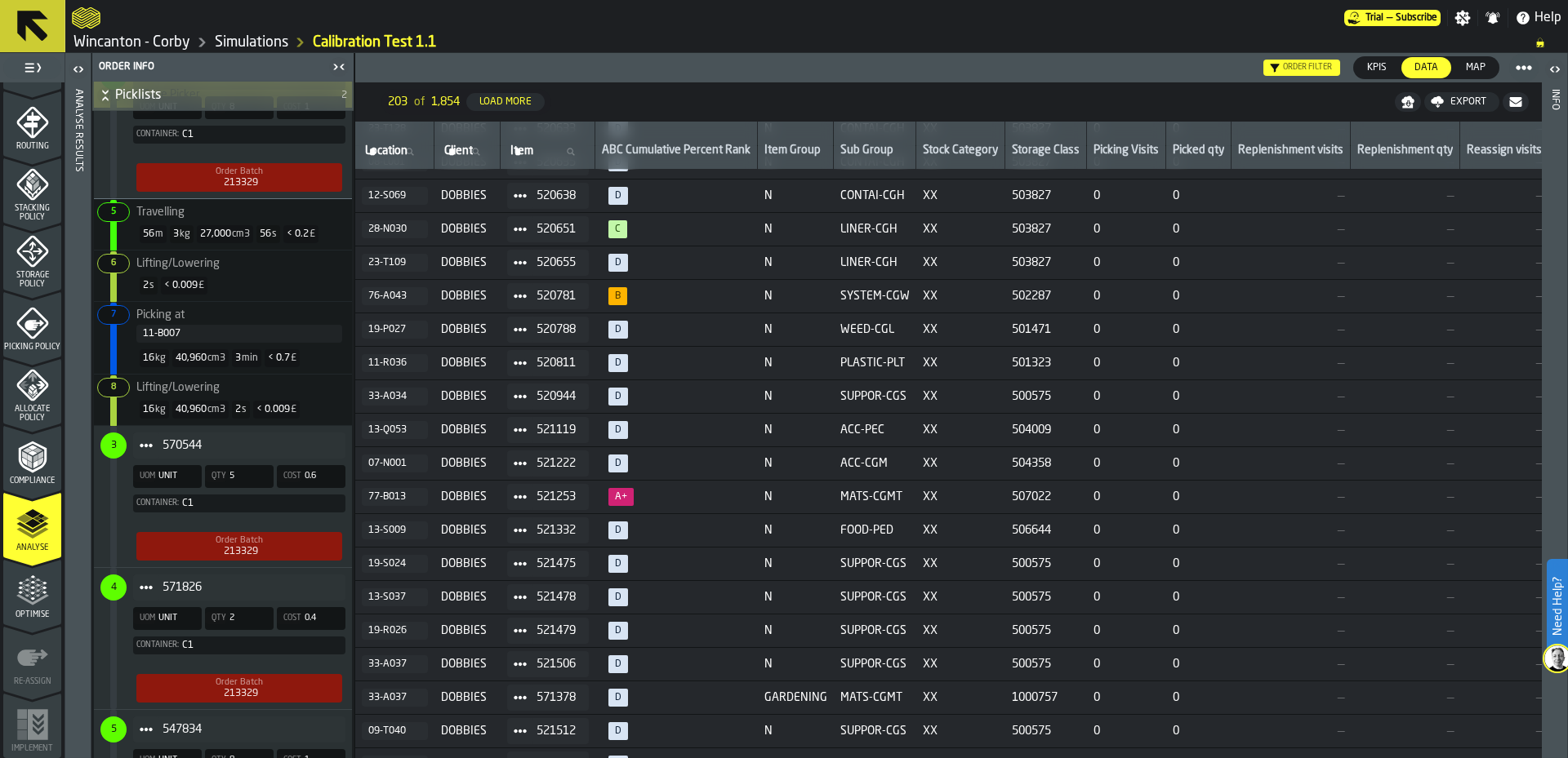
scroll to position [4405, 0]
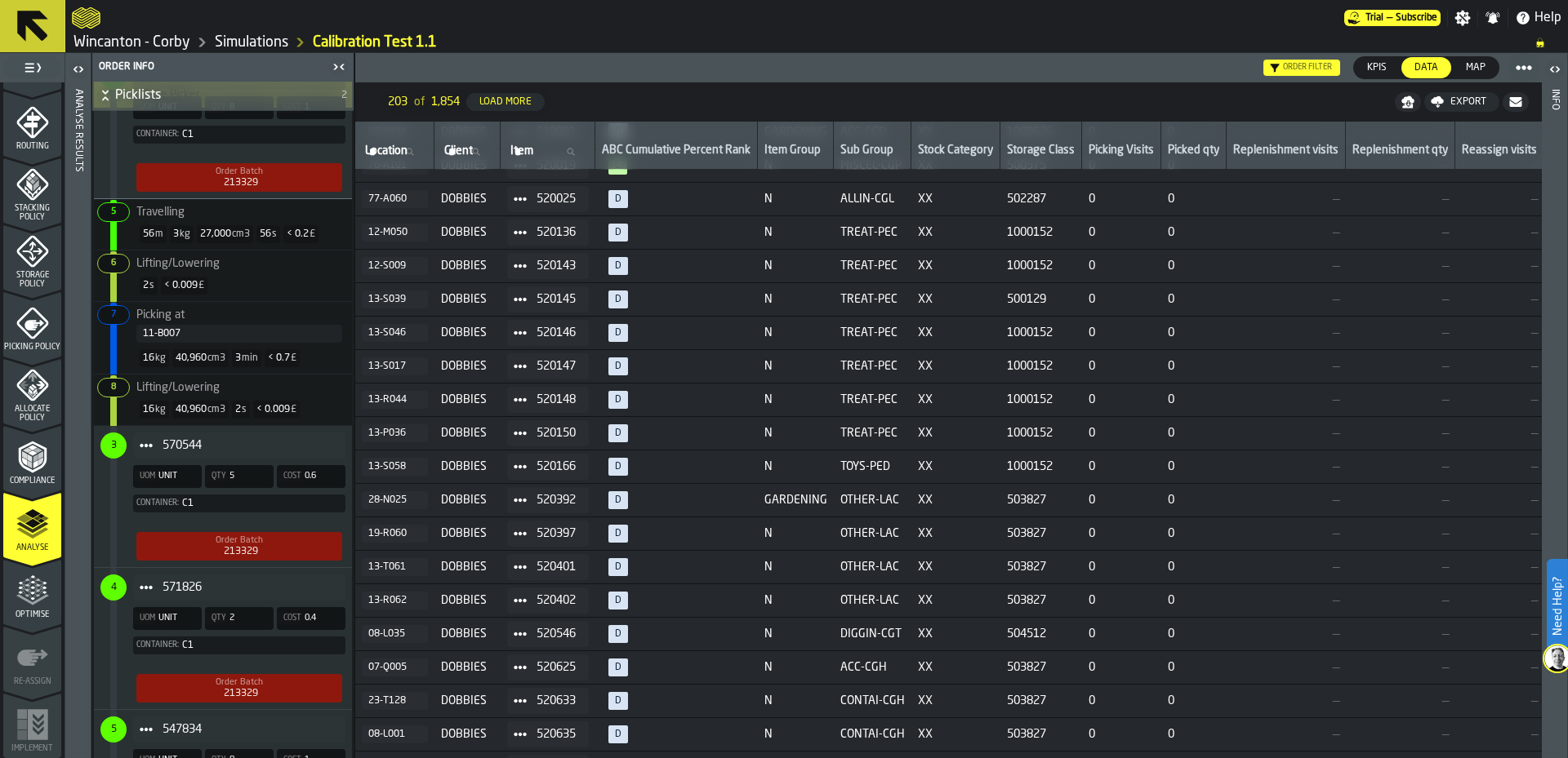
click at [1464, 71] on span "Map" at bounding box center [1476, 68] width 33 height 15
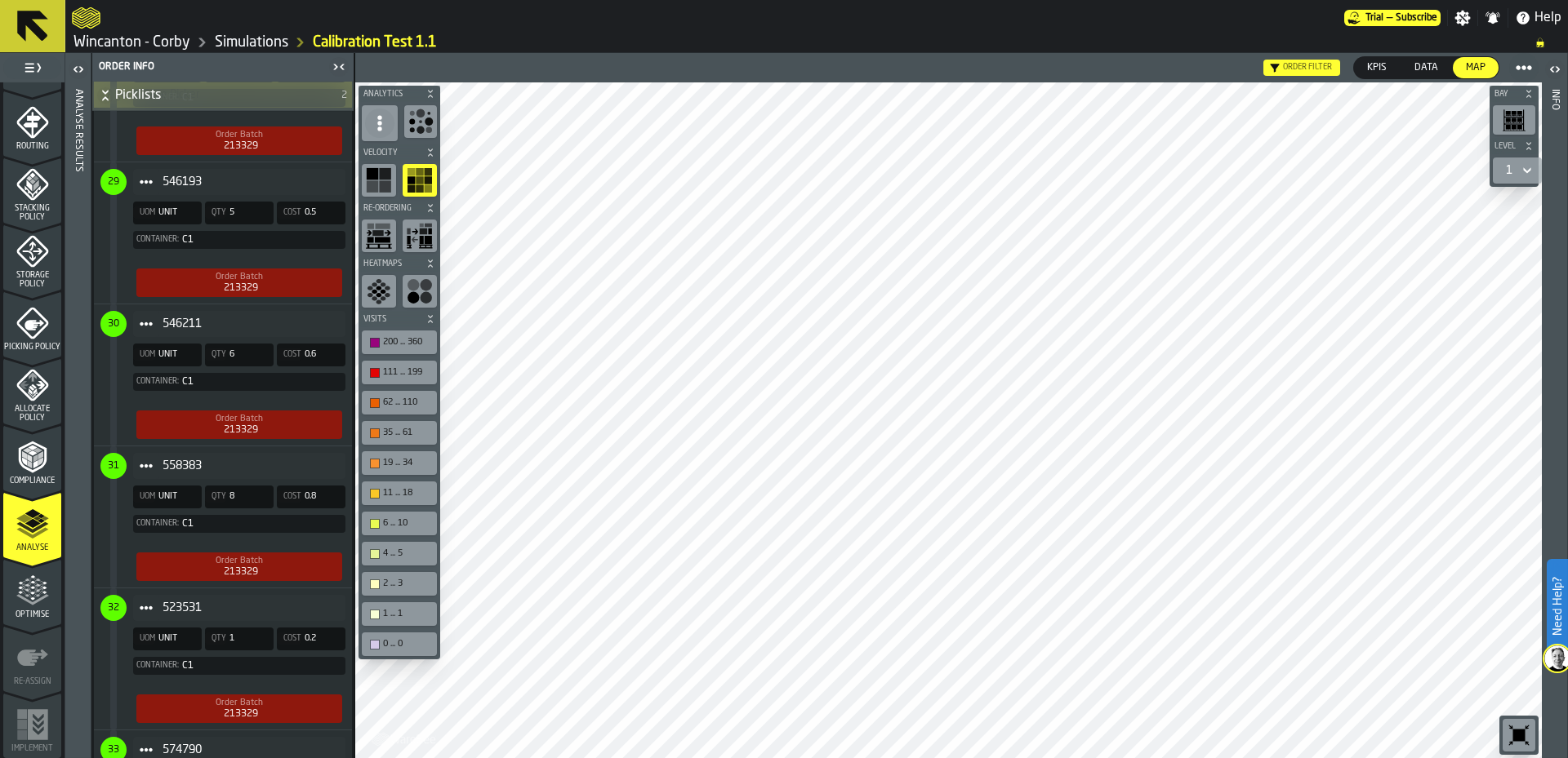
scroll to position [5388, 0]
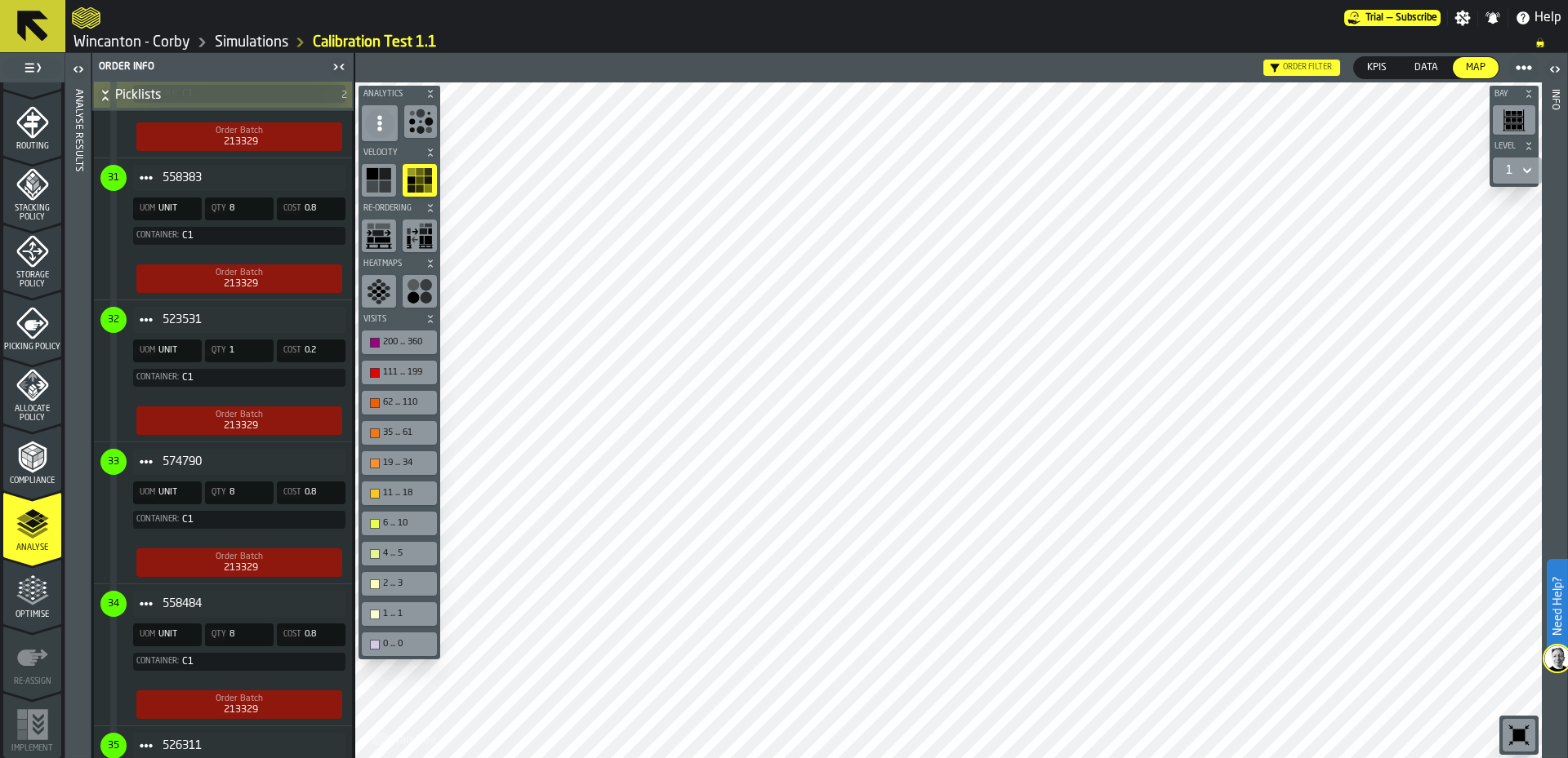
click at [298, 610] on span "558484" at bounding box center [247, 604] width 170 height 13
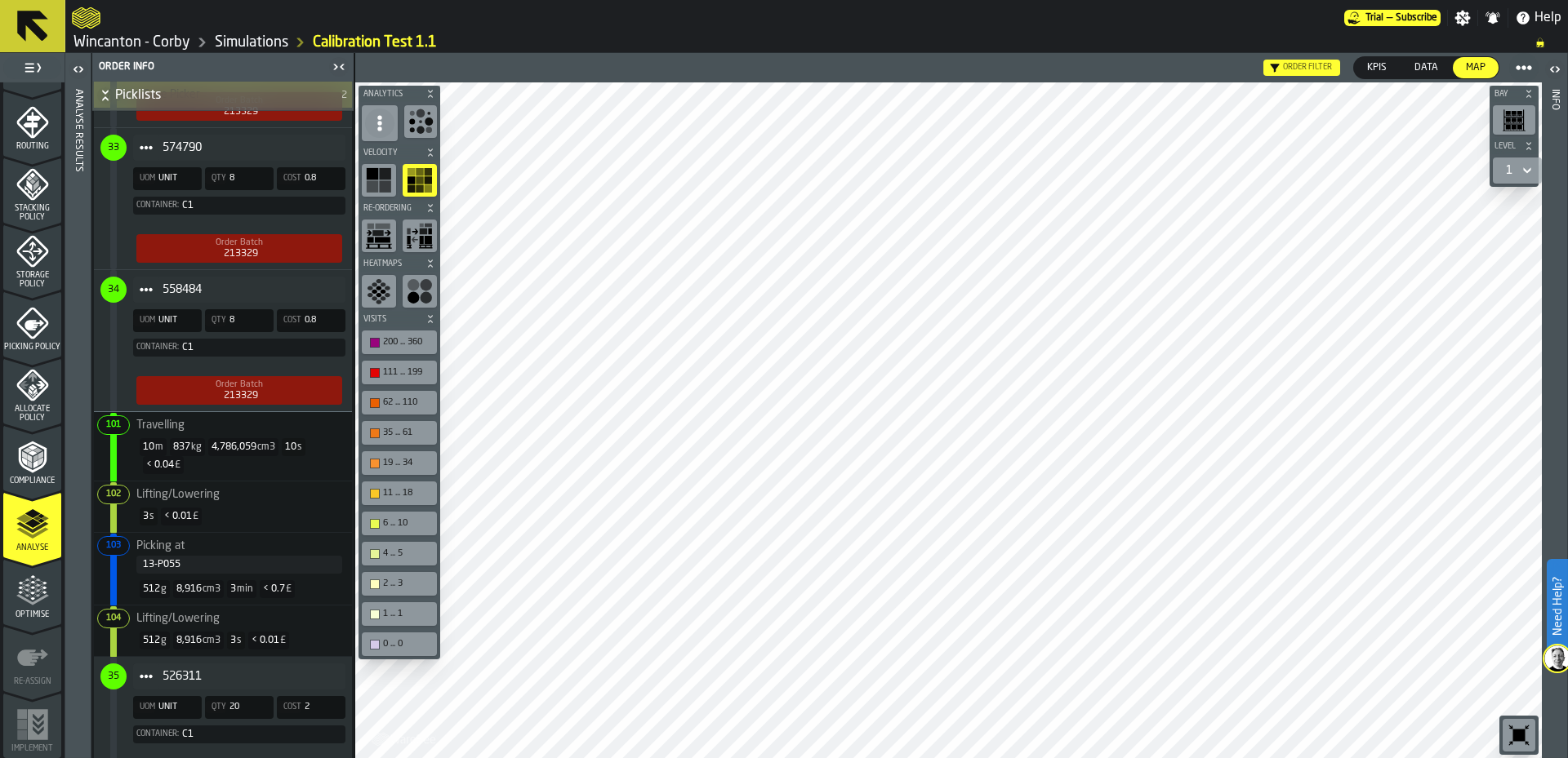
scroll to position [5715, 0]
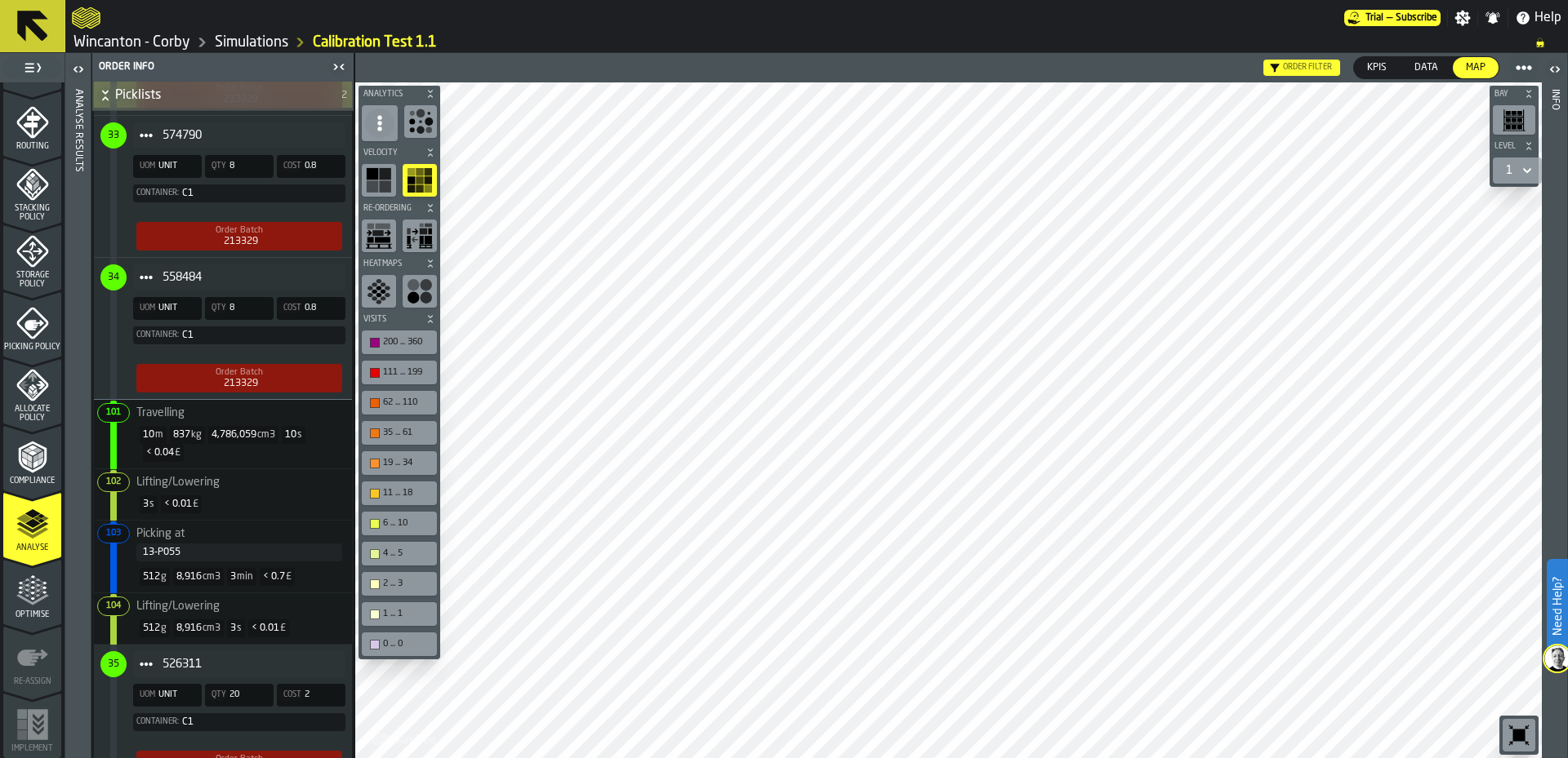
click at [281, 671] on span "526311" at bounding box center [247, 665] width 170 height 13
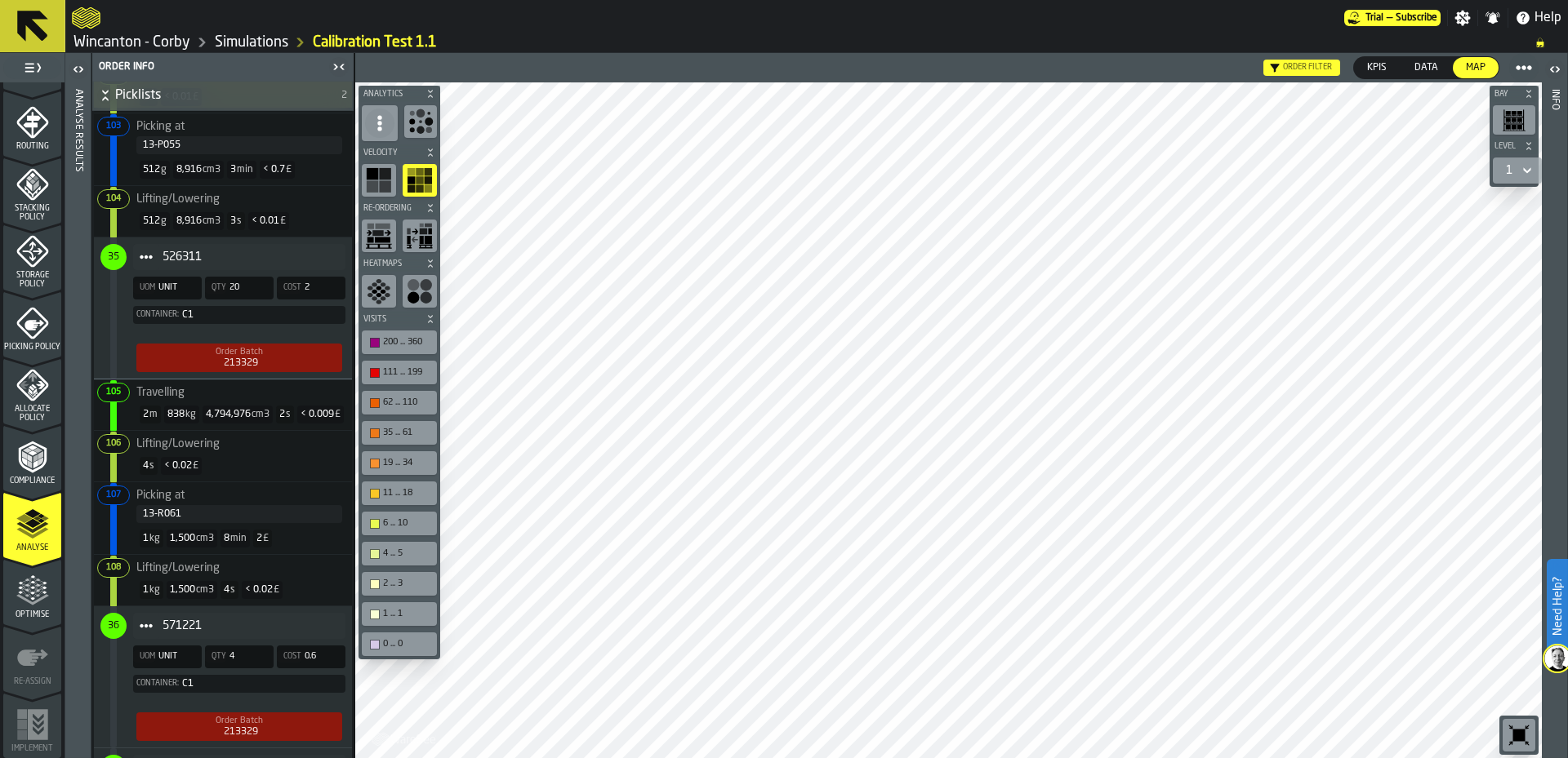
scroll to position [6123, 0]
click at [285, 605] on div "1 kg 1,500 cm3 4 s < 0.02 £" at bounding box center [223, 589] width 245 height 31
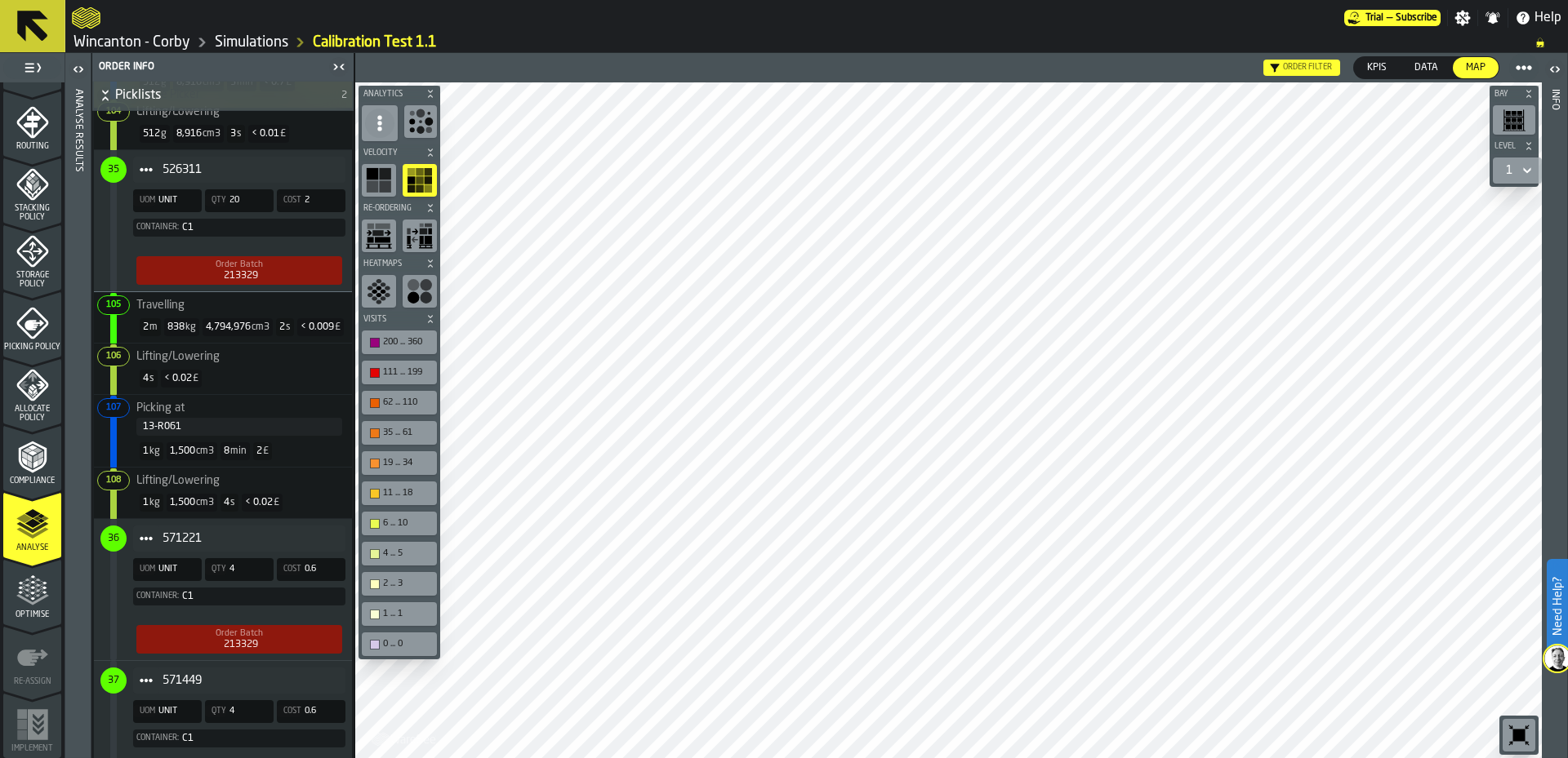
scroll to position [6286, 0]
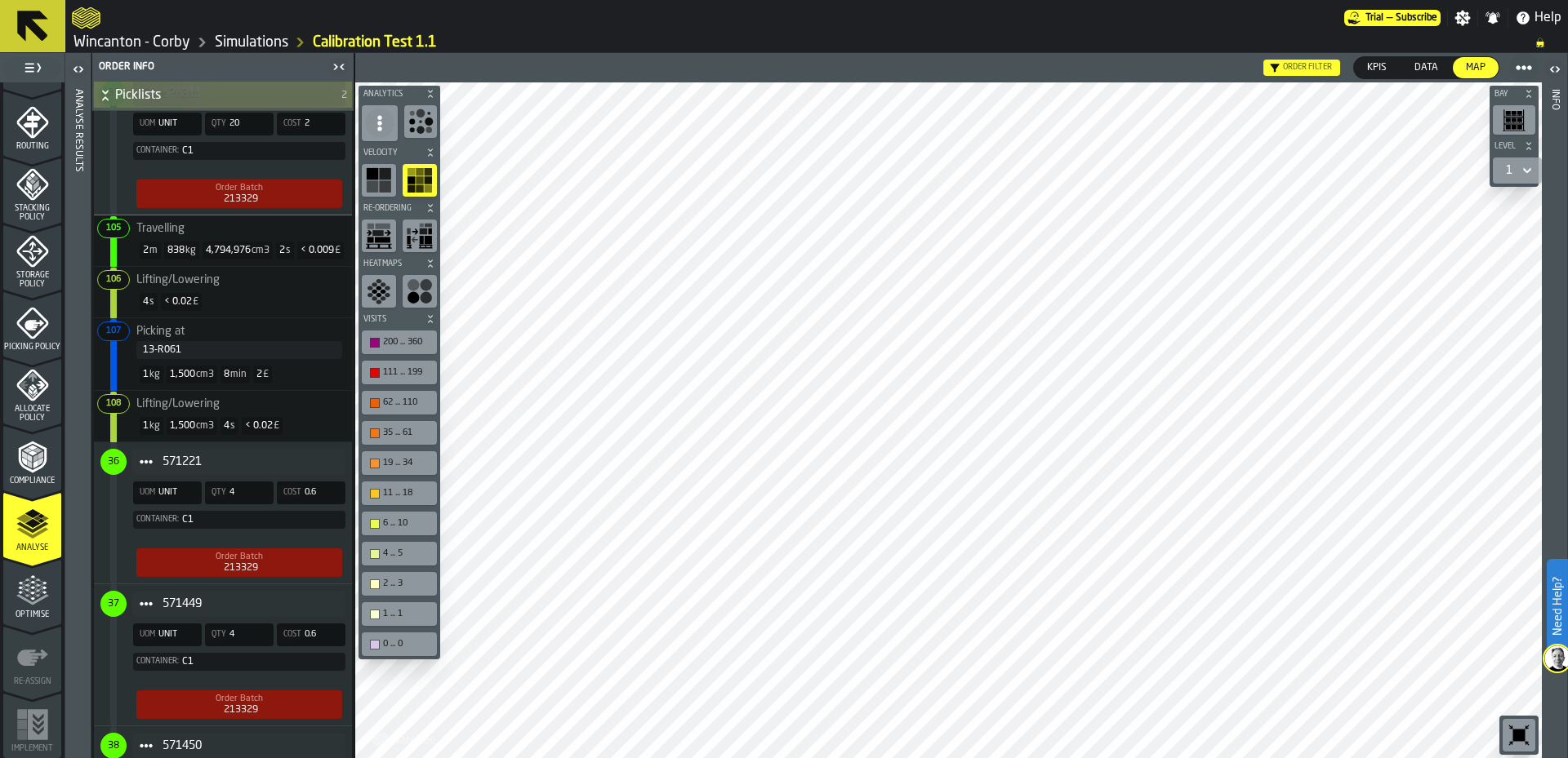
click at [301, 617] on div "571449" at bounding box center [239, 604] width 213 height 27
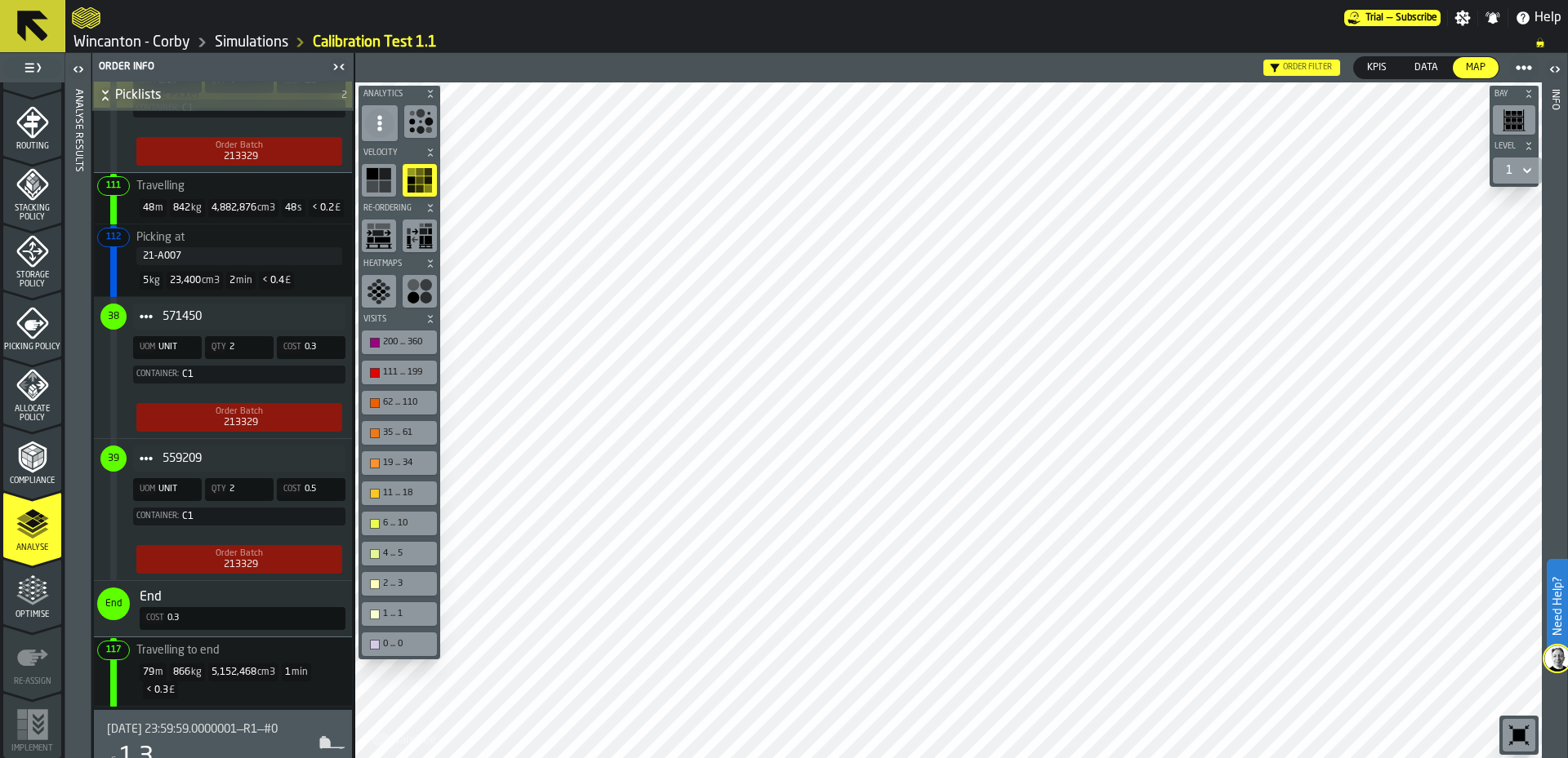
scroll to position [6858, 0]
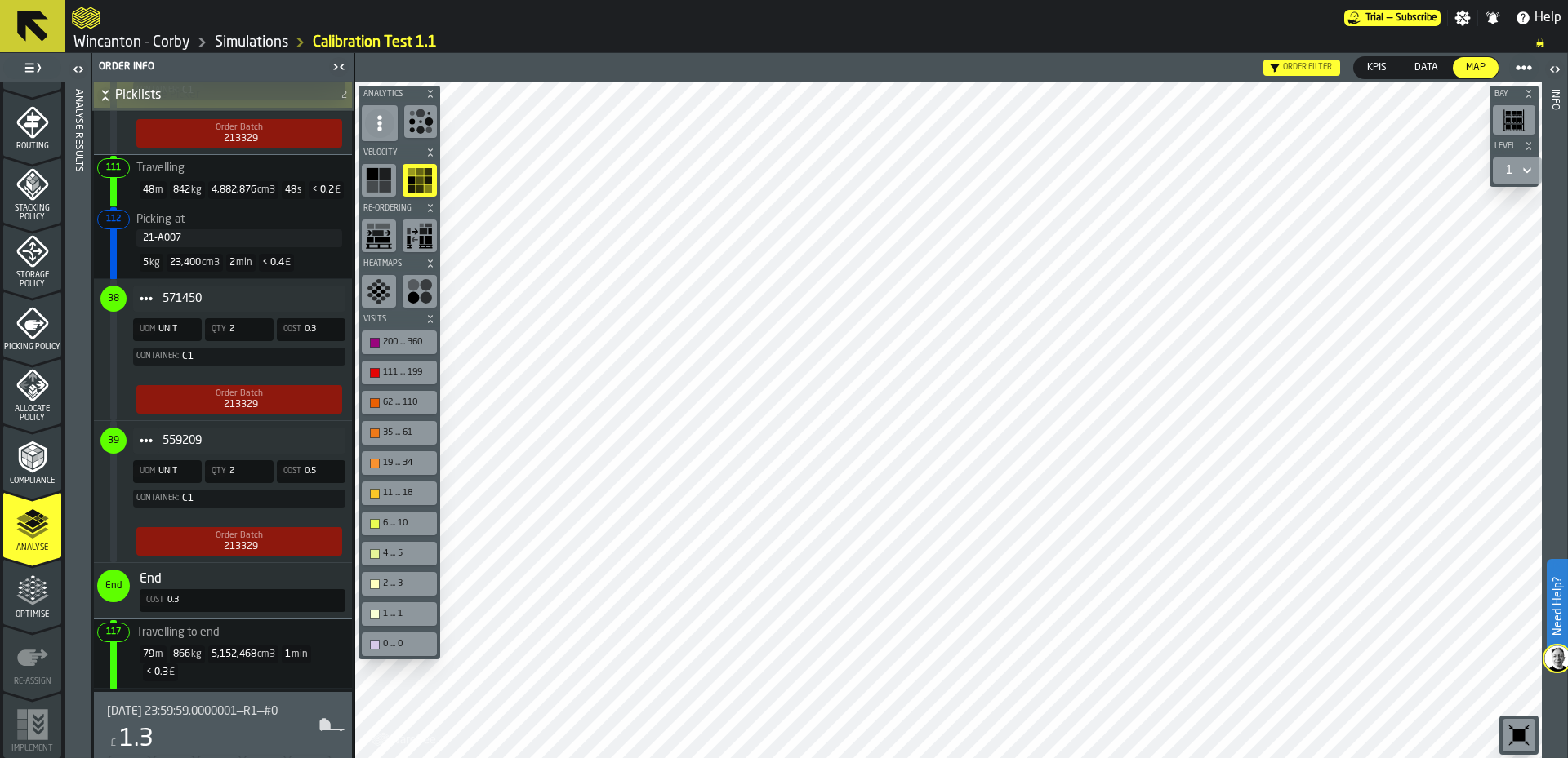
click at [289, 305] on span "571450" at bounding box center [247, 299] width 170 height 13
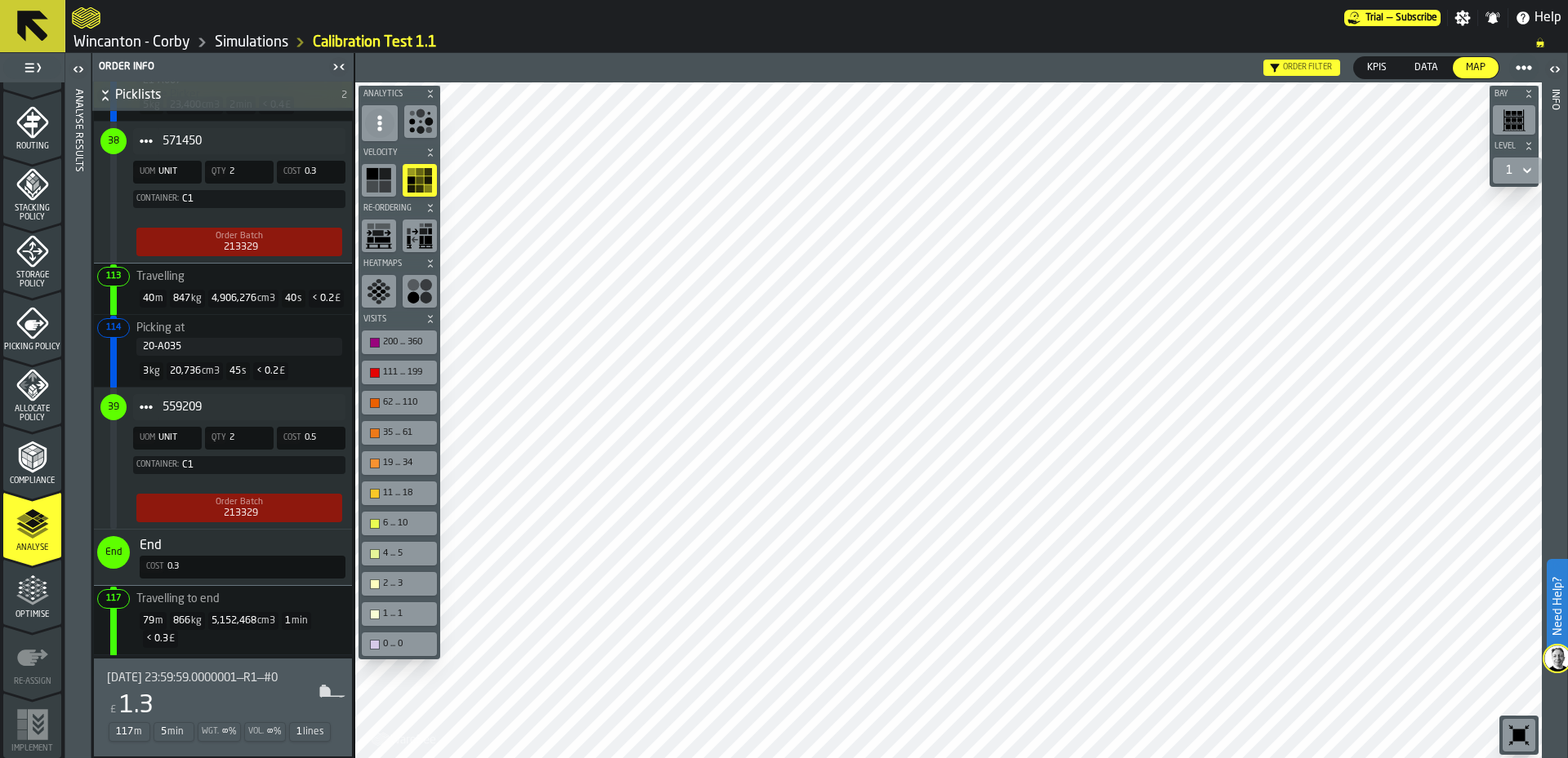
scroll to position [7160, 0]
click at [310, 406] on span "559209" at bounding box center [247, 407] width 170 height 13
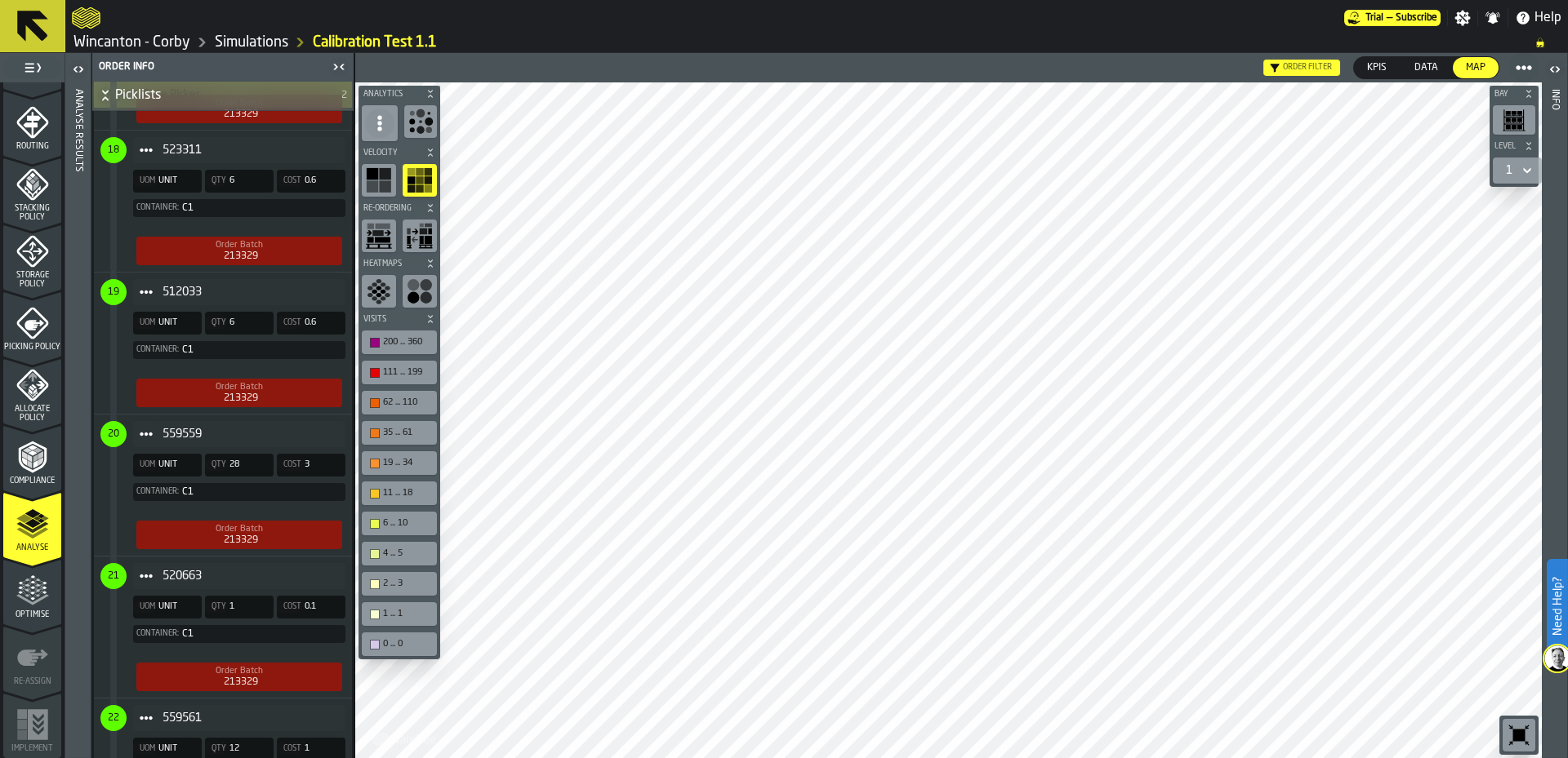
scroll to position [3468, 0]
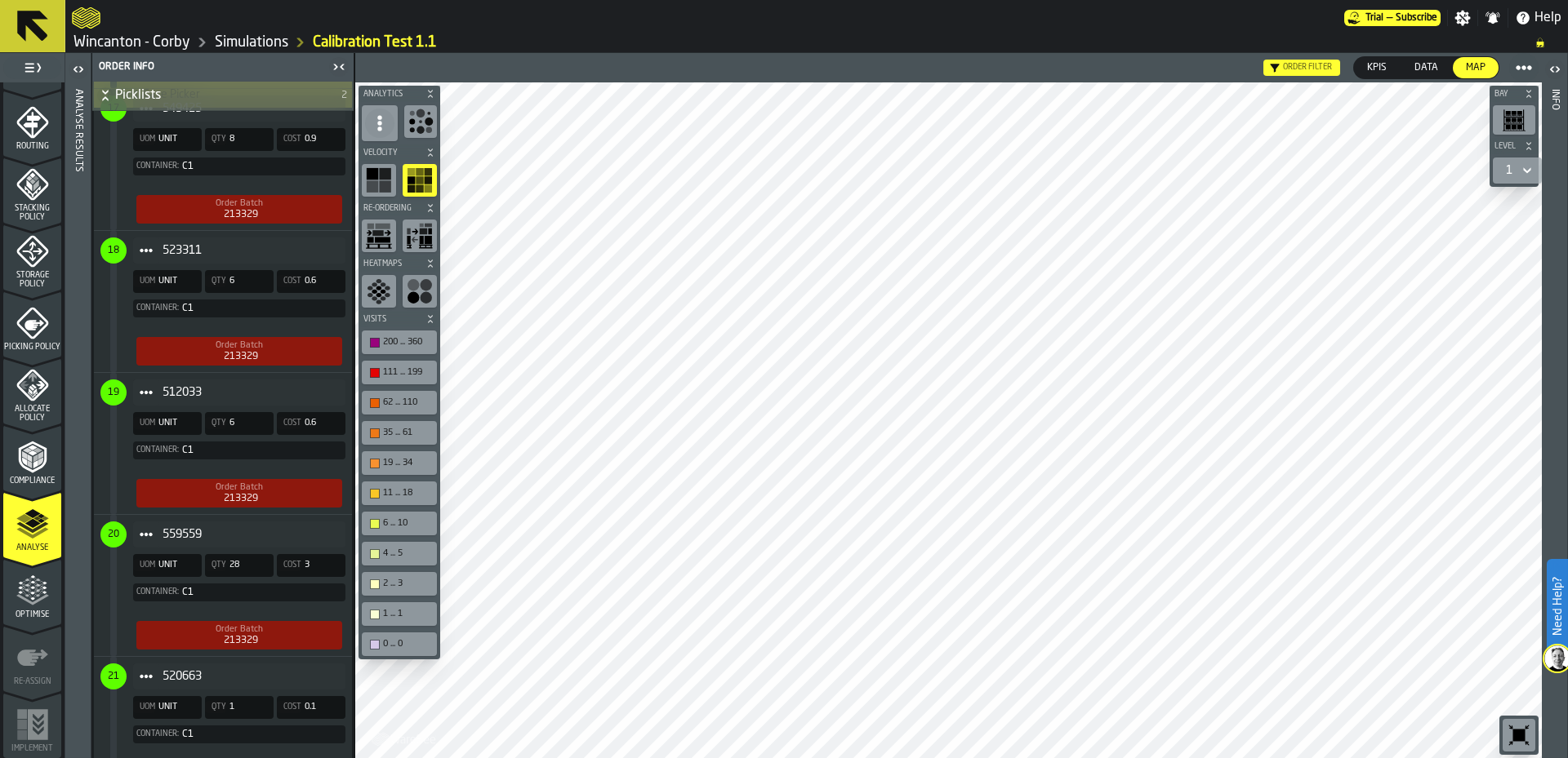
click at [311, 258] on span "523311" at bounding box center [247, 250] width 170 height 13
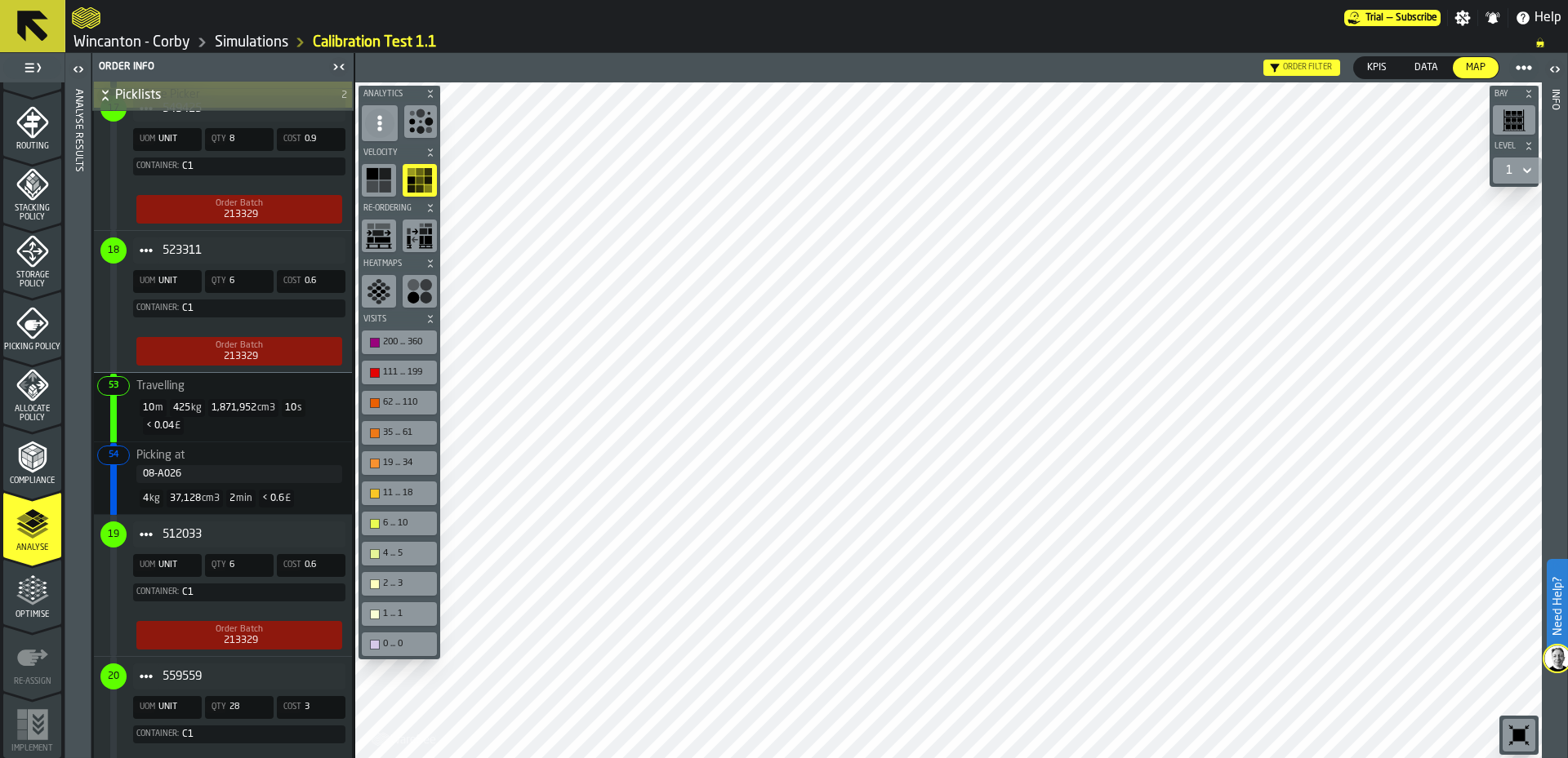
click at [307, 548] on div "512033" at bounding box center [239, 534] width 213 height 27
click at [284, 676] on span "Travelling" at bounding box center [219, 666] width 245 height 19
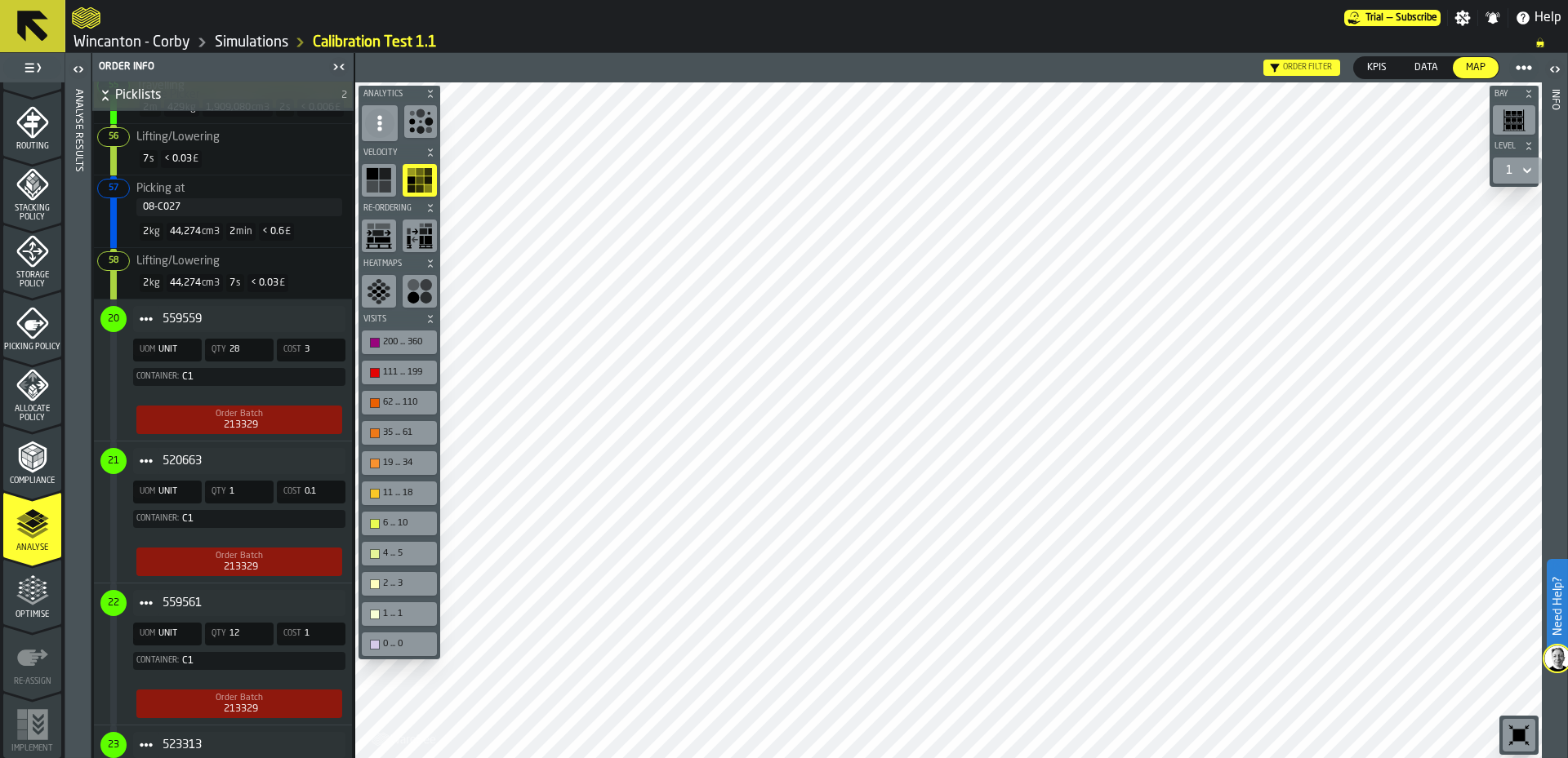
scroll to position [4070, 0]
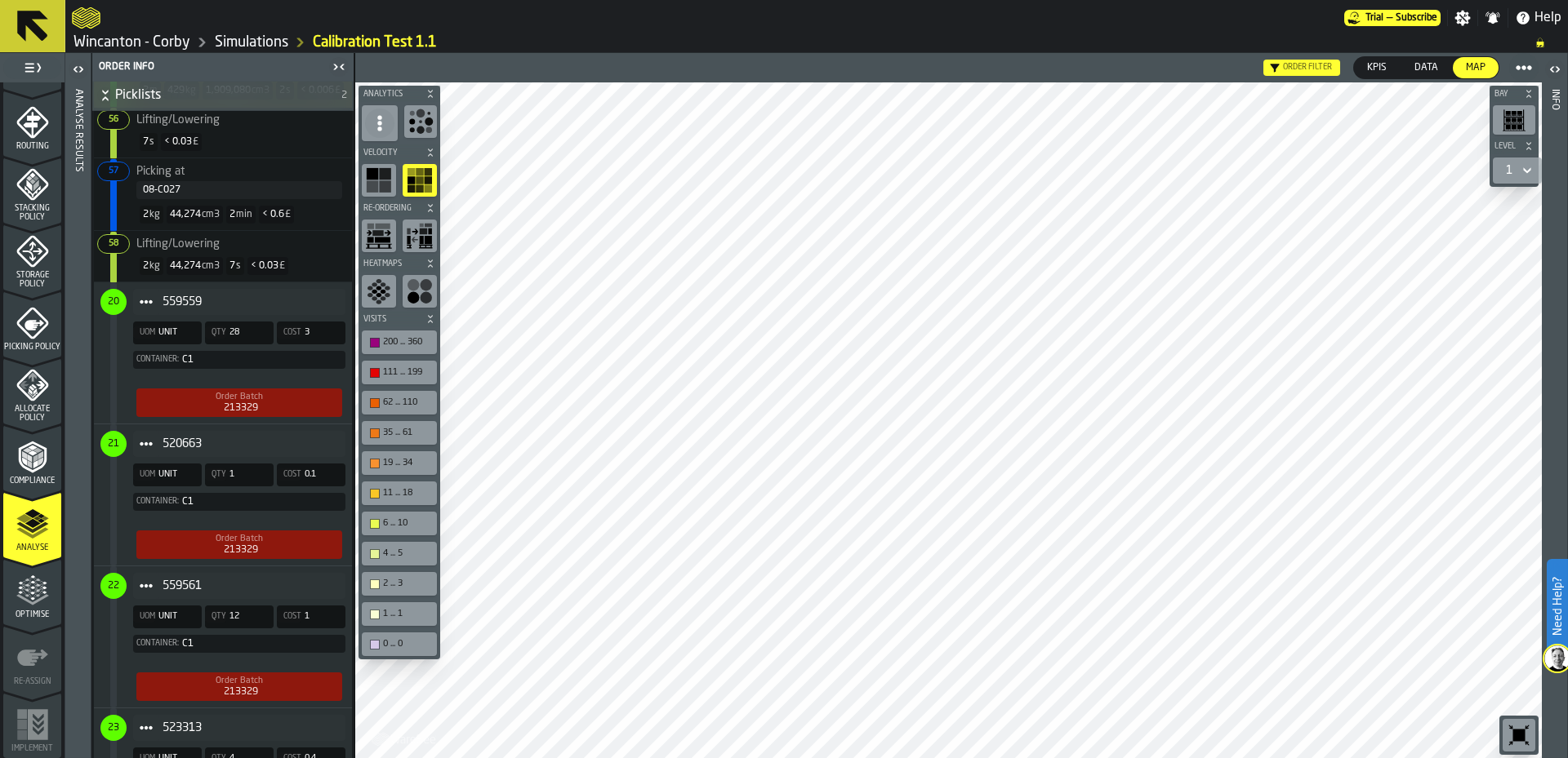
click at [406, 115] on div "button-toolbar-undefined" at bounding box center [421, 122] width 33 height 33
click at [410, 119] on icon "button-toolbar-undefined" at bounding box center [420, 121] width 27 height 27
click at [386, 123] on icon at bounding box center [380, 124] width 17 height 16
click at [412, 205] on div "Show Titles" at bounding box center [417, 196] width 85 height 19
click at [385, 128] on icon at bounding box center [380, 124] width 17 height 16
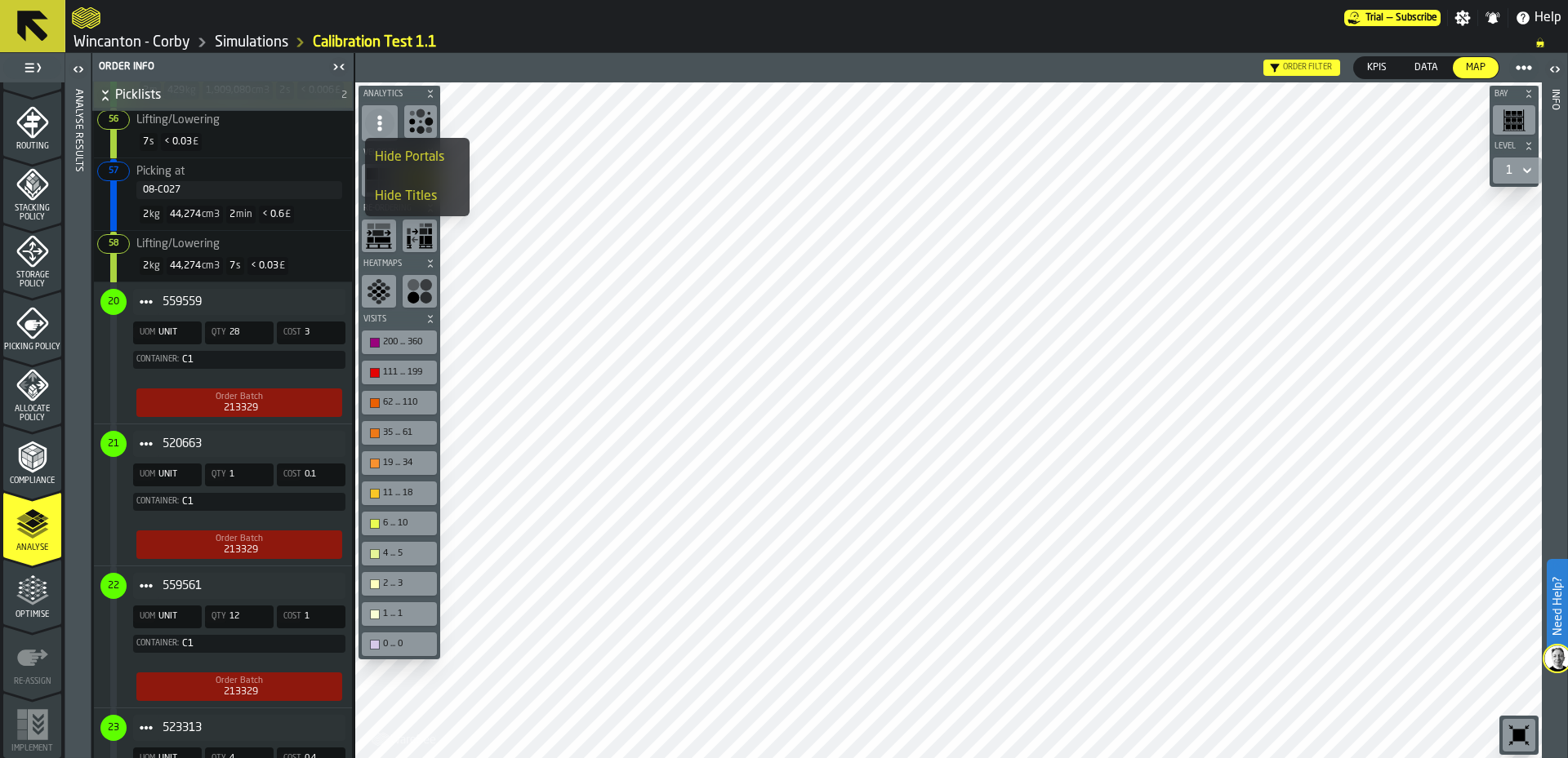
click at [415, 170] on li "Hide Portals" at bounding box center [417, 158] width 105 height 39
click at [384, 295] on icon "button-toolbar-undefined" at bounding box center [379, 291] width 27 height 27
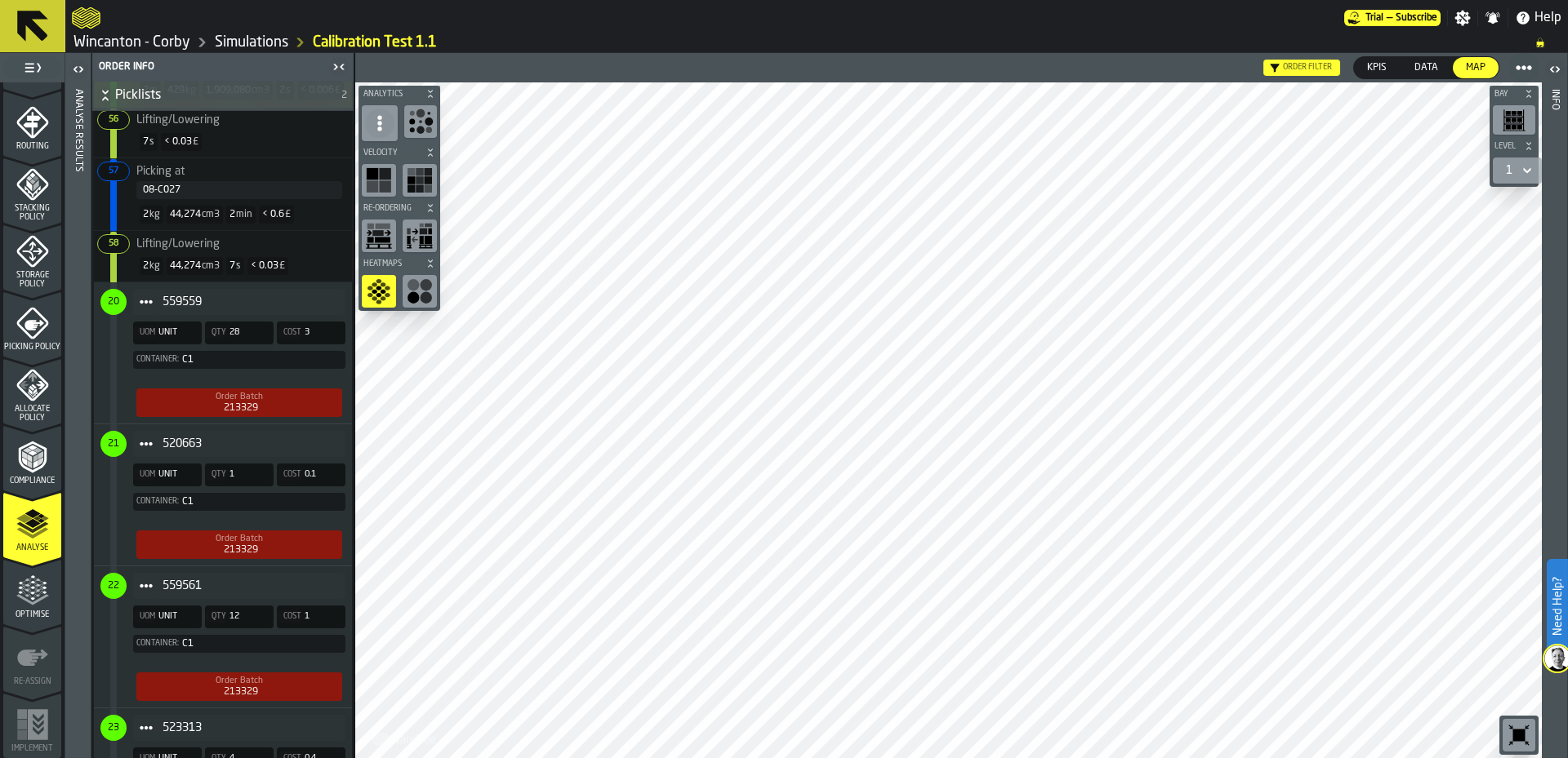
click at [384, 295] on icon "button-toolbar-undefined" at bounding box center [379, 291] width 27 height 27
click at [426, 286] on circle "button-toolbar-undefined" at bounding box center [426, 285] width 11 height 11
click at [412, 340] on div "DOBBIES" at bounding box center [407, 343] width 49 height 11
click at [373, 340] on div "button-toolbar-undefined" at bounding box center [374, 343] width 10 height 10
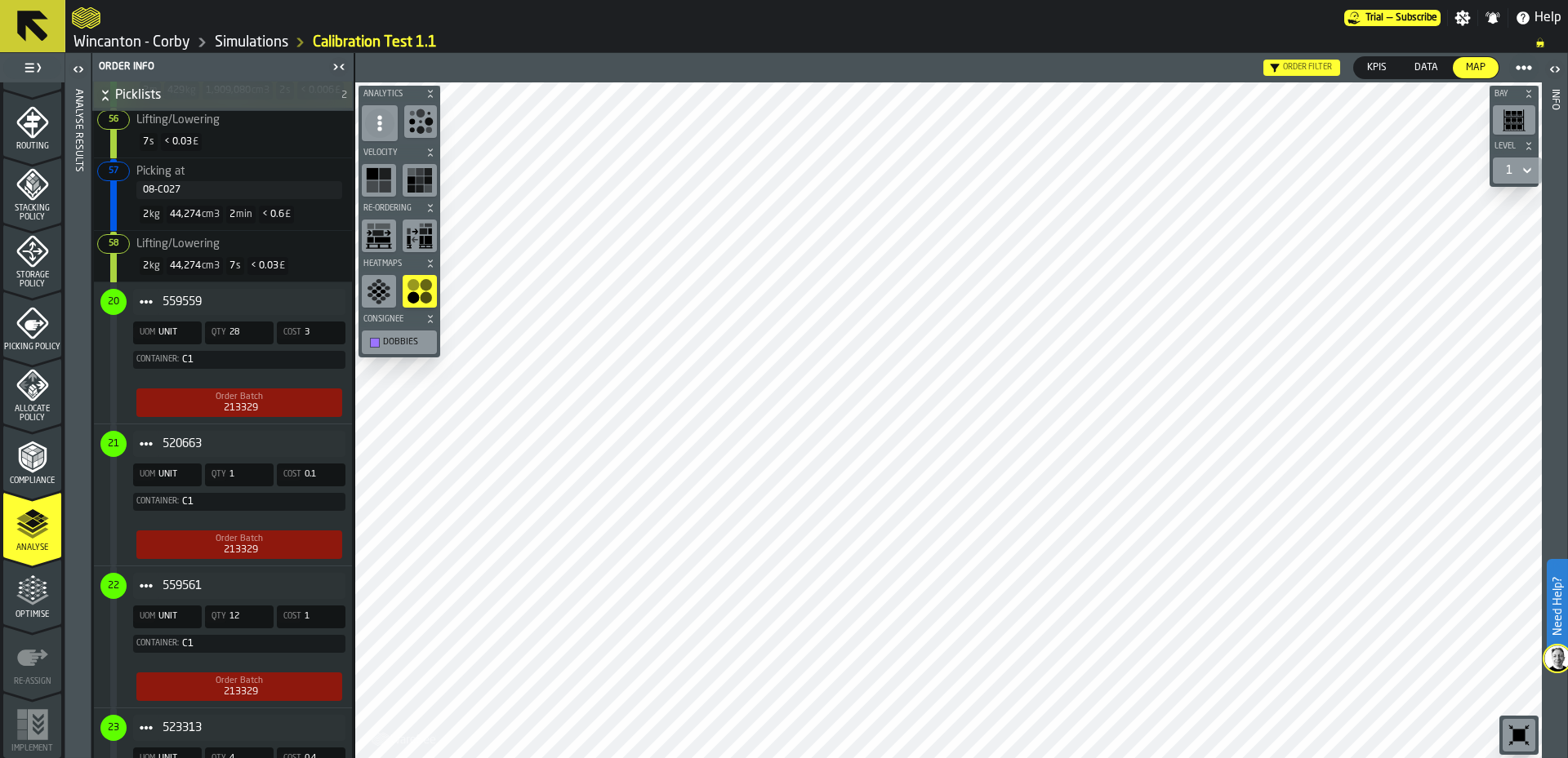
click at [377, 302] on icon "button-toolbar-undefined" at bounding box center [380, 302] width 6 height 4
click at [414, 296] on circle "button-toolbar-undefined" at bounding box center [413, 298] width 11 height 11
click at [373, 234] on rect "button-toolbar-undefined" at bounding box center [378, 233] width 11 height 5
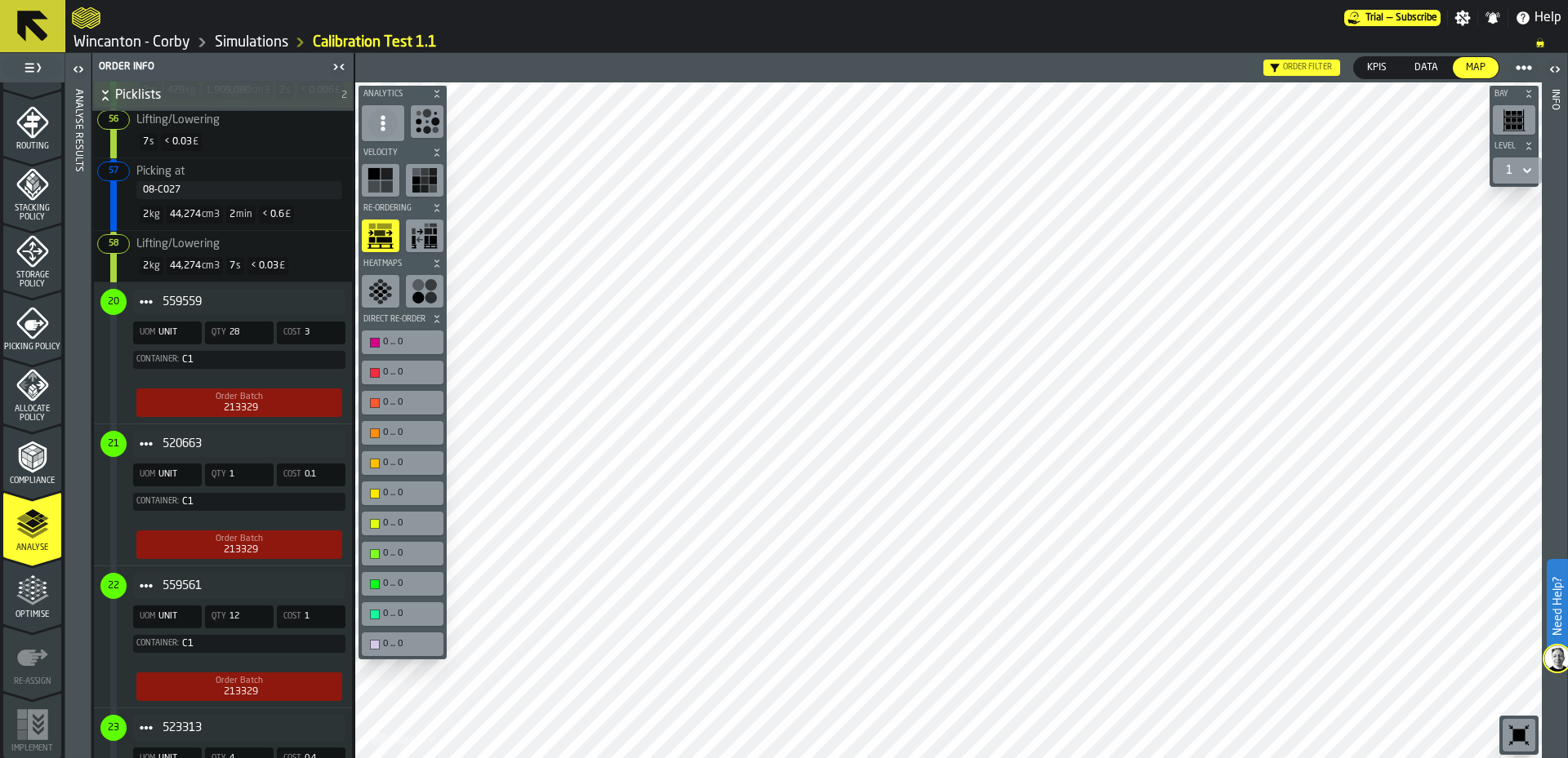
click at [374, 189] on rect "button-toolbar-undefined" at bounding box center [374, 186] width 11 height 11
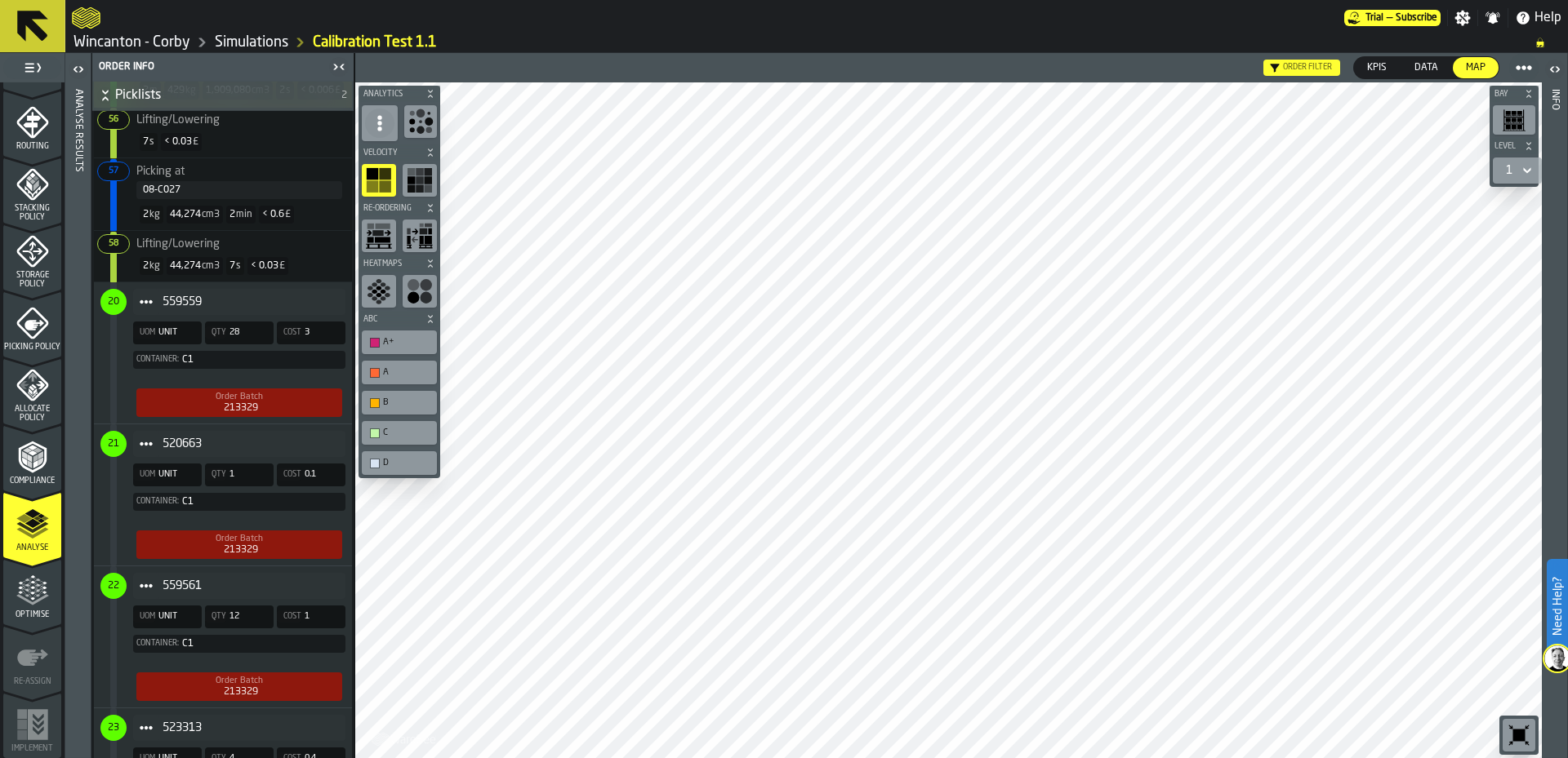
click at [74, 68] on icon "button-toggle-Open" at bounding box center [78, 69] width 19 height 19
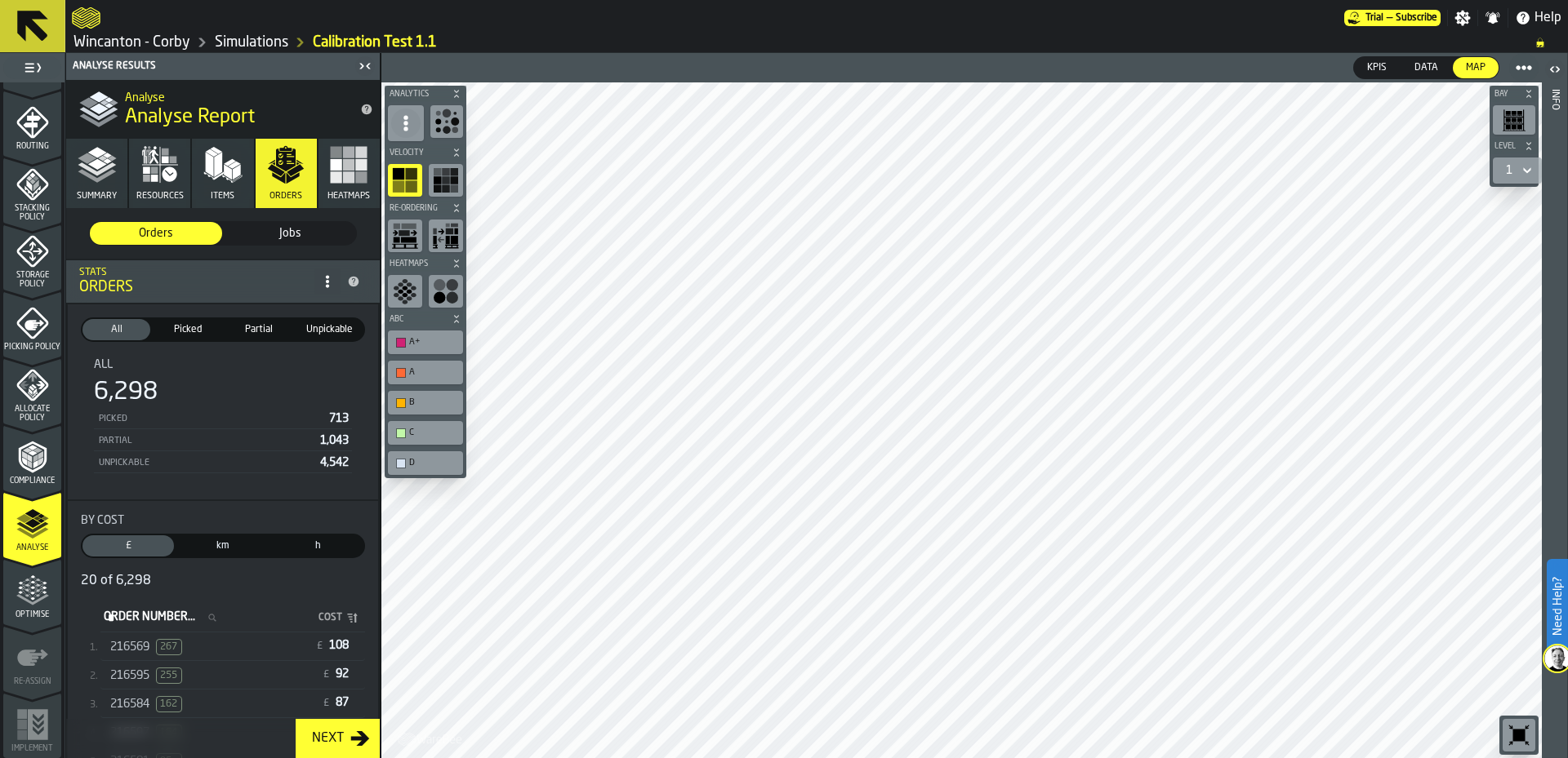
click at [263, 234] on span "Jobs" at bounding box center [290, 234] width 119 height 16
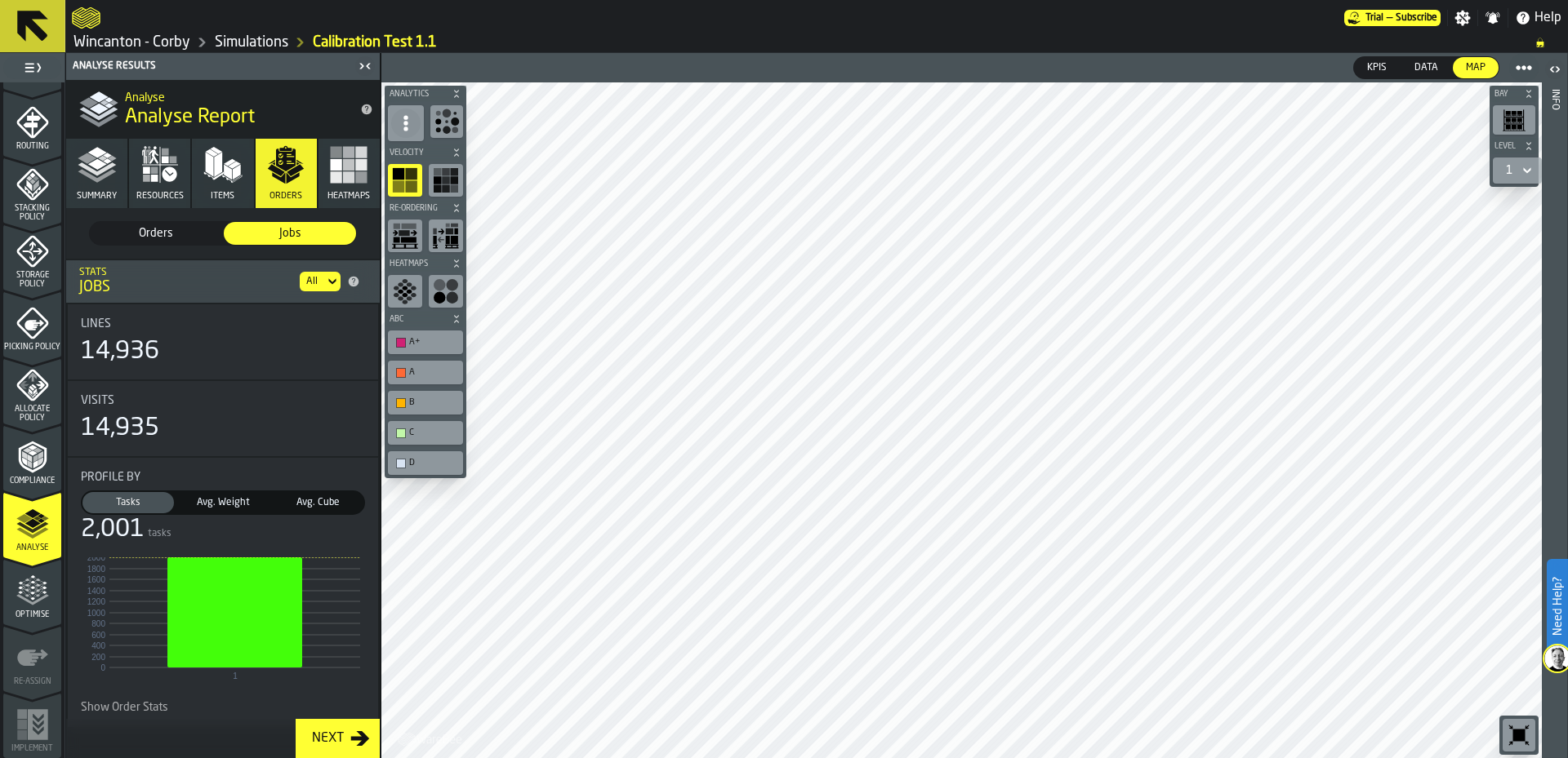
scroll to position [13, 0]
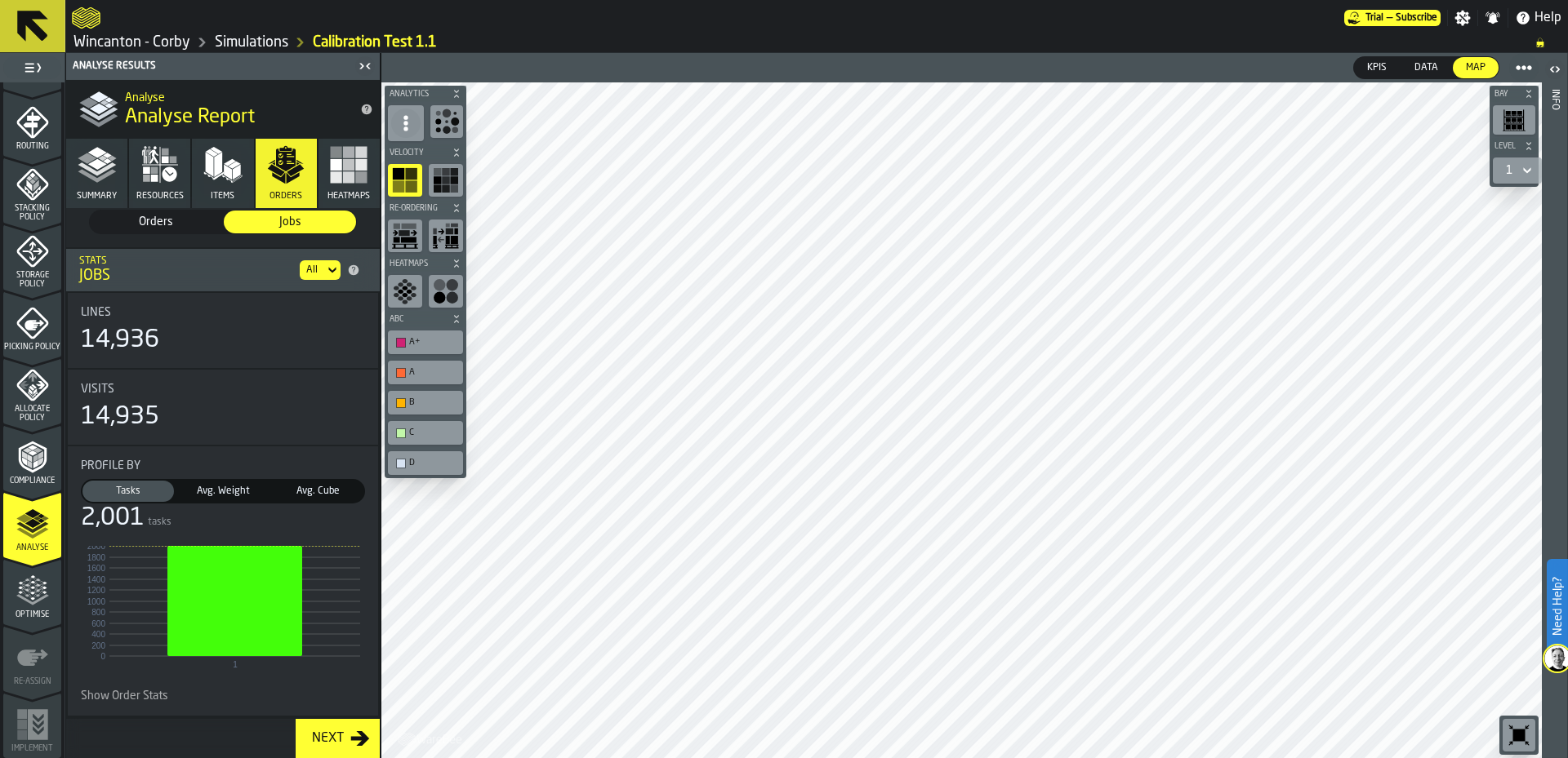
click at [237, 493] on span "Avg. Weight" at bounding box center [223, 491] width 85 height 15
click at [322, 494] on span "Avg. Cube" at bounding box center [317, 491] width 85 height 15
click at [139, 493] on span "Tasks" at bounding box center [128, 491] width 85 height 15
click at [155, 191] on button "Resources" at bounding box center [160, 173] width 61 height 70
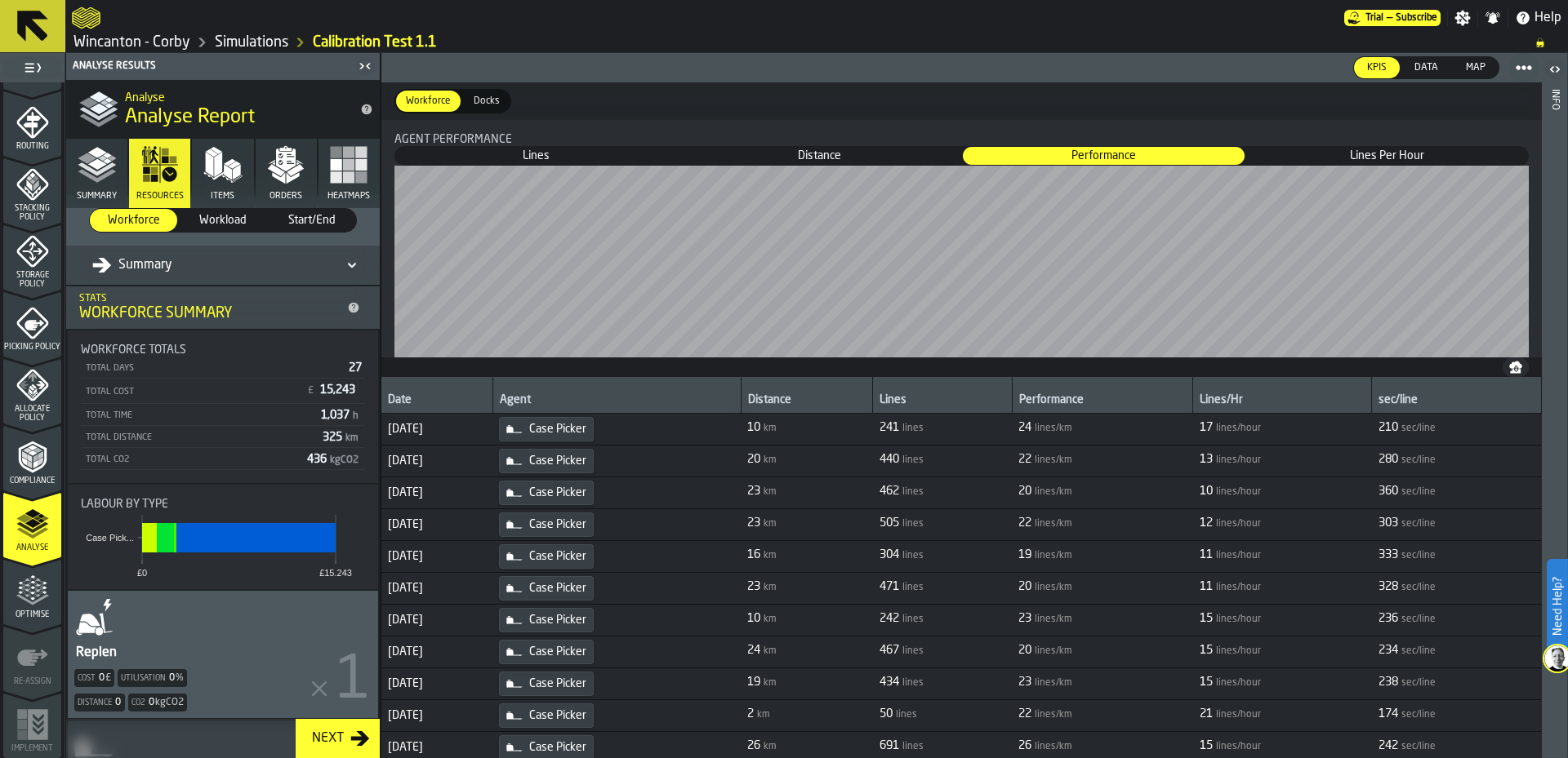
click at [1312, 157] on span "Lines Per Hour" at bounding box center [1386, 156] width 280 height 16
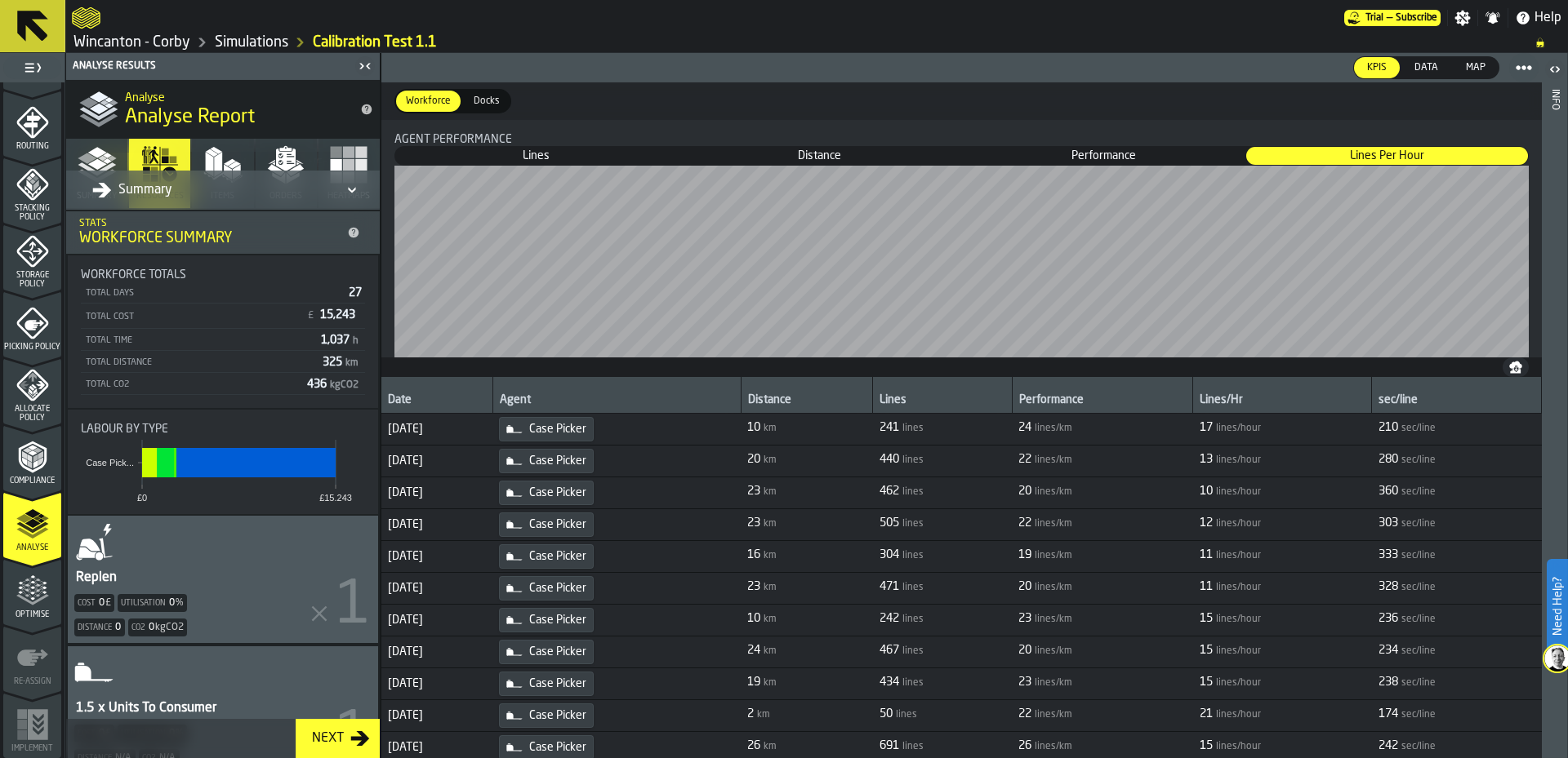
scroll to position [258, 0]
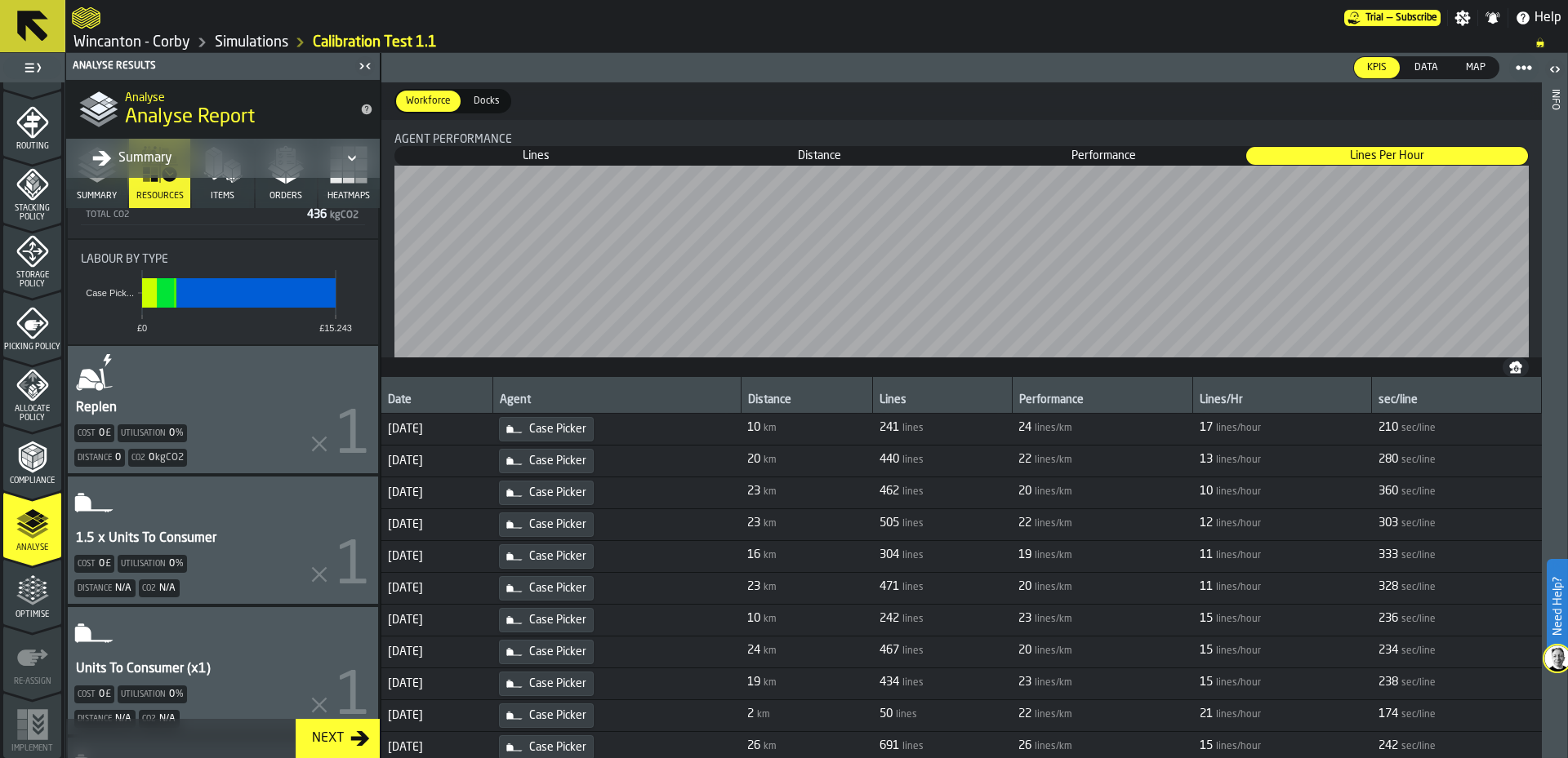
click at [272, 379] on div "Replen Cost 0 £ Utilisation 0 % Distance 0 Co2 0 kgCO2" at bounding box center [223, 410] width 310 height 127
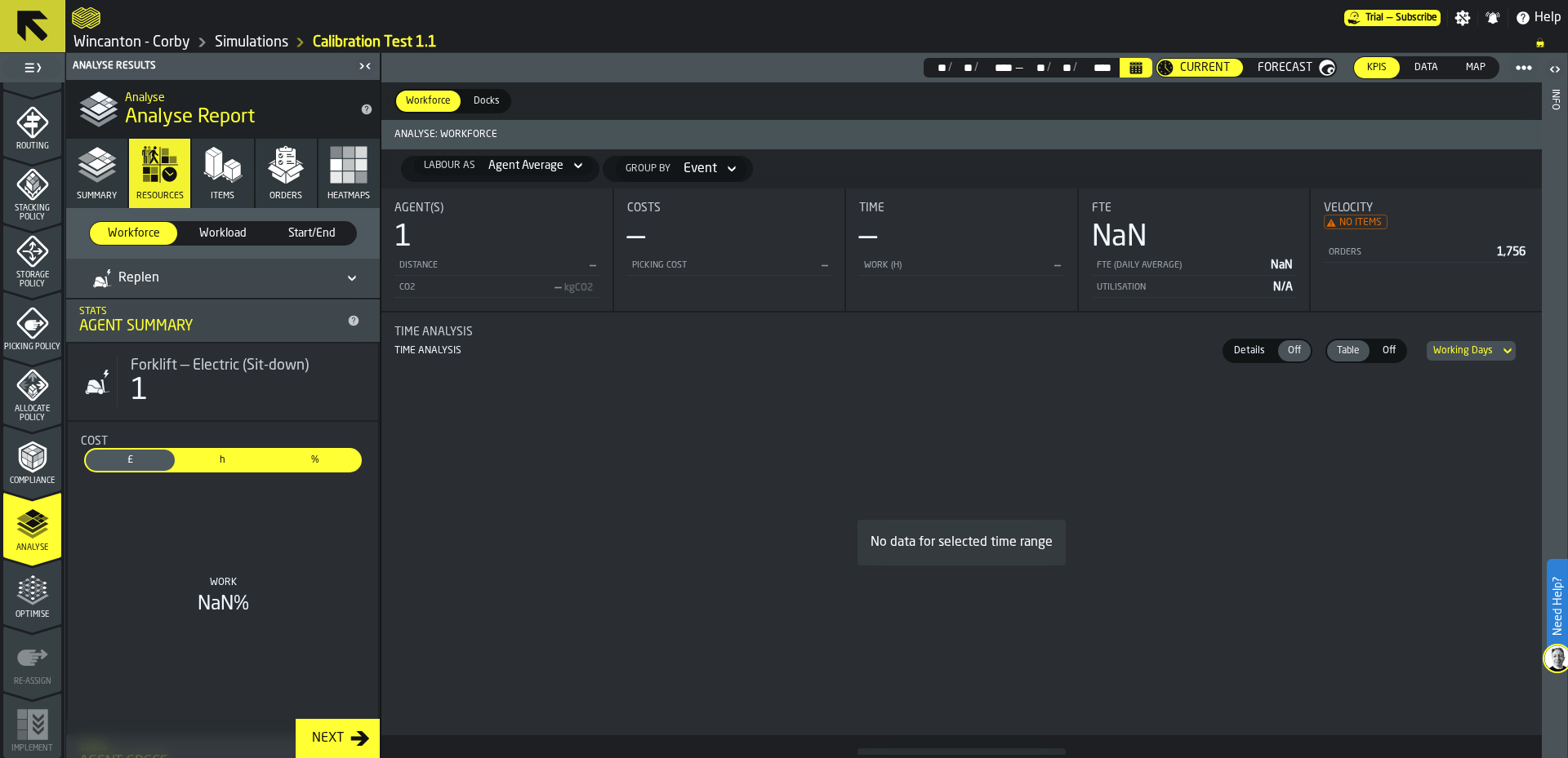
click at [234, 171] on polygon "button" at bounding box center [237, 171] width 8 height 16
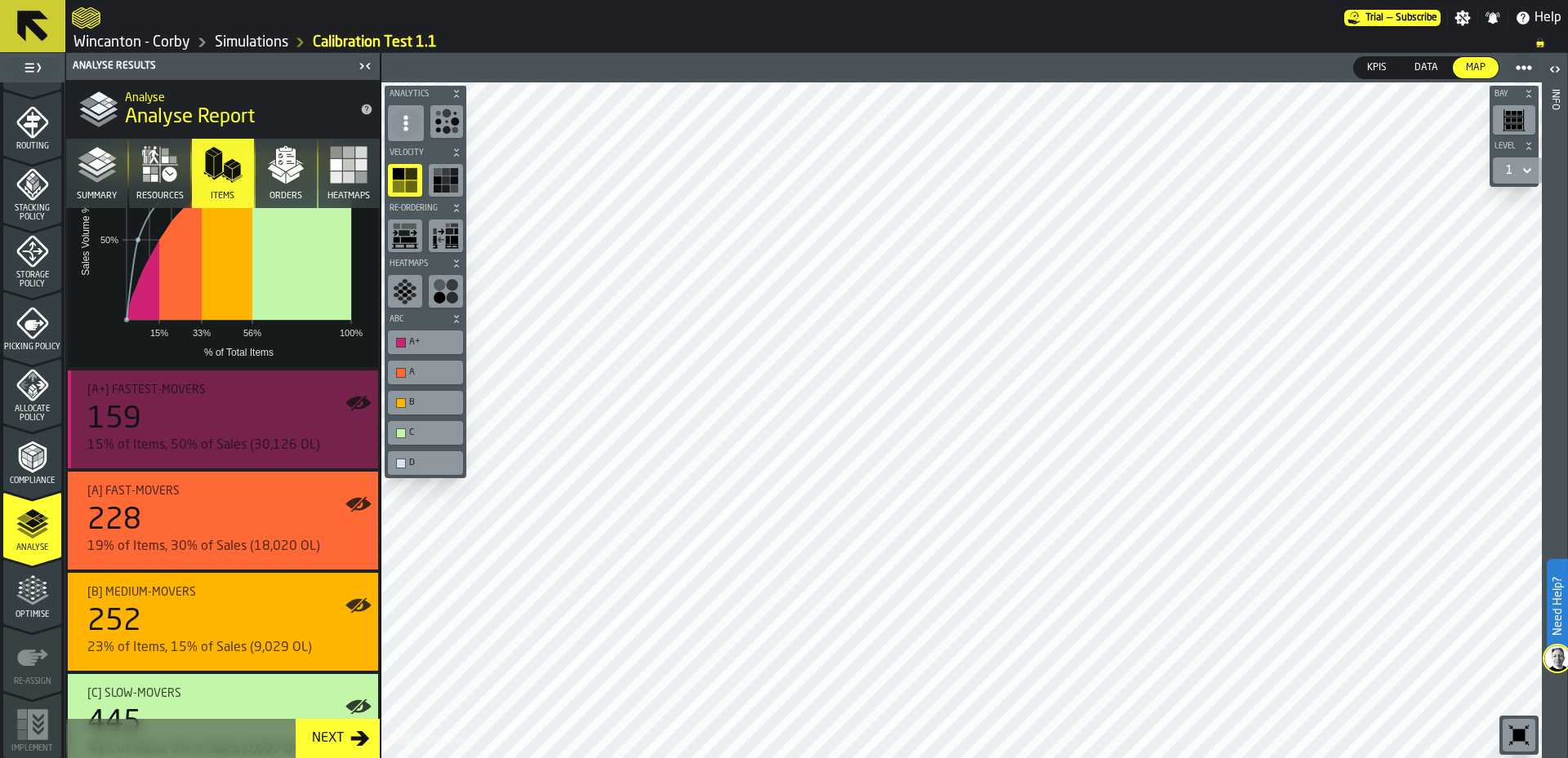
scroll to position [258, 0]
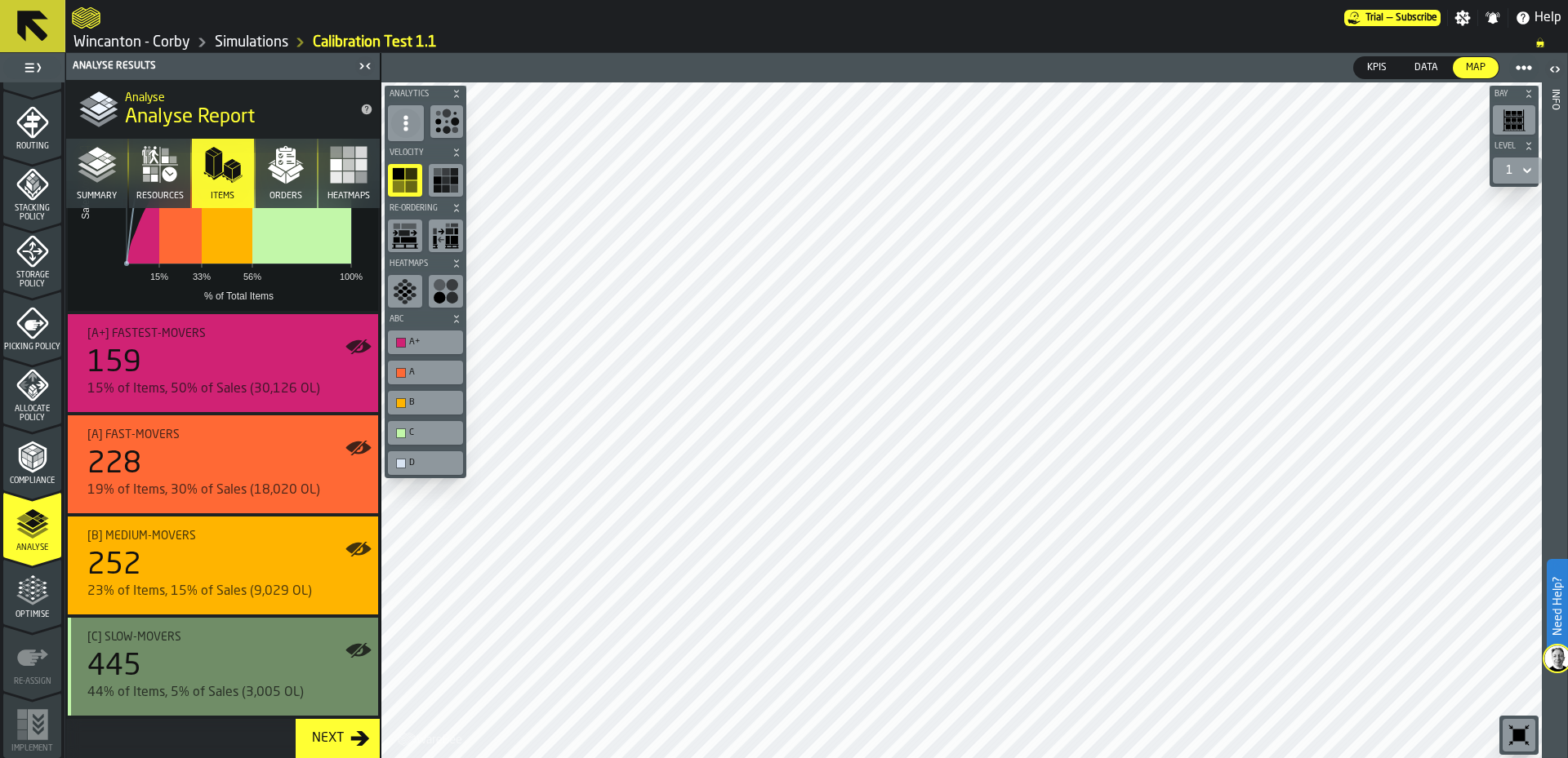
click at [246, 667] on div "445" at bounding box center [226, 667] width 278 height 33
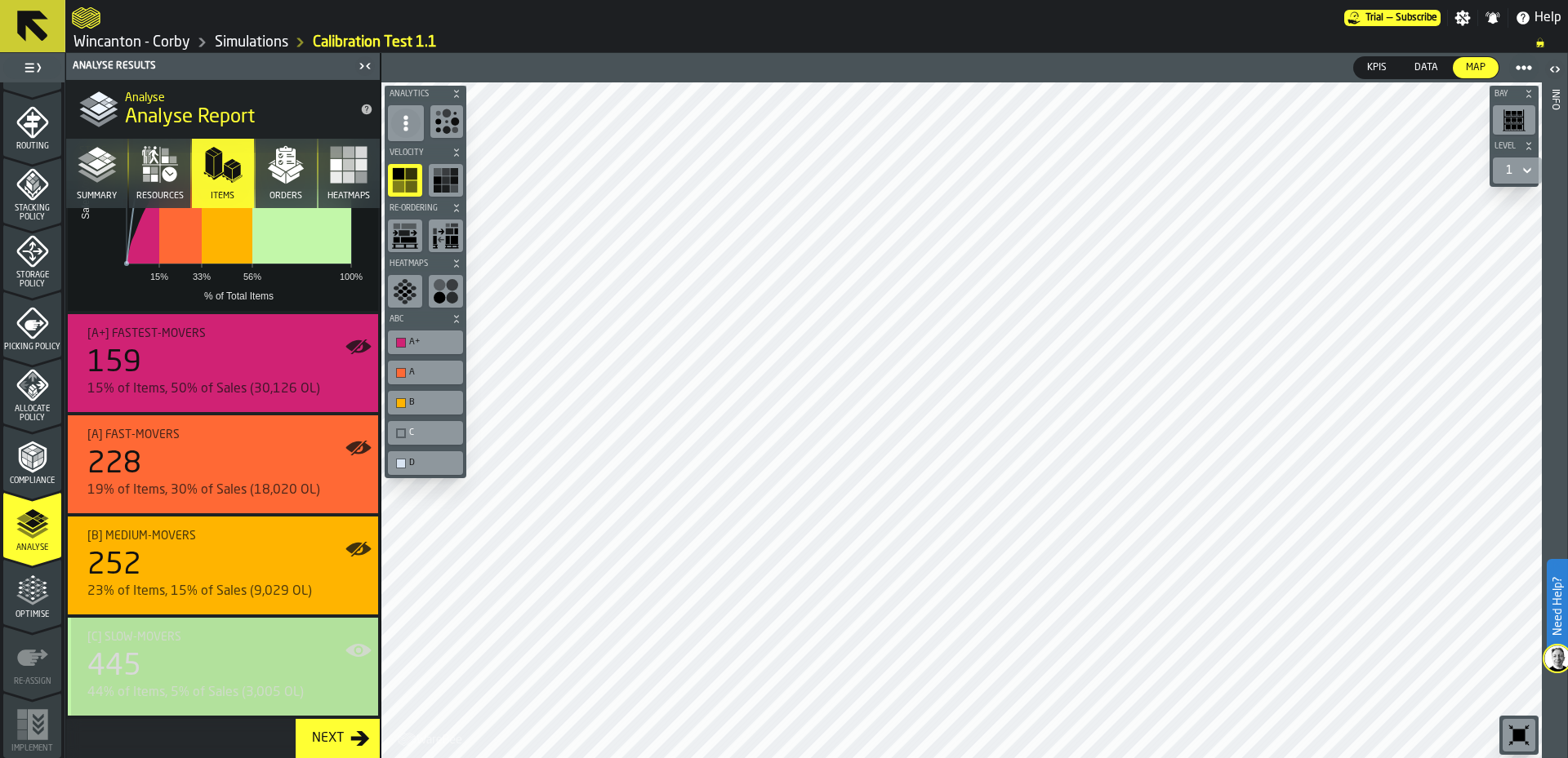
click at [246, 667] on div "445" at bounding box center [226, 667] width 278 height 33
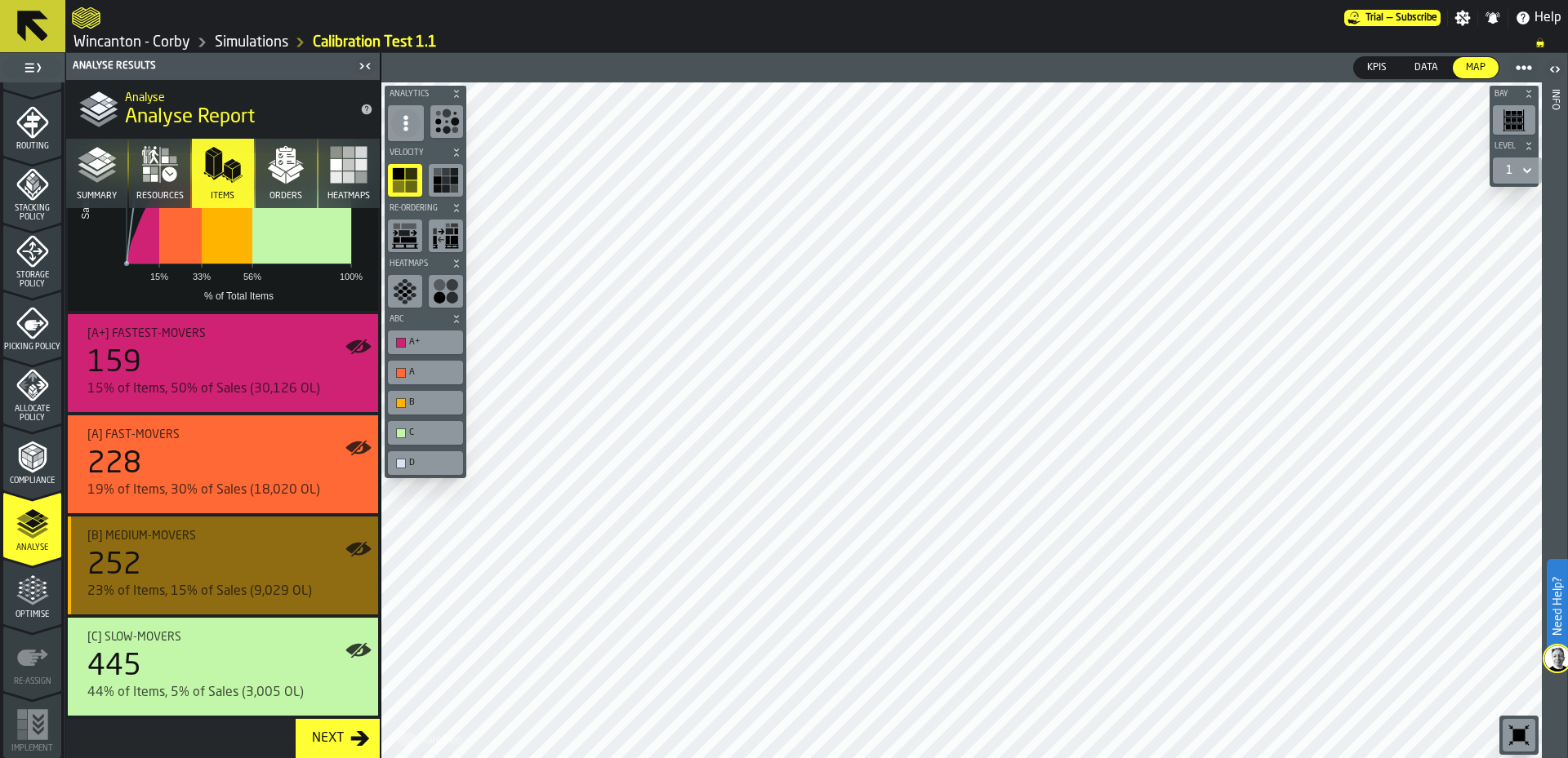
click at [349, 543] on div "[B] Medium-movers 252 23% of Items, 15% of Sales (9,029 OL)" at bounding box center [226, 566] width 278 height 71
click at [362, 452] on icon "button-toggle-Show on Map" at bounding box center [359, 448] width 27 height 27
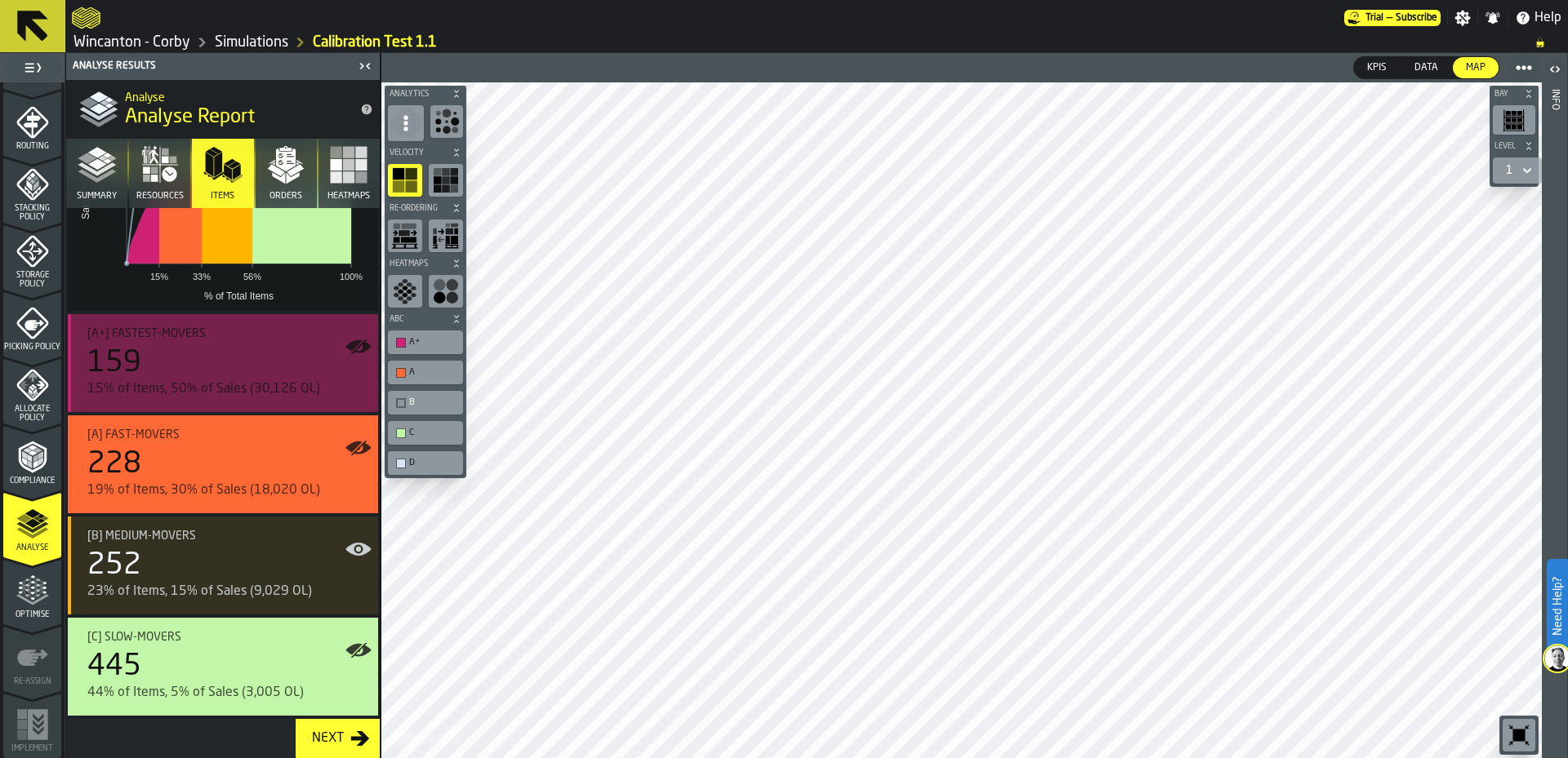
click at [360, 332] on label "button-toggle-Show on Map" at bounding box center [359, 344] width 27 height 33
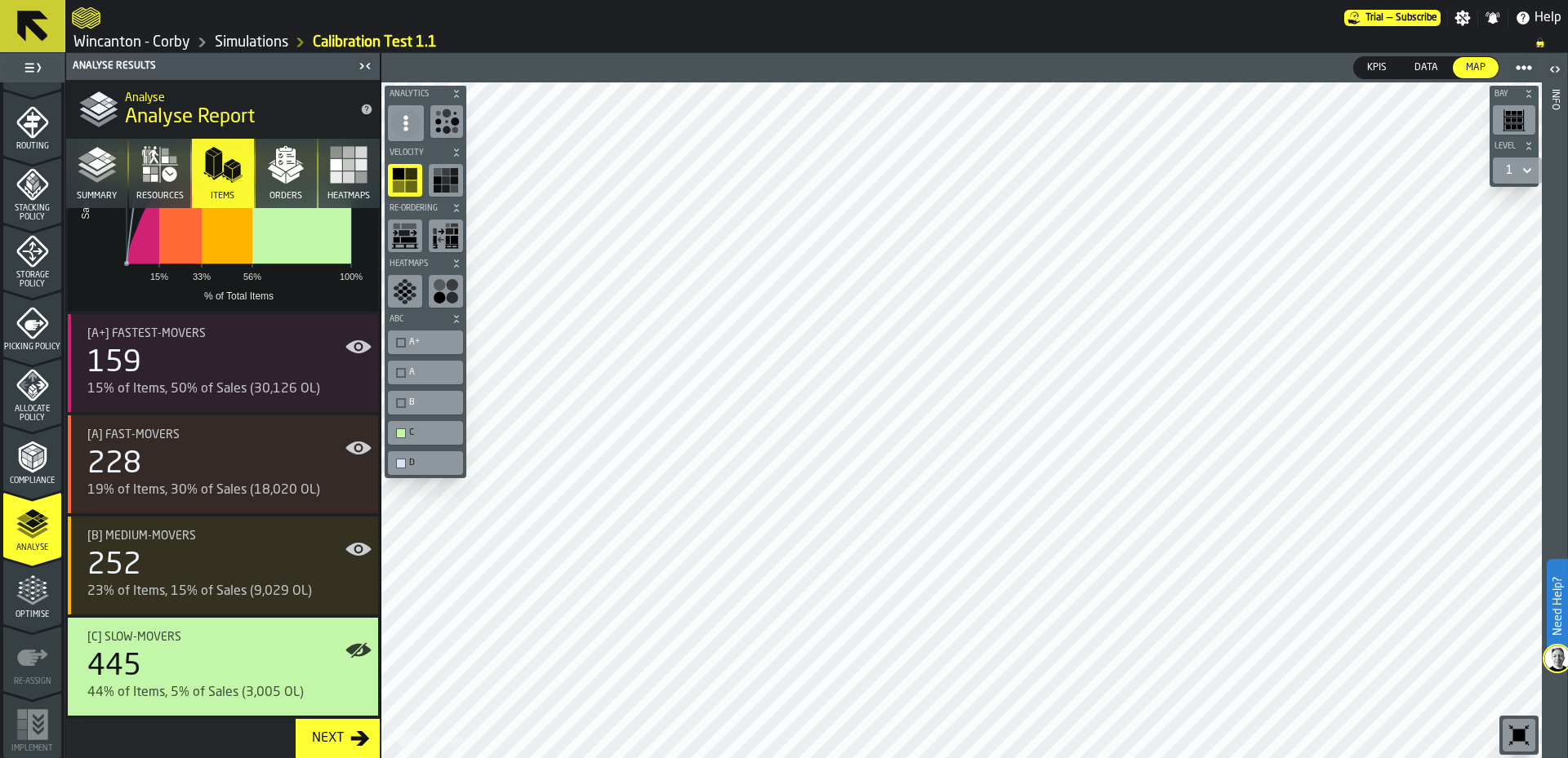
click at [273, 172] on polygon "button" at bounding box center [276, 170] width 17 height 12
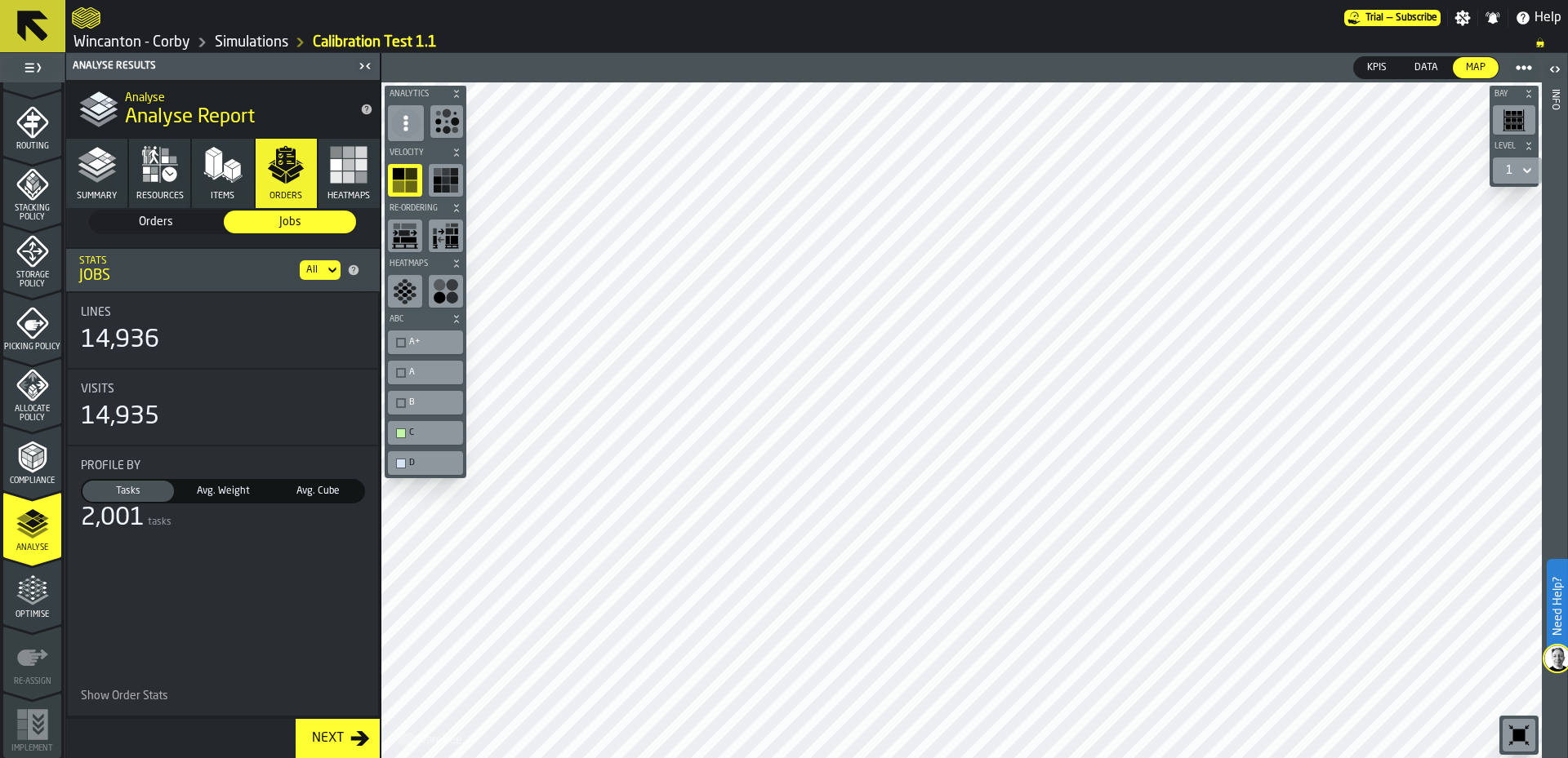
scroll to position [13, 0]
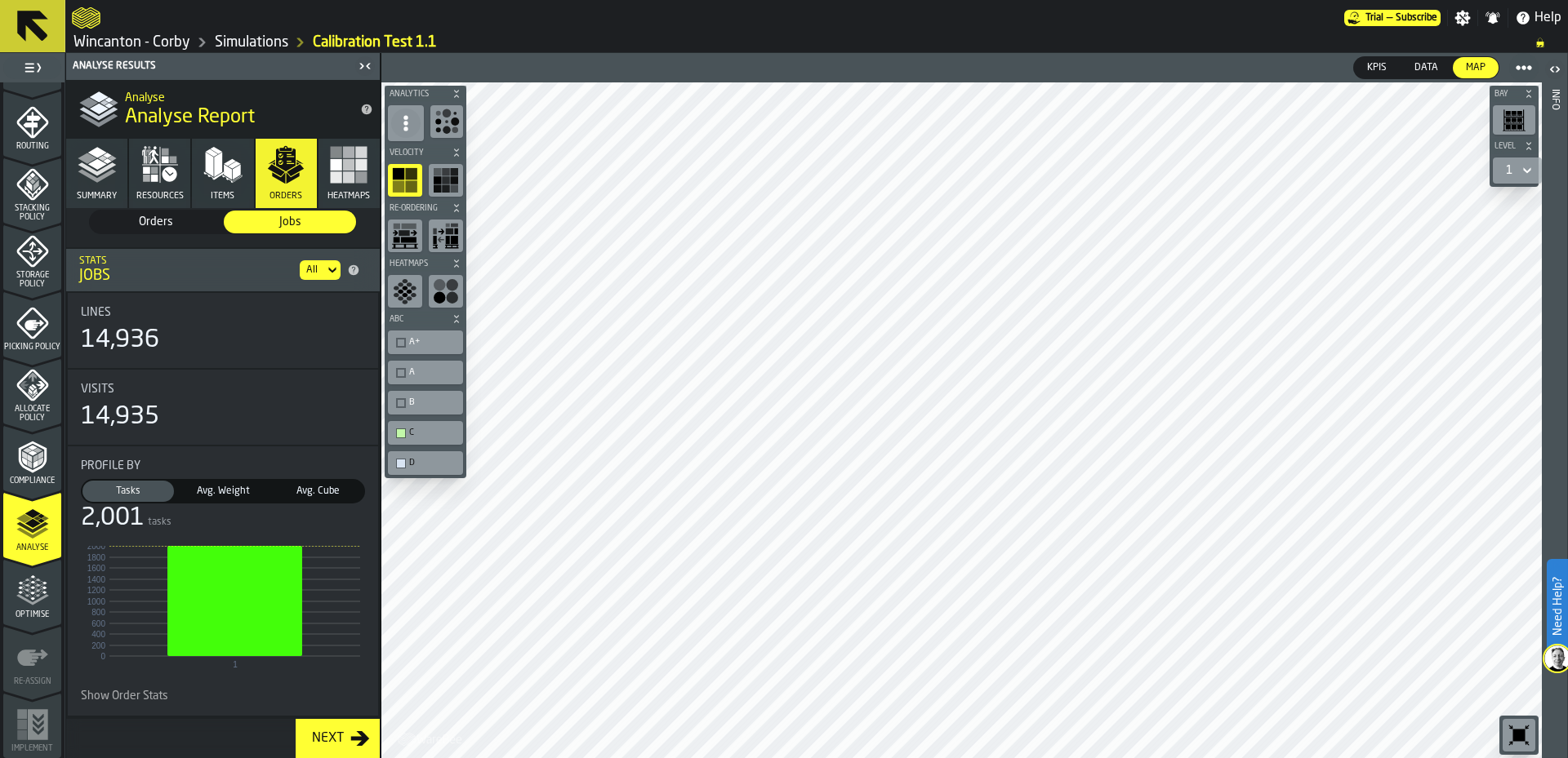
click at [151, 214] on span "Orders" at bounding box center [156, 222] width 119 height 16
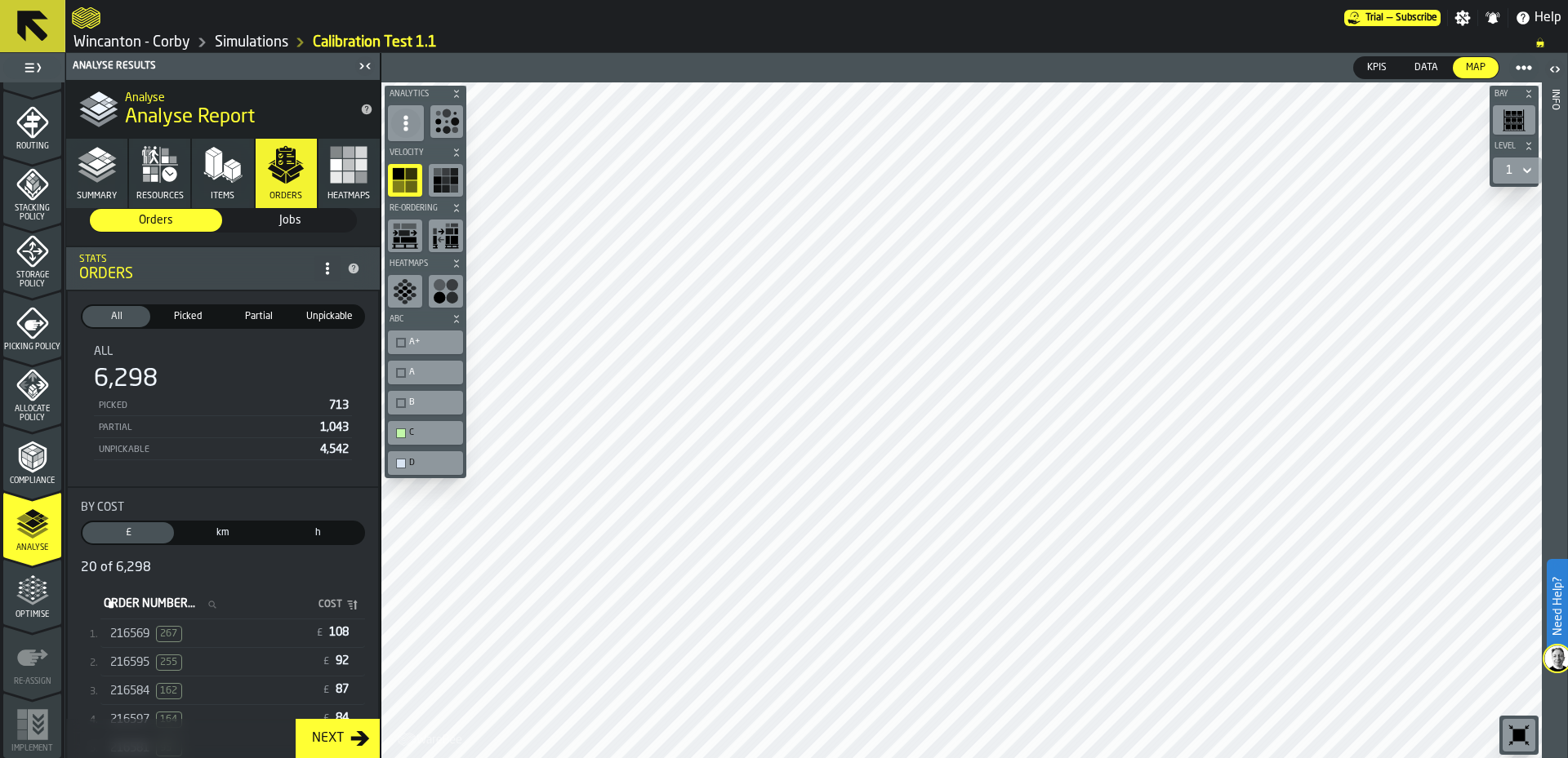
click at [185, 312] on span "Picked" at bounding box center [187, 317] width 61 height 15
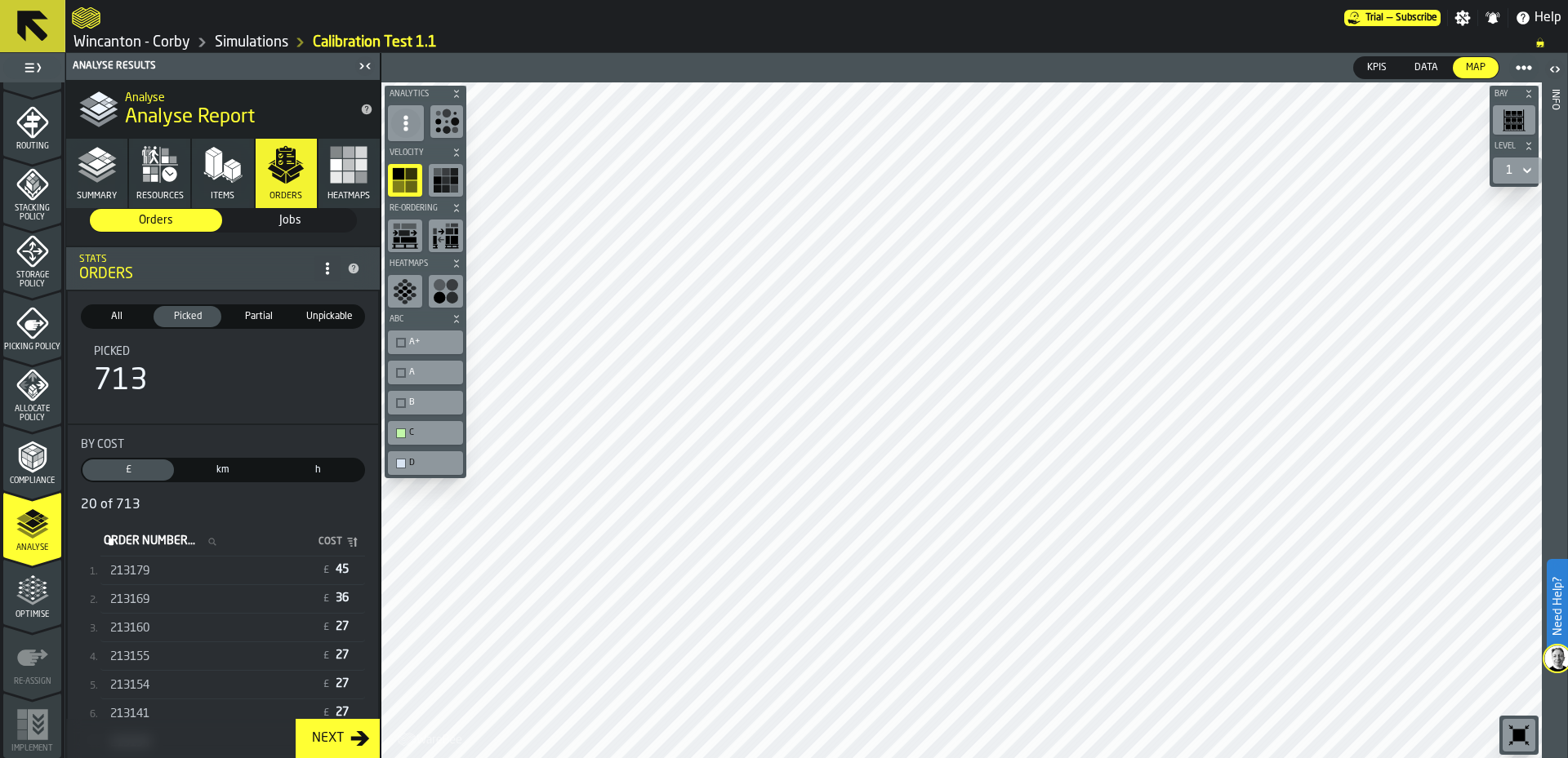
click at [189, 577] on div "213179" at bounding box center [212, 571] width 204 height 13
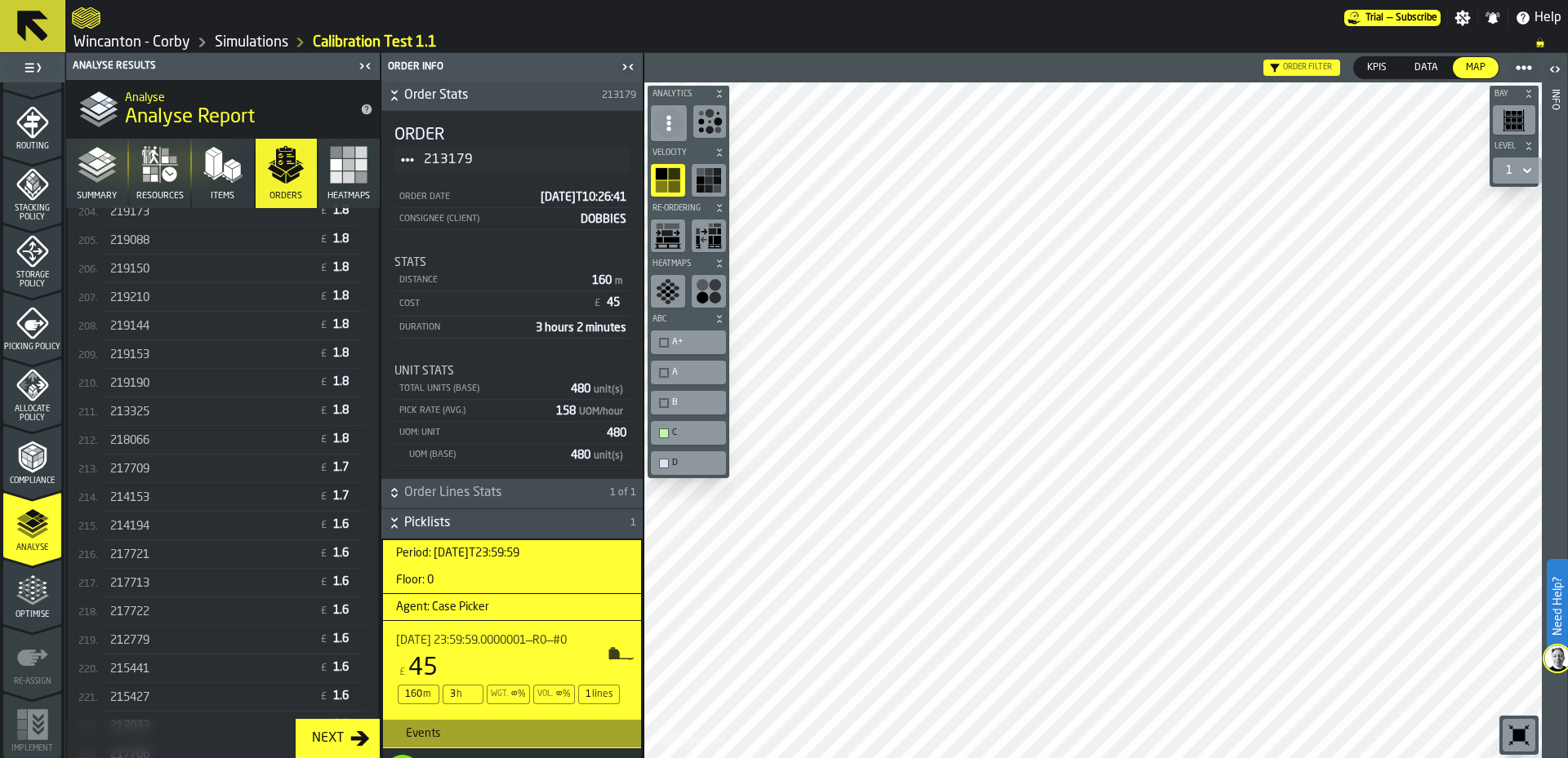
scroll to position [6157, 0]
click at [196, 603] on div "217713" at bounding box center [210, 599] width 201 height 13
click at [203, 638] on div "219208 £ 1.4" at bounding box center [233, 648] width 265 height 27
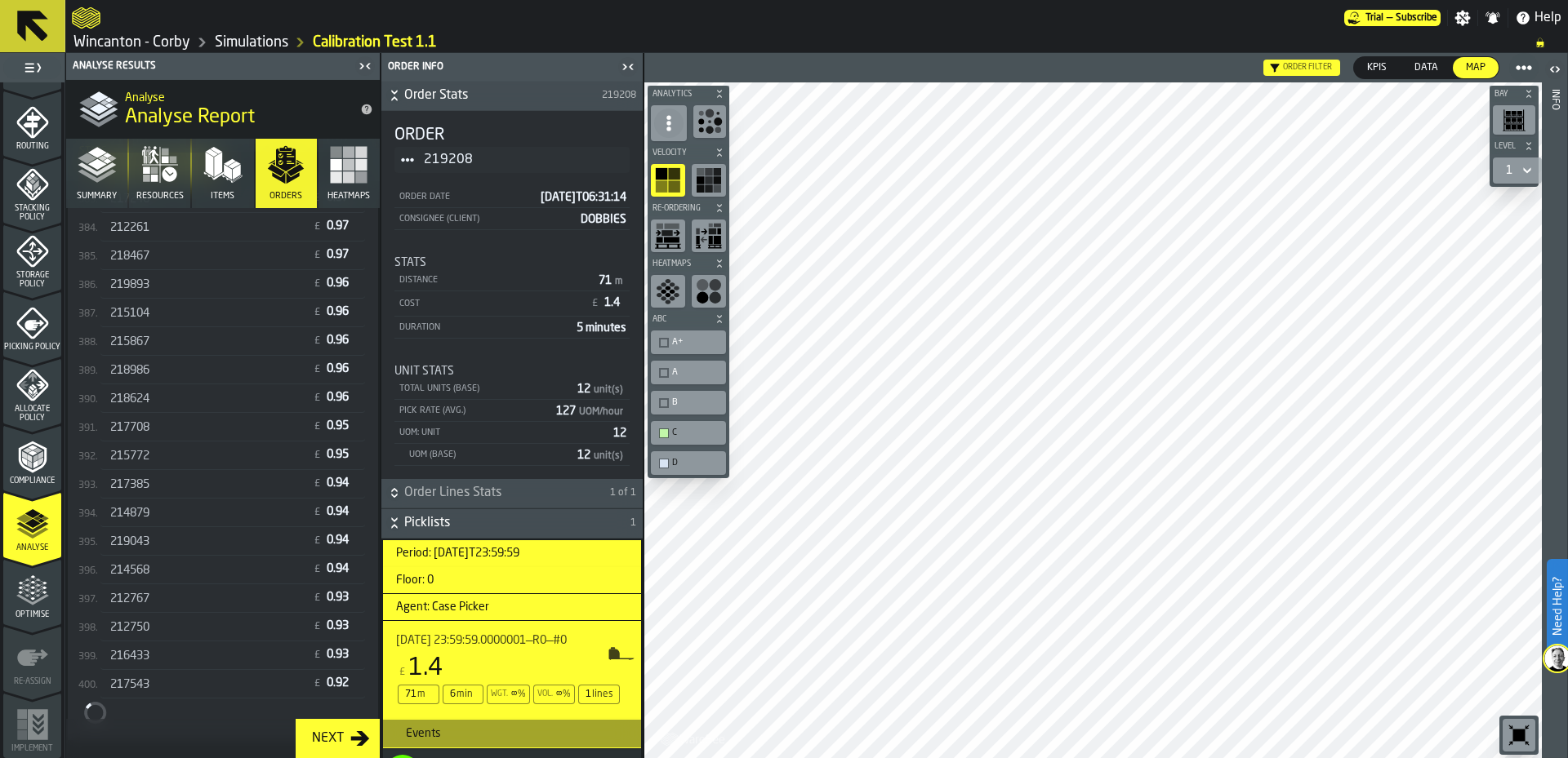
scroll to position [11300, 0]
click at [223, 623] on div "212750" at bounding box center [207, 628] width 194 height 13
